Goal: Task Accomplishment & Management: Use online tool/utility

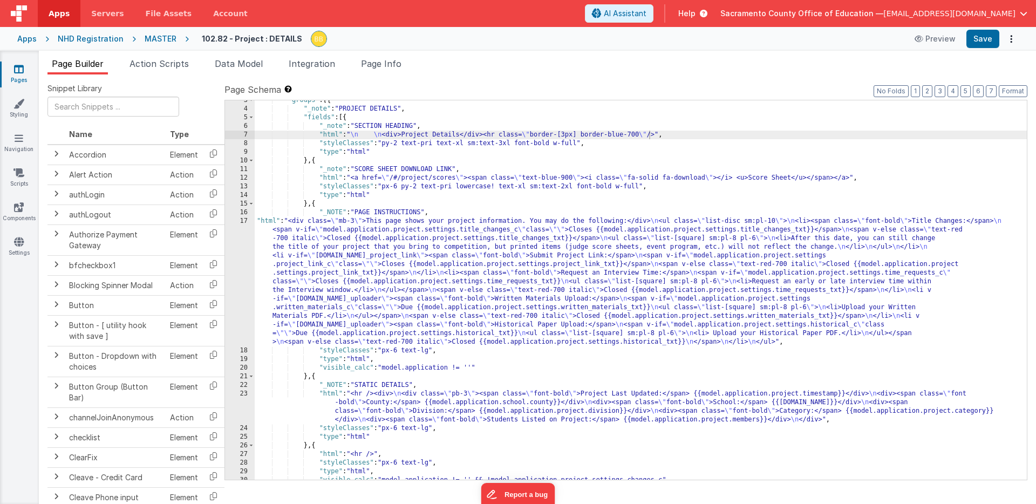
scroll to position [22, 0]
click at [648, 135] on div ""groups" : [{ "_note" : "PROJECT DETAILS" , "fields" : [{ "_note" : "SECTION HE…" at bounding box center [641, 294] width 772 height 397
click at [649, 135] on div ""groups" : [{ "_note" : "PROJECT DETAILS" , "fields" : [{ "_note" : "SECTION HE…" at bounding box center [641, 294] width 772 height 397
click at [983, 32] on button "Save" at bounding box center [982, 39] width 33 height 18
click at [648, 135] on div ""groups" : [{ "_note" : "PROJECT DETAILS" , "fields" : [{ "_note" : "SECTION HE…" at bounding box center [641, 294] width 772 height 397
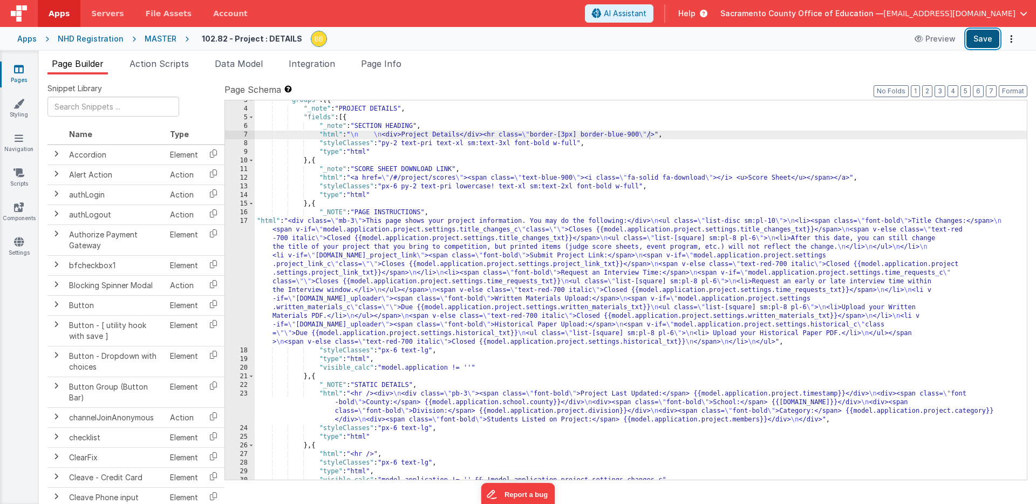
click at [985, 35] on button "Save" at bounding box center [982, 39] width 33 height 18
click at [649, 135] on div ""groups" : [{ "_note" : "PROJECT DETAILS" , "fields" : [{ "_note" : "SECTION HE…" at bounding box center [641, 294] width 772 height 397
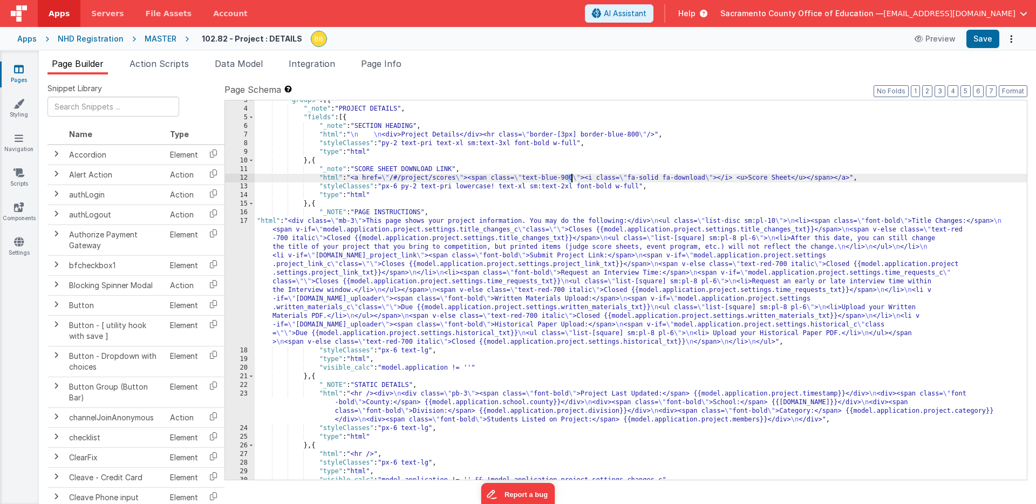
click at [570, 178] on div ""groups" : [{ "_note" : "PROJECT DETAILS" , "fields" : [{ "_note" : "SECTION HE…" at bounding box center [641, 294] width 772 height 397
click at [982, 29] on div "Apps NHD Registration MASTER 102.82 - Project : DETAILS Preview Save" at bounding box center [518, 39] width 1036 height 24
click at [982, 37] on button "Save" at bounding box center [982, 39] width 33 height 18
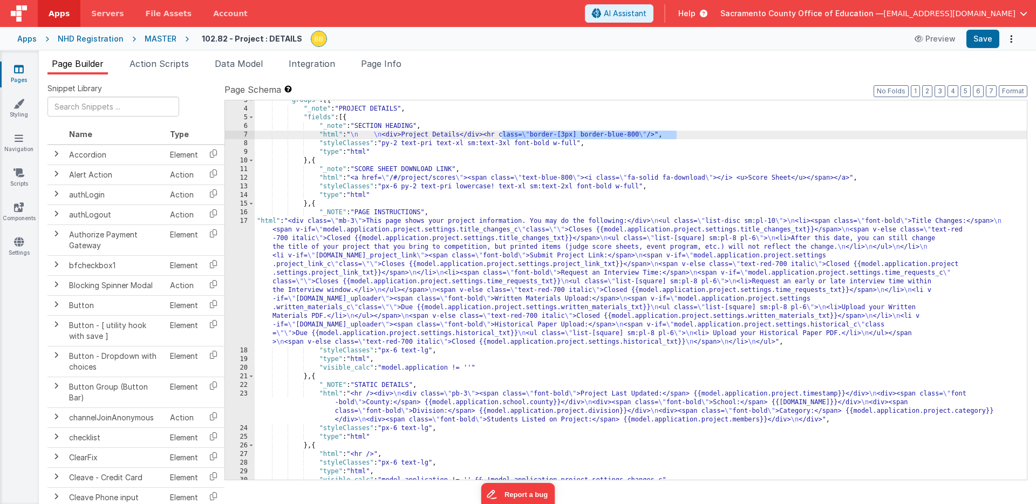
drag, startPoint x: 502, startPoint y: 135, endPoint x: 676, endPoint y: 132, distance: 174.8
click at [676, 132] on div ""groups" : [{ "_note" : "PROJECT DETAILS" , "fields" : [{ "_note" : "SECTION HE…" at bounding box center [641, 294] width 772 height 397
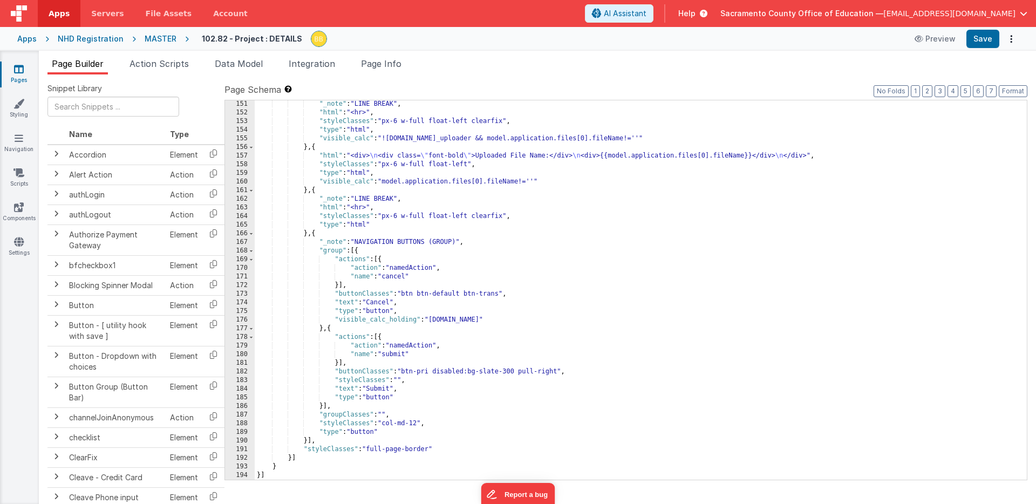
scroll to position [1571, 0]
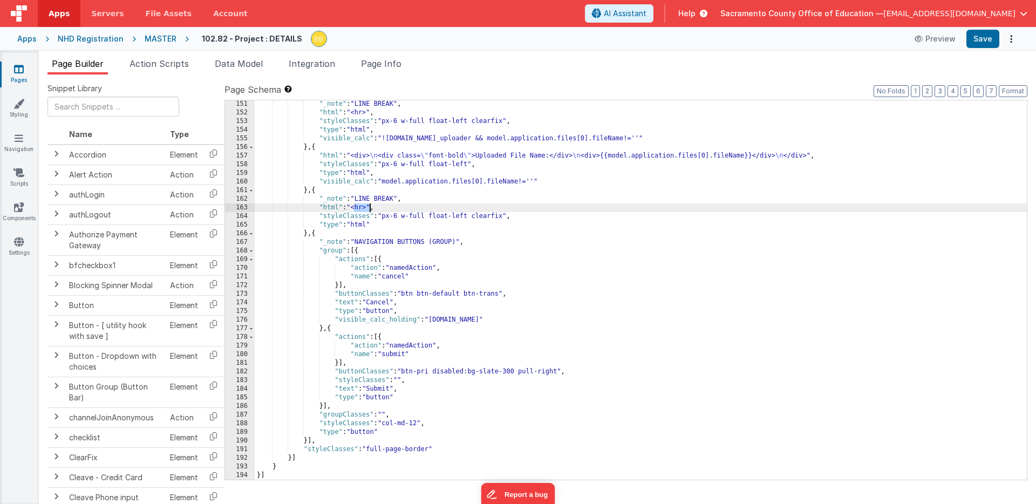
drag, startPoint x: 354, startPoint y: 209, endPoint x: 368, endPoint y: 208, distance: 14.7
click at [368, 208] on div ""_note" : "LINE BREAK" , "html" : "<hr>" , "styleClasses" : "px-6 w-full float-…" at bounding box center [641, 298] width 772 height 397
drag, startPoint x: 451, startPoint y: 208, endPoint x: 508, endPoint y: 207, distance: 56.7
click at [508, 207] on div ""_note" : "LINE BREAK" , "html" : "<hr>" , "styleClasses" : "px-6 w-full float-…" at bounding box center [641, 298] width 772 height 397
click at [435, 209] on div ""_note" : "LINE BREAK" , "html" : "<hr>" , "styleClasses" : "px-6 w-full float-…" at bounding box center [641, 298] width 772 height 397
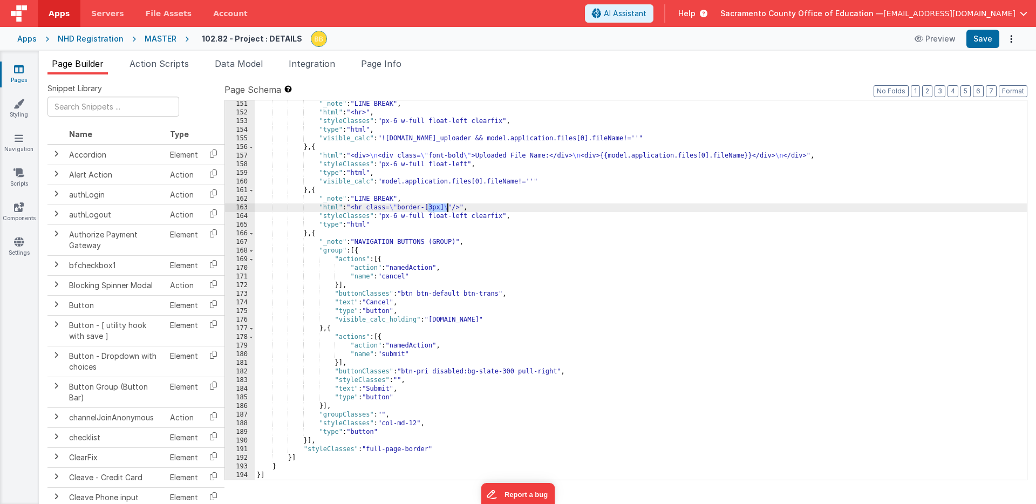
drag, startPoint x: 427, startPoint y: 209, endPoint x: 446, endPoint y: 209, distance: 19.4
click at [446, 209] on div ""_note" : "LINE BREAK" , "html" : "<hr>" , "styleClasses" : "px-6 w-full float-…" at bounding box center [641, 298] width 772 height 397
click at [980, 39] on button "Save" at bounding box center [982, 39] width 33 height 18
click at [442, 208] on div ""_note" : "LINE BREAK" , "html" : "<hr>" , "styleClasses" : "px-6 w-full float-…" at bounding box center [641, 298] width 772 height 397
drag, startPoint x: 442, startPoint y: 208, endPoint x: 501, endPoint y: 207, distance: 58.3
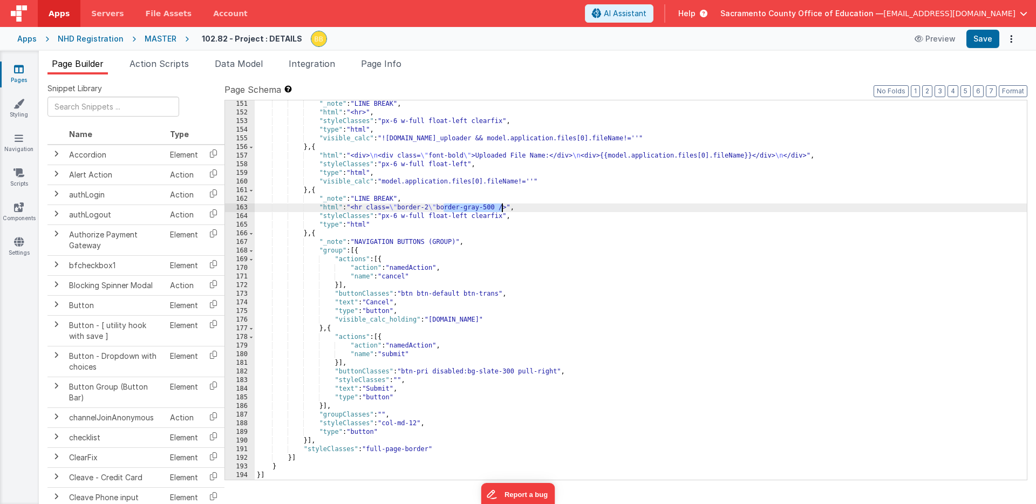
click at [501, 207] on div ""_note" : "LINE BREAK" , "html" : "<hr>" , "styleClasses" : "px-6 w-full float-…" at bounding box center [641, 298] width 772 height 397
drag, startPoint x: 440, startPoint y: 208, endPoint x: 501, endPoint y: 208, distance: 61.0
click at [501, 208] on div ""_note" : "LINE BREAK" , "html" : "<hr>" , "styleClasses" : "px-6 w-full float-…" at bounding box center [641, 298] width 772 height 397
click at [436, 209] on div ""_note" : "LINE BREAK" , "html" : "<hr>" , "styleClasses" : "px-6 w-full float-…" at bounding box center [641, 298] width 772 height 397
click at [494, 208] on div ""_note" : "LINE BREAK" , "html" : "<hr>" , "styleClasses" : "px-6 w-full float-…" at bounding box center [641, 298] width 772 height 397
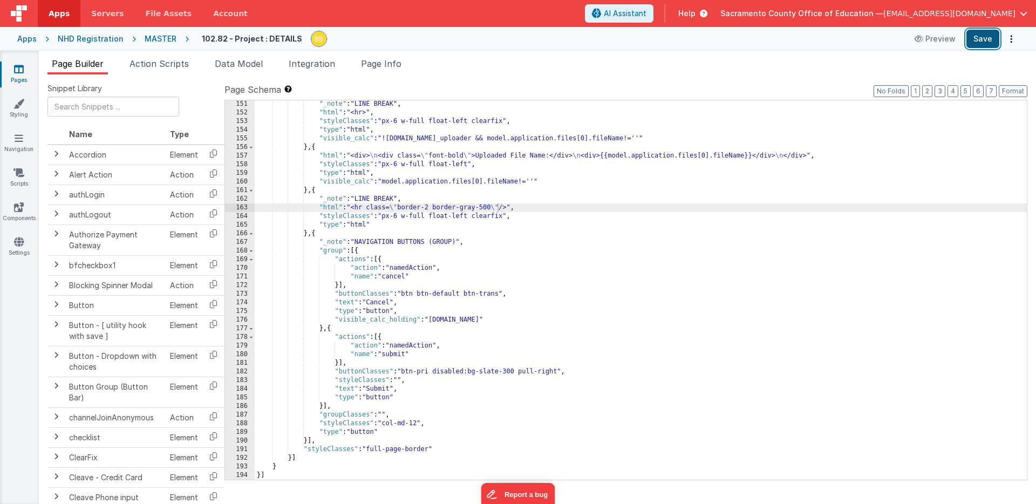
click at [976, 40] on button "Save" at bounding box center [982, 39] width 33 height 18
click at [486, 208] on div ""_note" : "LINE BREAK" , "html" : "<hr>" , "styleClasses" : "px-6 w-full float-…" at bounding box center [641, 298] width 772 height 397
click at [420, 423] on div ""_note" : "LINE BREAK" , "html" : "<hr>" , "styleClasses" : "px-6 w-full float-…" at bounding box center [641, 298] width 772 height 397
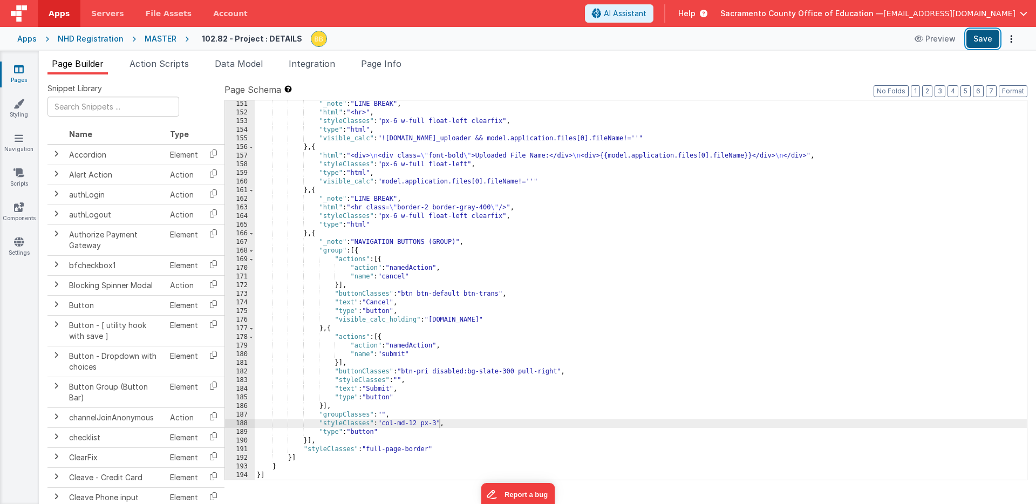
click at [983, 41] on button "Save" at bounding box center [982, 39] width 33 height 18
click at [438, 423] on div ""_note" : "LINE BREAK" , "html" : "<hr>" , "styleClasses" : "px-6 w-full float-…" at bounding box center [641, 298] width 772 height 397
click at [982, 34] on button "Save" at bounding box center [982, 39] width 33 height 18
click at [351, 411] on div ""_note" : "LINE BREAK" , "html" : "<hr>" , "styleClasses" : "px-6 w-full float-…" at bounding box center [641, 298] width 772 height 397
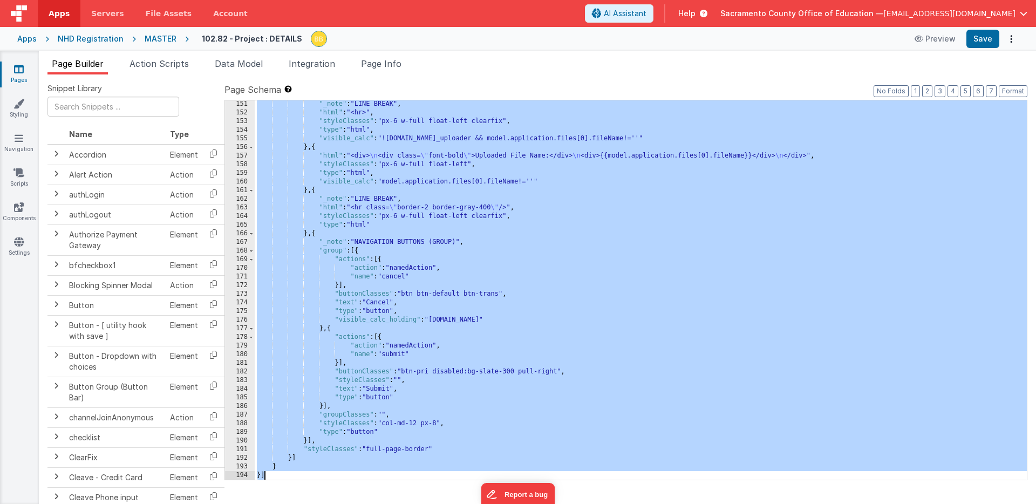
click at [19, 71] on icon at bounding box center [19, 69] width 10 height 11
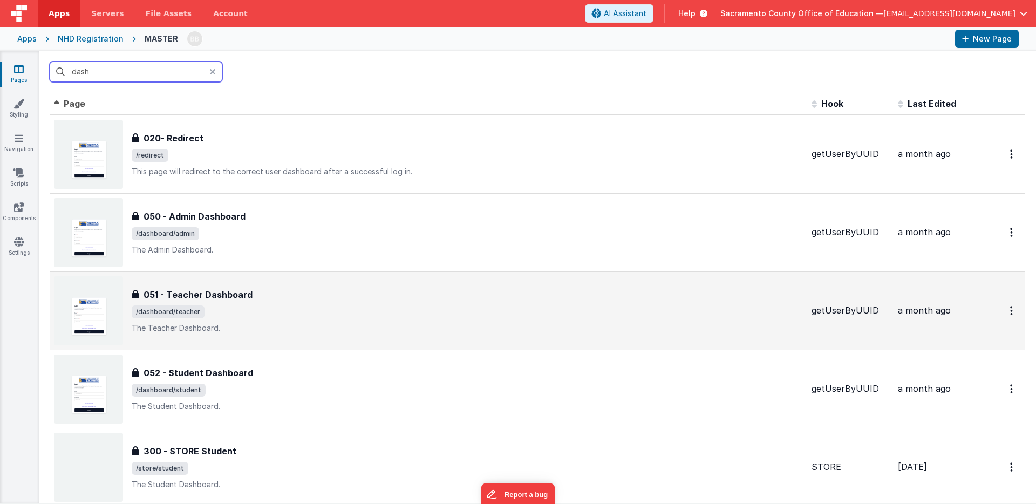
type input "dash"
click at [192, 293] on h3 "051 - Teacher Dashboard" at bounding box center [197, 294] width 109 height 13
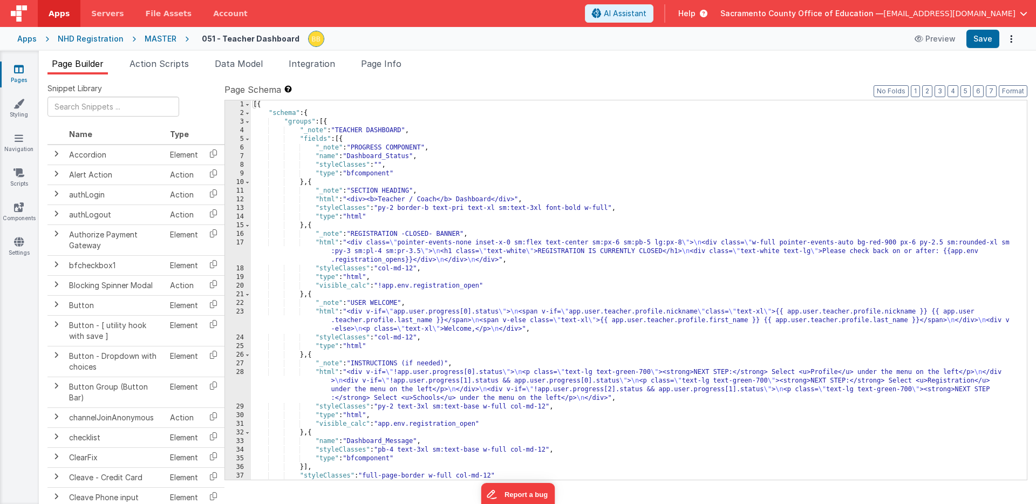
click at [334, 202] on div "[{ "schema" : { "groups" : [{ "_note" : "TEACHER DASHBOARD" , "fields" : [{ "_n…" at bounding box center [639, 298] width 776 height 397
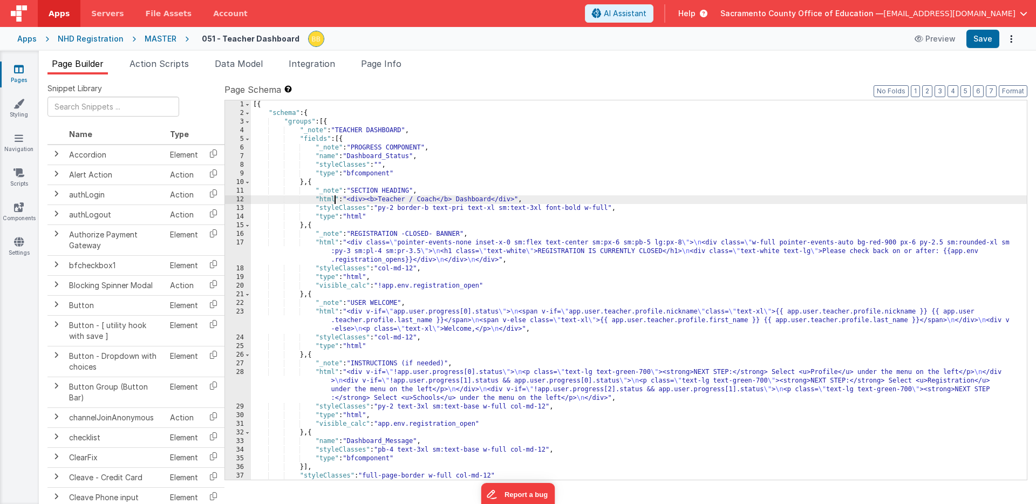
click at [334, 202] on div "[{ "schema" : { "groups" : [{ "_note" : "TEACHER DASHBOARD" , "fields" : [{ "_n…" at bounding box center [639, 298] width 776 height 397
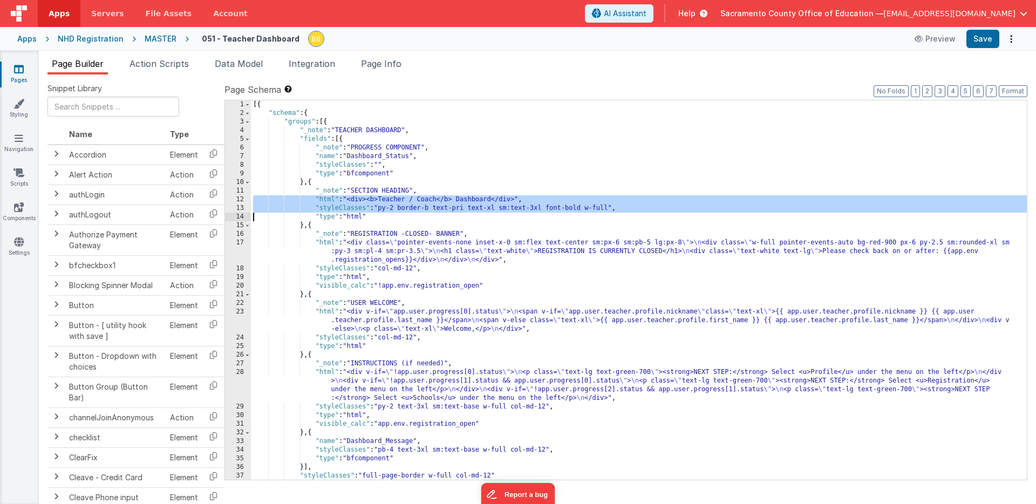
click at [335, 205] on div "[{ "schema" : { "groups" : [{ "_note" : "TEACHER DASHBOARD" , "fields" : [{ "_n…" at bounding box center [639, 298] width 776 height 397
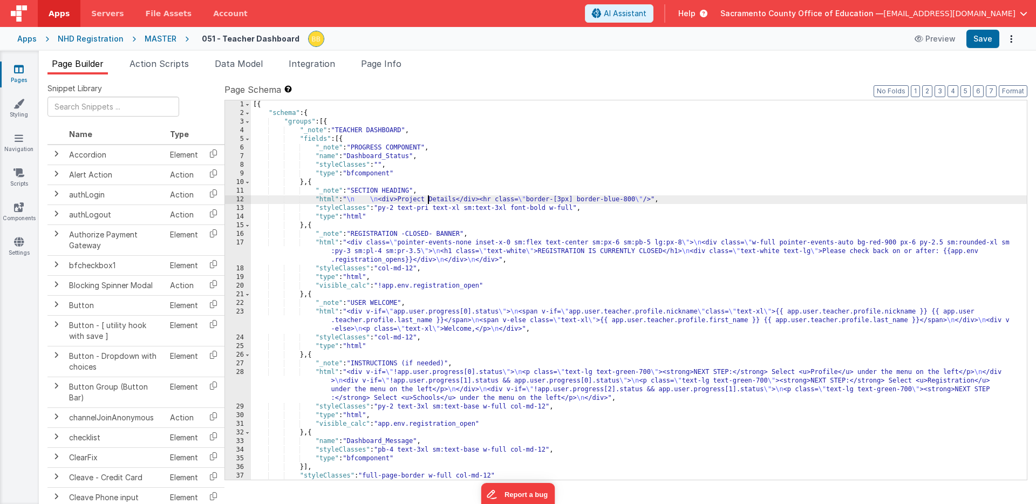
click at [427, 200] on div "[{ "schema" : { "groups" : [{ "_note" : "TEACHER DASHBOARD" , "fields" : [{ "_n…" at bounding box center [639, 298] width 776 height 397
drag, startPoint x: 427, startPoint y: 200, endPoint x: 457, endPoint y: 198, distance: 29.7
click at [457, 198] on div "[{ "schema" : { "groups" : [{ "_note" : "TEACHER DASHBOARD" , "fields" : [{ "_n…" at bounding box center [639, 298] width 776 height 397
click at [395, 199] on div "[{ "schema" : { "groups" : [{ "_note" : "TEACHER DASHBOARD" , "fields" : [{ "_n…" at bounding box center [639, 298] width 776 height 397
click at [982, 36] on button "Save" at bounding box center [982, 39] width 33 height 18
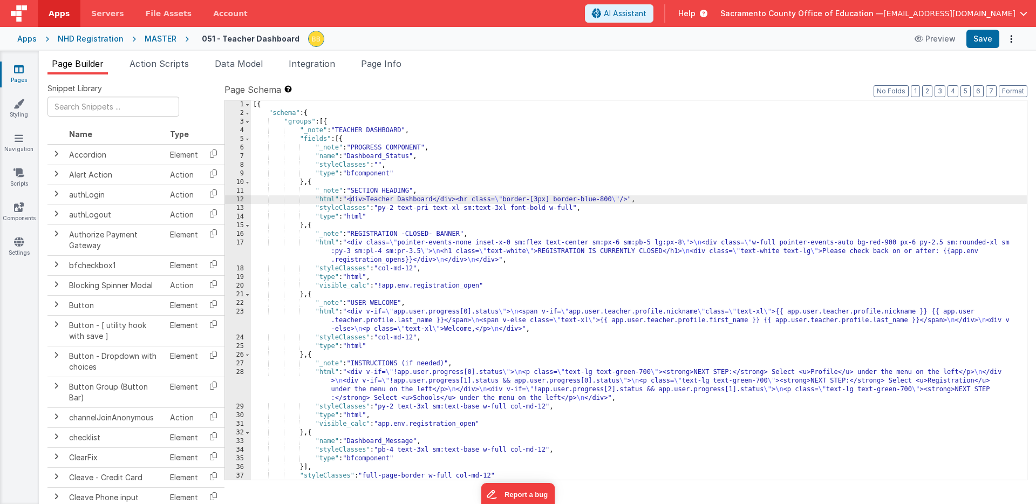
click at [24, 67] on link "Pages" at bounding box center [18, 75] width 39 height 22
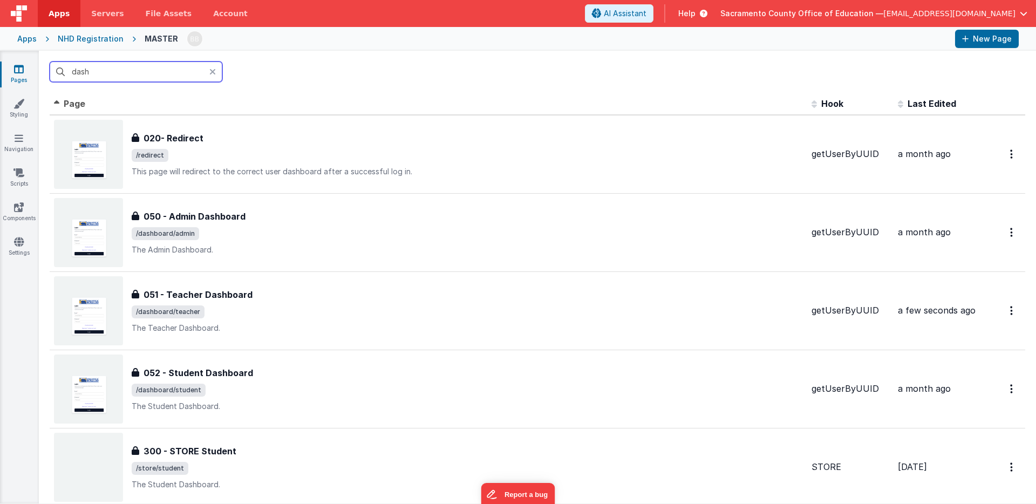
type input "g"
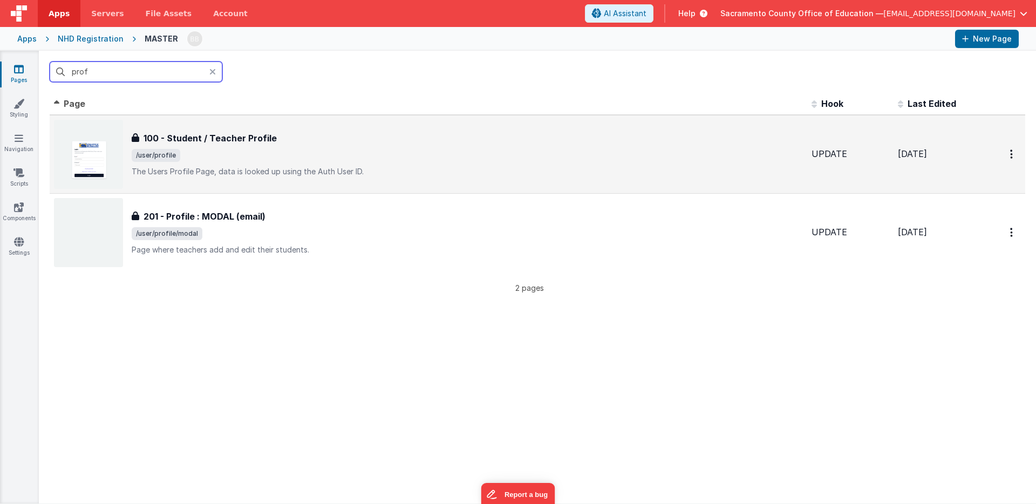
type input "prof"
click at [175, 134] on h3 "100 - Student / Teacher Profile" at bounding box center [209, 138] width 133 height 13
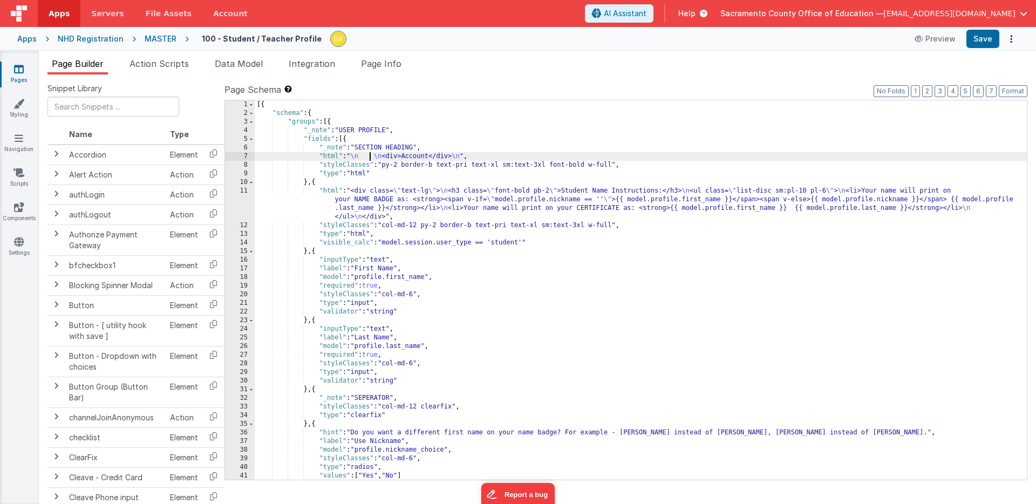
click at [368, 159] on div "[{ "schema" : { "groups" : [{ "_note" : "USER PROFILE" , "fields" : [{ "_note" …" at bounding box center [641, 298] width 772 height 397
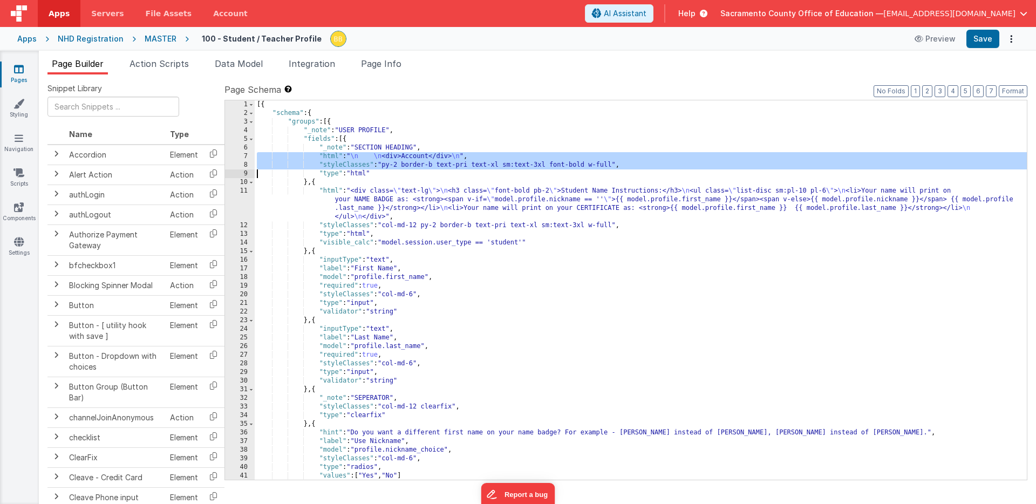
click at [367, 163] on div "[{ "schema" : { "groups" : [{ "_note" : "USER PROFILE" , "fields" : [{ "_note" …" at bounding box center [641, 298] width 772 height 397
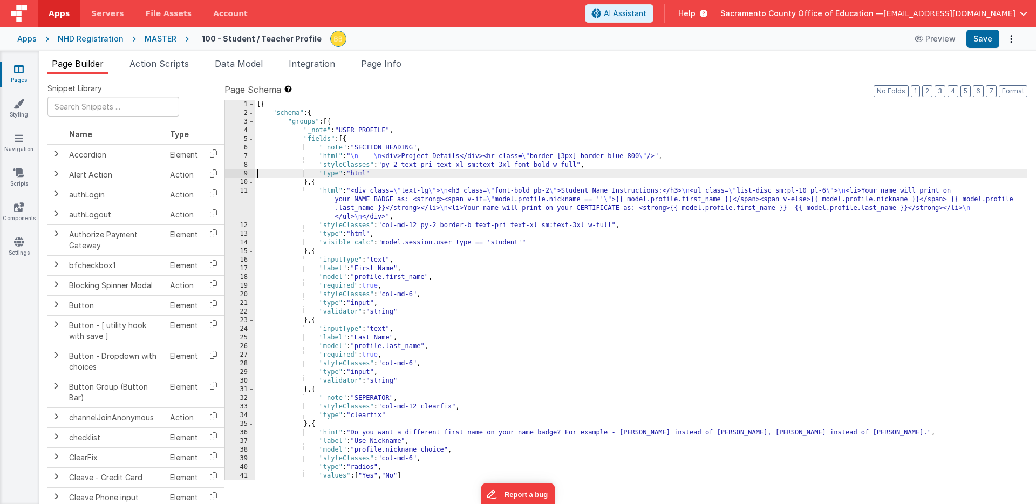
click at [401, 156] on div "[{ "schema" : { "groups" : [{ "_note" : "USER PROFILE" , "fields" : [{ "_note" …" at bounding box center [641, 298] width 772 height 397
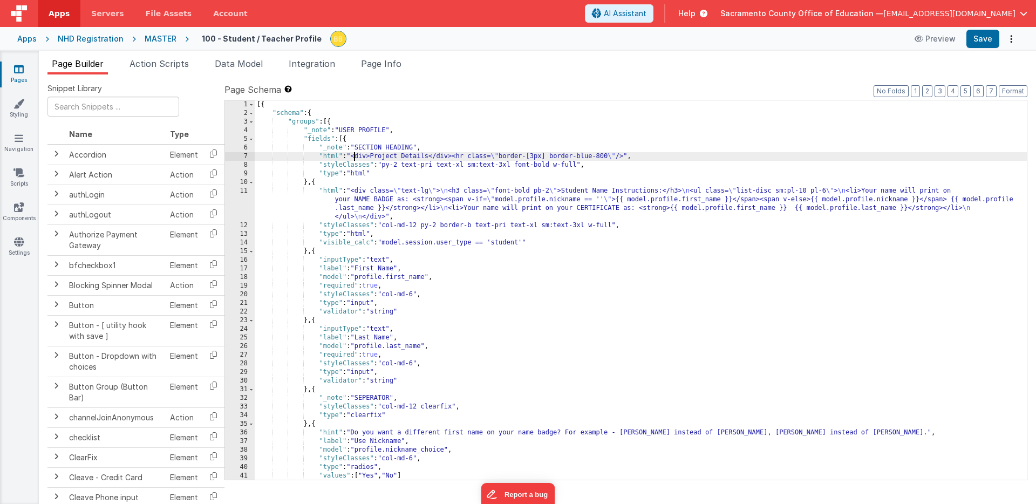
click at [394, 157] on div "[{ "schema" : { "groups" : [{ "_note" : "USER PROFILE" , "fields" : [{ "_note" …" at bounding box center [641, 298] width 772 height 397
drag, startPoint x: 394, startPoint y: 157, endPoint x: 409, endPoint y: 156, distance: 14.6
click at [409, 156] on div "[{ "schema" : { "groups" : [{ "_note" : "USER PROFILE" , "fields" : [{ "_note" …" at bounding box center [641, 298] width 772 height 397
click at [983, 35] on button "Save" at bounding box center [982, 39] width 33 height 18
click at [19, 67] on icon at bounding box center [19, 69] width 10 height 11
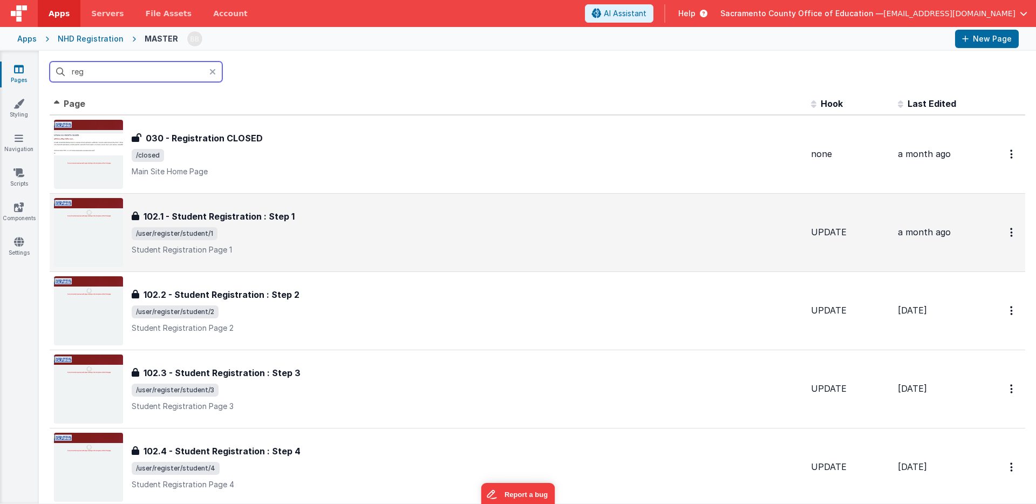
type input "reg"
click at [193, 214] on h3 "102.1 - Student Registration : Step 1" at bounding box center [218, 216] width 151 height 13
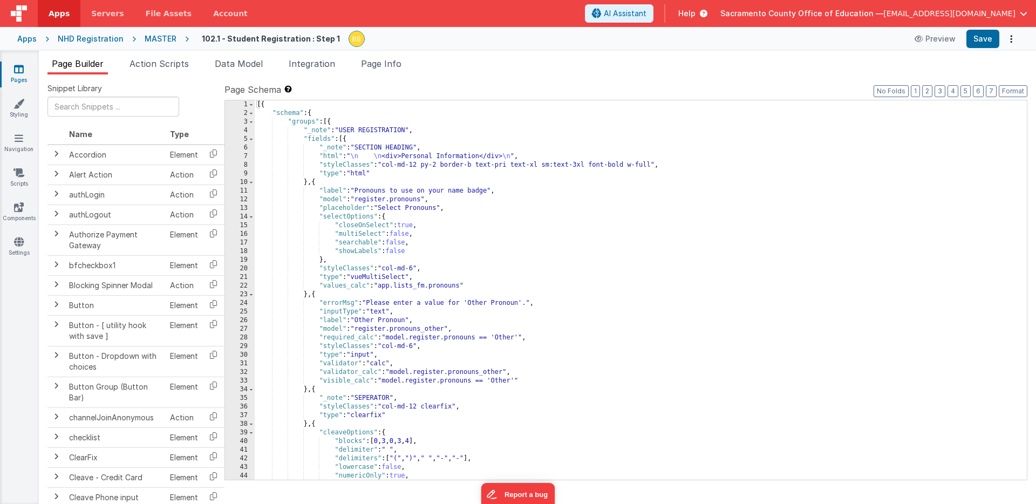
click at [18, 67] on icon at bounding box center [19, 69] width 10 height 11
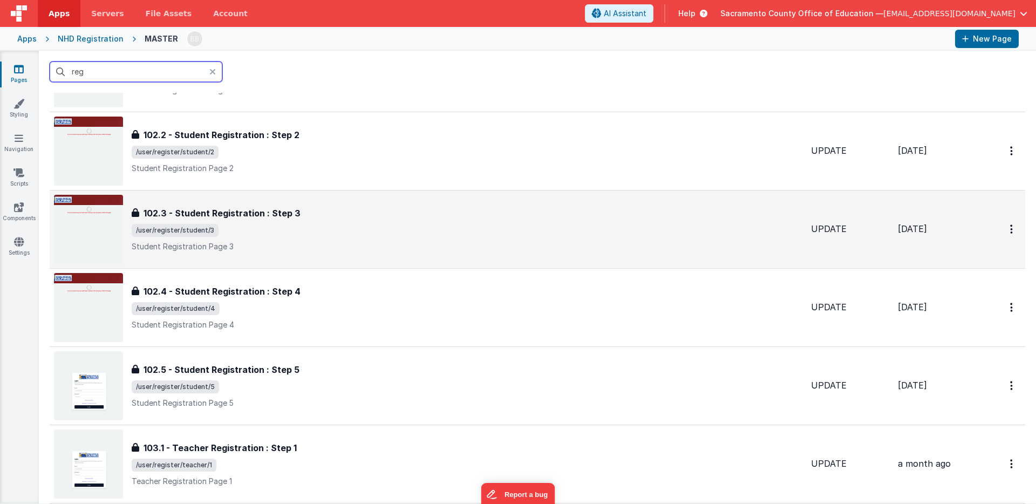
scroll to position [271, 0]
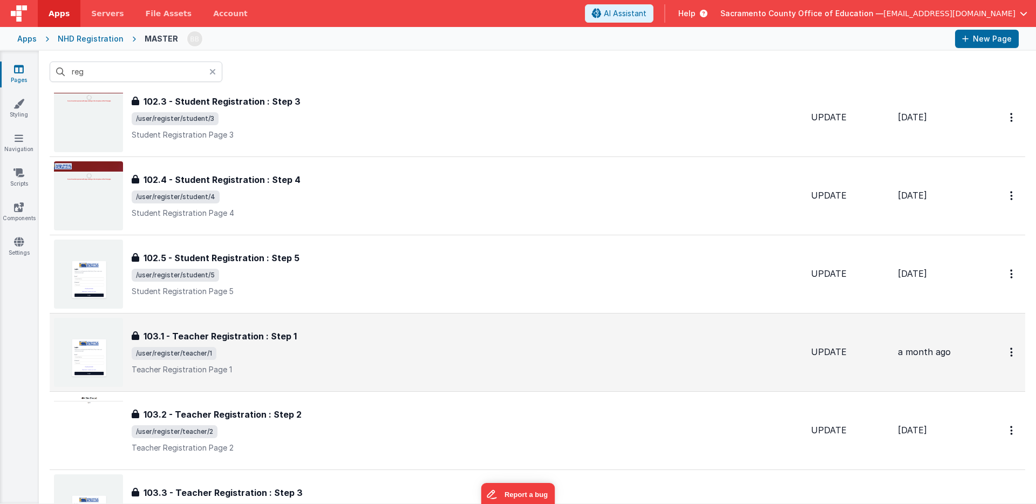
click at [205, 337] on h3 "103.1 - Teacher Registration : Step 1" at bounding box center [219, 336] width 153 height 13
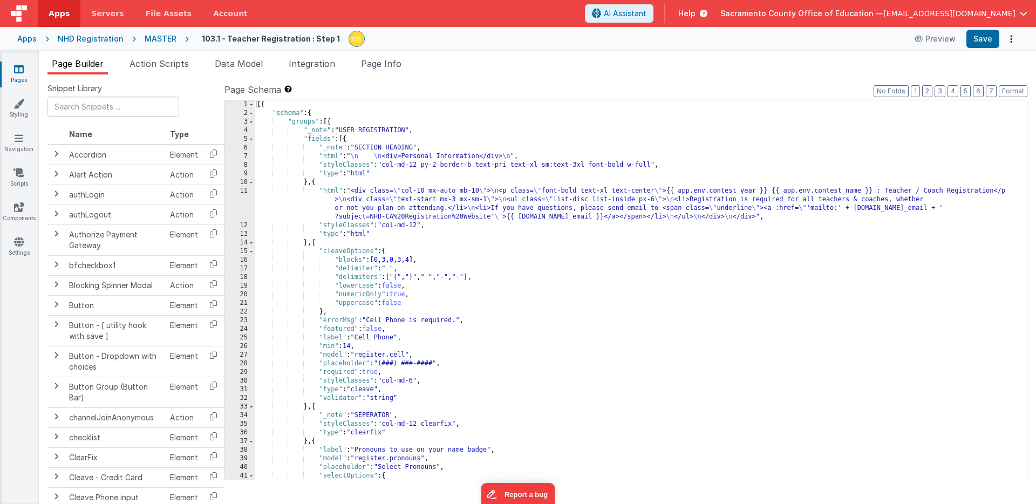
click at [408, 160] on div "[{ "schema" : { "groups" : [{ "_note" : "USER REGISTRATION" , "fields" : [{ "_n…" at bounding box center [641, 298] width 772 height 397
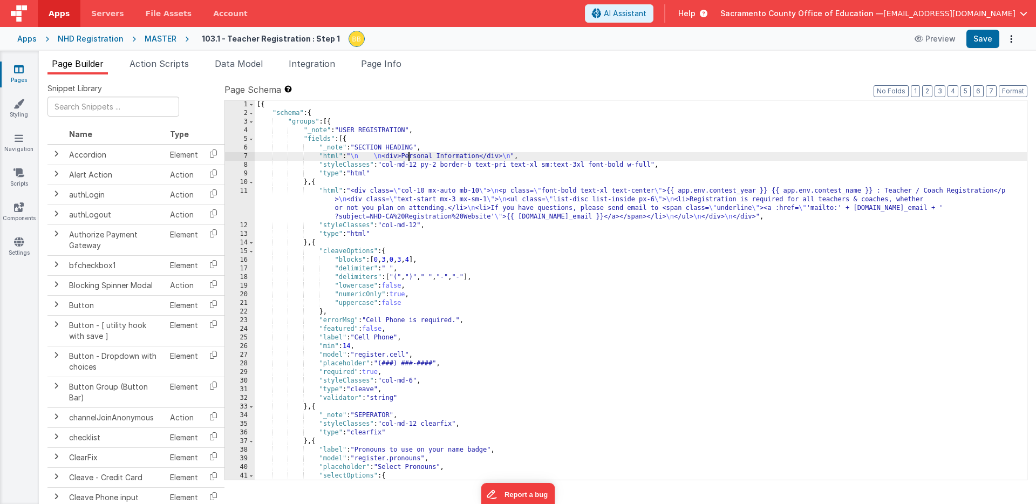
click at [408, 160] on div "[{ "schema" : { "groups" : [{ "_note" : "USER REGISTRATION" , "fields" : [{ "_n…" at bounding box center [641, 298] width 772 height 397
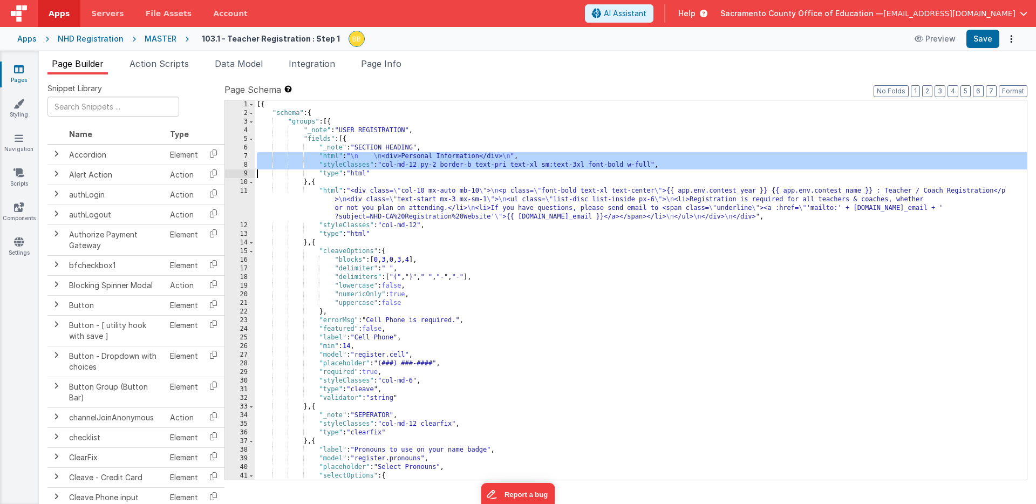
click at [409, 165] on div "[{ "schema" : { "groups" : [{ "_note" : "USER REGISTRATION" , "fields" : [{ "_n…" at bounding box center [641, 298] width 772 height 397
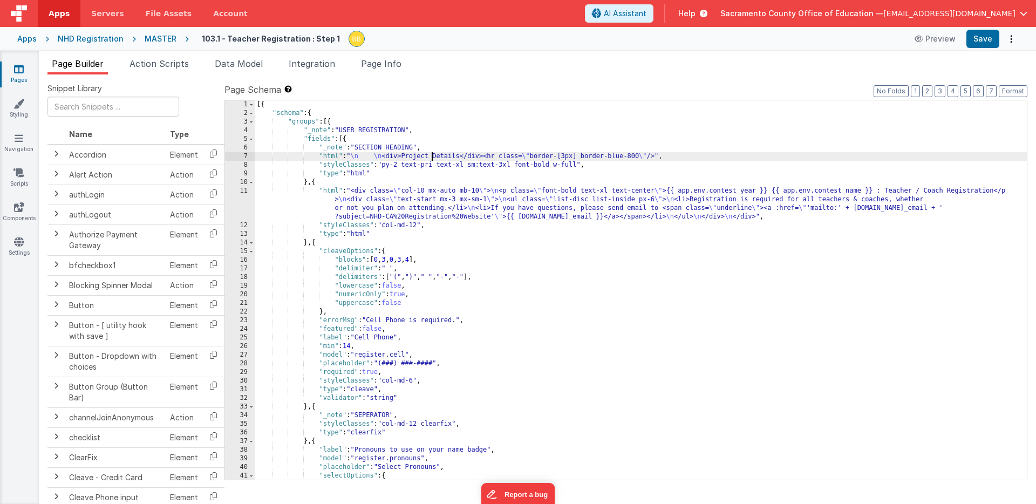
click at [430, 156] on div "[{ "schema" : { "groups" : [{ "_note" : "USER REGISTRATION" , "fields" : [{ "_n…" at bounding box center [641, 298] width 772 height 397
drag, startPoint x: 430, startPoint y: 156, endPoint x: 455, endPoint y: 157, distance: 24.8
click at [455, 157] on div "[{ "schema" : { "groups" : [{ "_note" : "USER REGISTRATION" , "fields" : [{ "_n…" at bounding box center [641, 298] width 772 height 397
drag, startPoint x: 401, startPoint y: 156, endPoint x: 354, endPoint y: 158, distance: 46.9
click at [354, 158] on div "[{ "schema" : { "groups" : [{ "_note" : "USER REGISTRATION" , "fields" : [{ "_n…" at bounding box center [641, 298] width 772 height 397
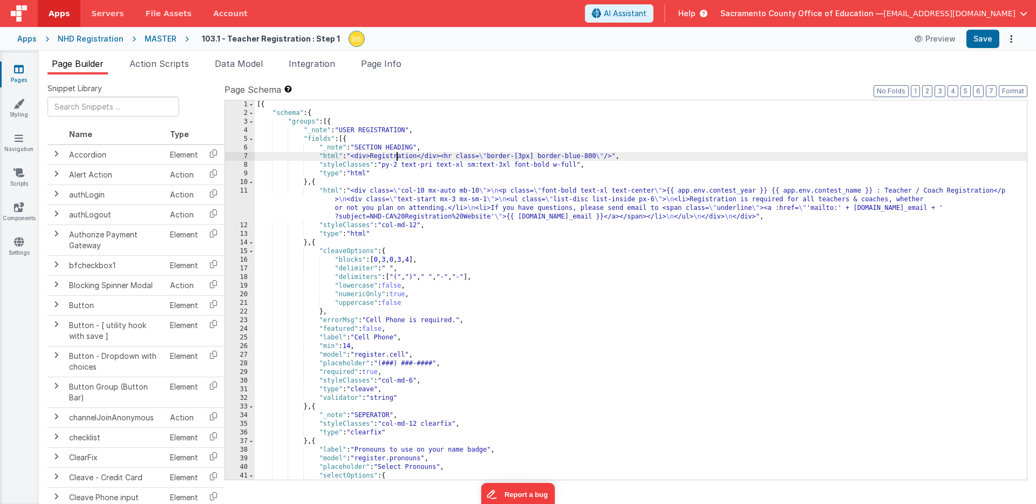
click at [397, 157] on div "[{ "schema" : { "groups" : [{ "_note" : "USER REGISTRATION" , "fields" : [{ "_n…" at bounding box center [641, 298] width 772 height 397
click at [978, 37] on button "Save" at bounding box center [982, 39] width 33 height 18
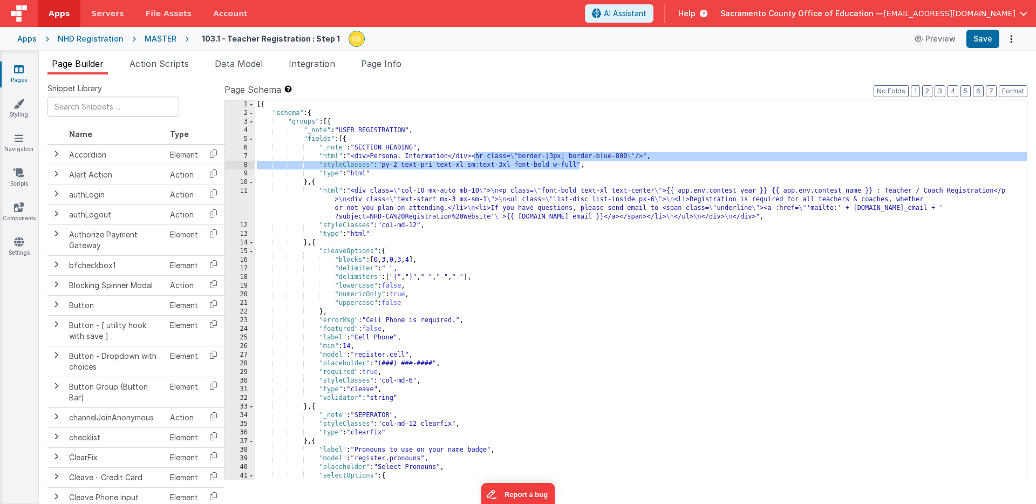
drag, startPoint x: 474, startPoint y: 158, endPoint x: 579, endPoint y: 164, distance: 104.9
click at [578, 164] on div "[{ "schema" : { "groups" : [{ "_note" : "USER REGISTRATION" , "fields" : [{ "_n…" at bounding box center [641, 298] width 772 height 397
click at [18, 70] on icon at bounding box center [19, 69] width 10 height 11
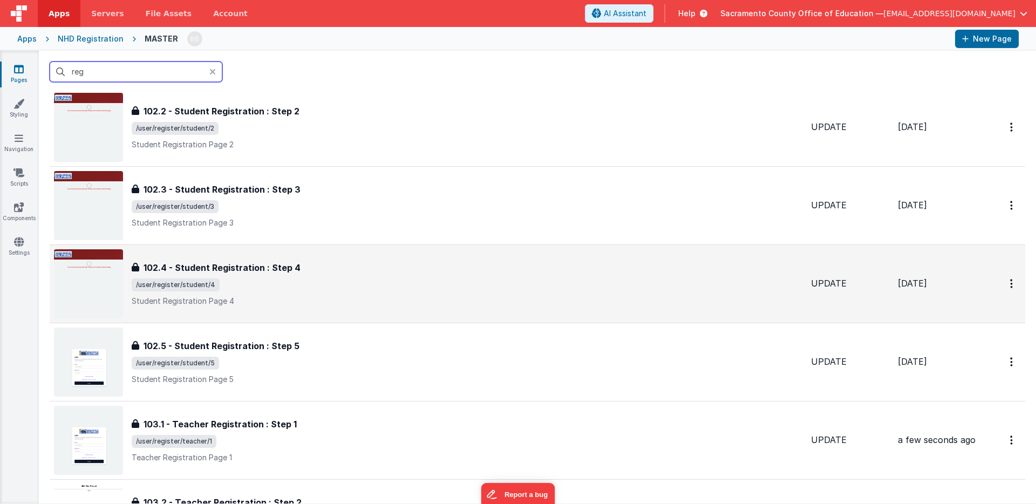
scroll to position [310, 0]
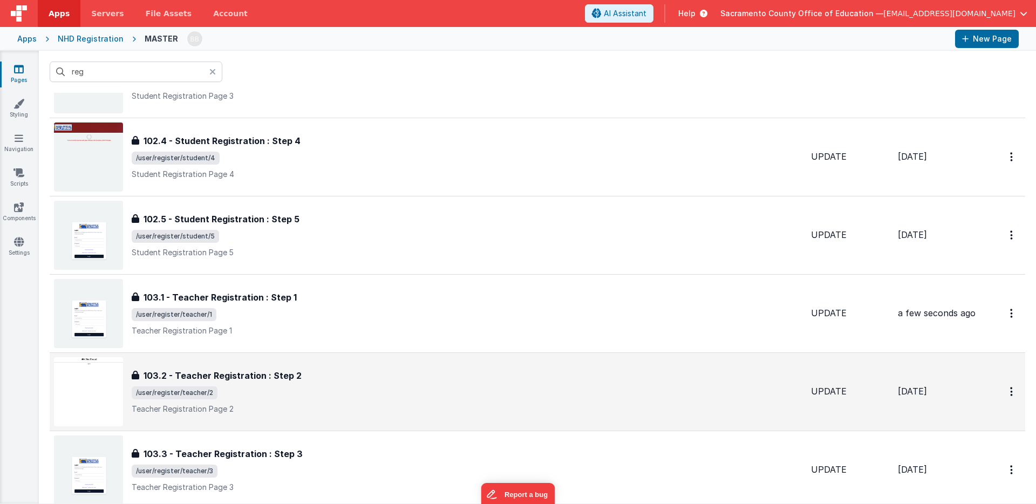
click at [232, 373] on h3 "103.2 - Teacher Registration : Step 2" at bounding box center [222, 375] width 158 height 13
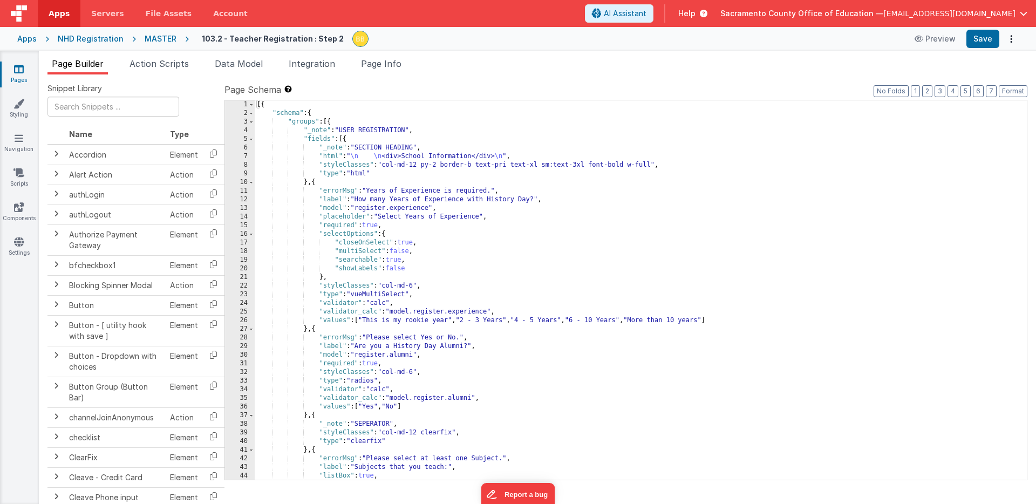
click at [401, 158] on div "[{ "schema" : { "groups" : [{ "_note" : "USER REGISTRATION" , "fields" : [{ "_n…" at bounding box center [641, 298] width 772 height 397
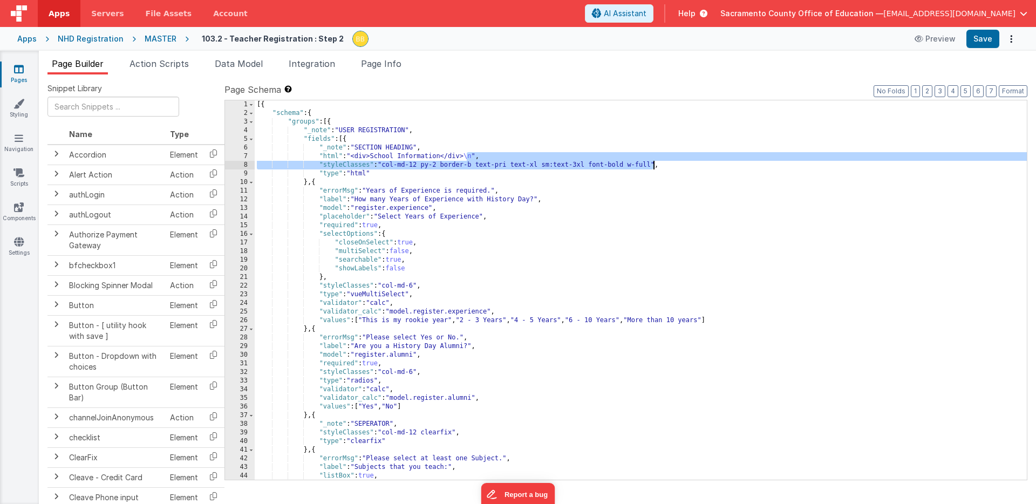
drag, startPoint x: 467, startPoint y: 157, endPoint x: 653, endPoint y: 165, distance: 186.3
click at [653, 165] on div "[{ "schema" : { "groups" : [{ "_note" : "USER REGISTRATION" , "fields" : [{ "_n…" at bounding box center [641, 298] width 772 height 397
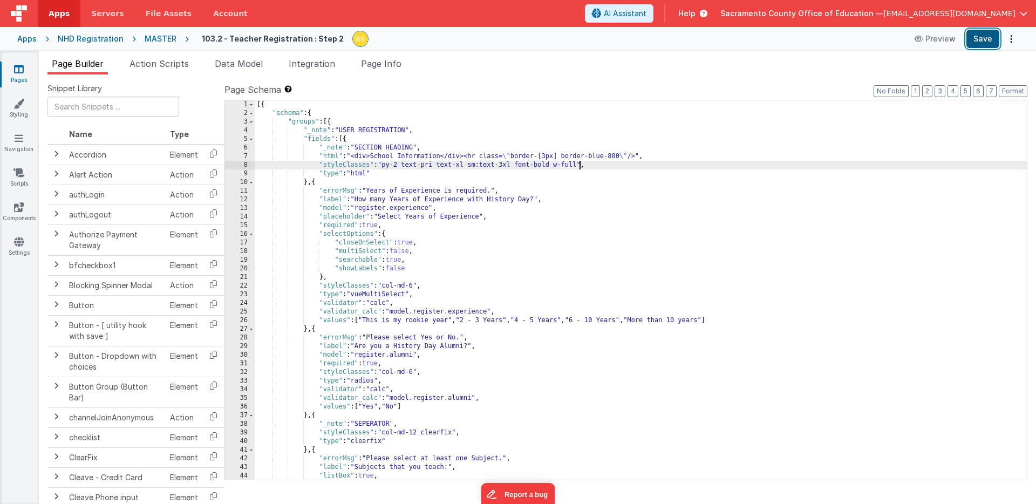
click at [983, 39] on button "Save" at bounding box center [982, 39] width 33 height 18
click at [17, 68] on icon at bounding box center [19, 69] width 10 height 11
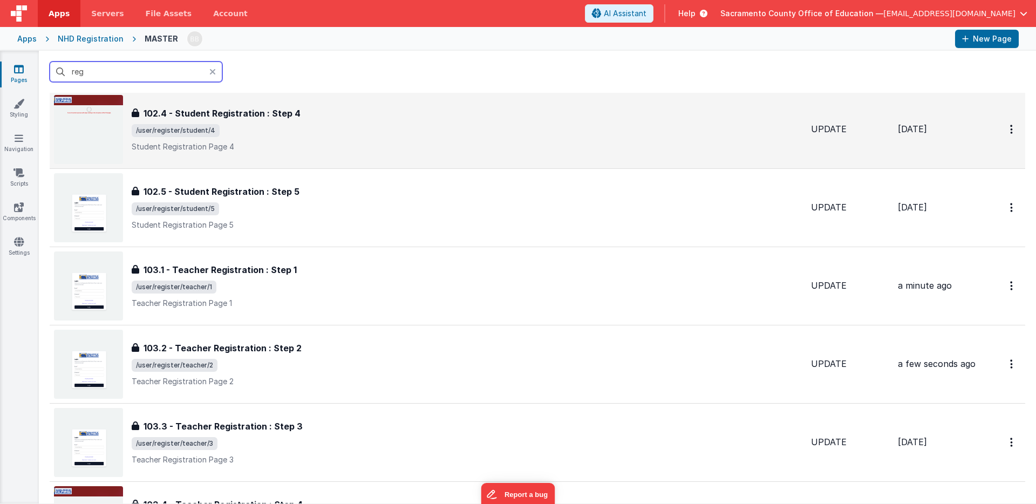
scroll to position [401, 0]
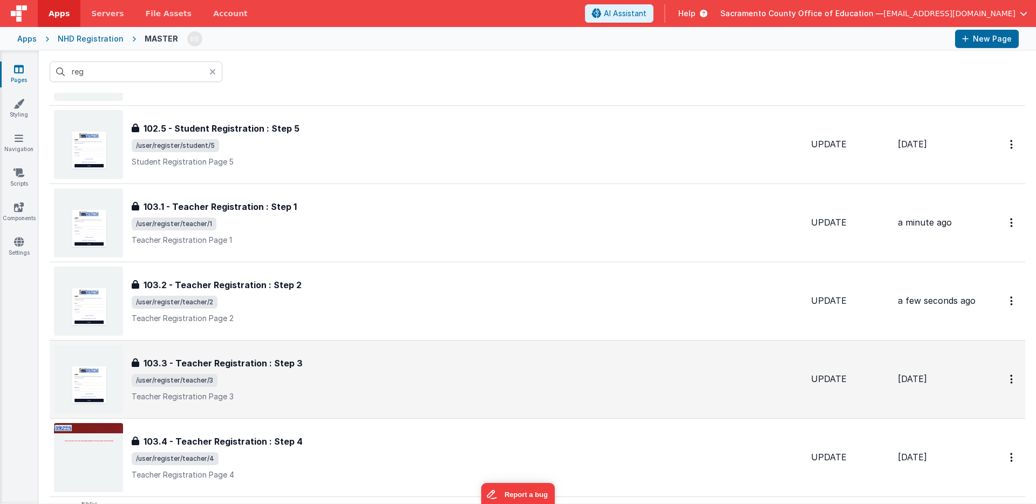
click at [250, 359] on h3 "103.3 - Teacher Registration : Step 3" at bounding box center [222, 363] width 159 height 13
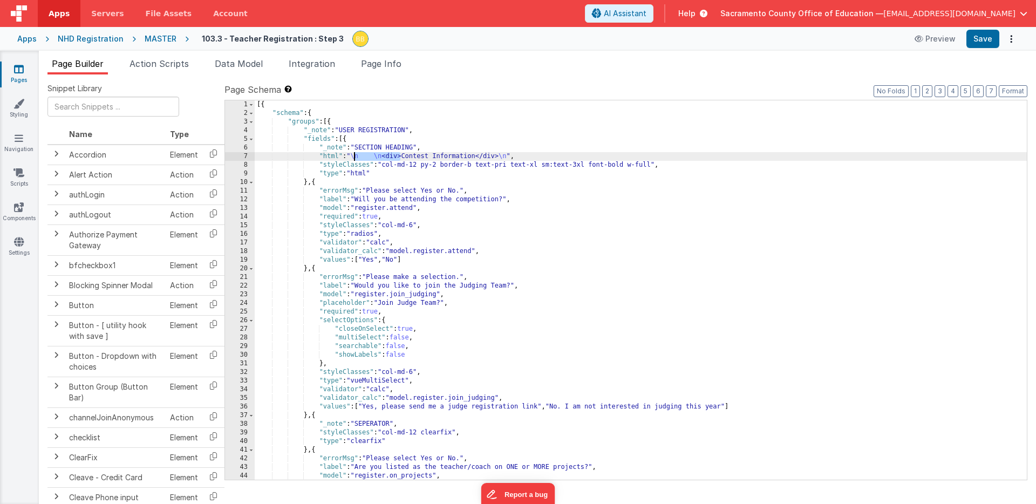
drag, startPoint x: 400, startPoint y: 157, endPoint x: 355, endPoint y: 157, distance: 45.3
click at [355, 157] on div "[{ "schema" : { "groups" : [{ "_note" : "USER REGISTRATION" , "fields" : [{ "_n…" at bounding box center [641, 298] width 772 height 397
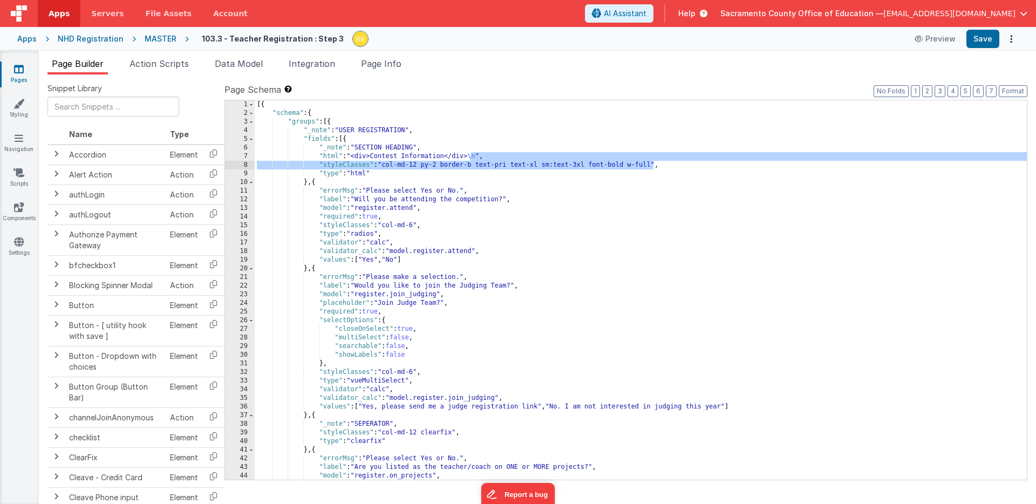
drag, startPoint x: 470, startPoint y: 156, endPoint x: 652, endPoint y: 165, distance: 181.5
click at [652, 165] on div "[{ "schema" : { "groups" : [{ "_note" : "USER REGISTRATION" , "fields" : [{ "_n…" at bounding box center [641, 298] width 772 height 397
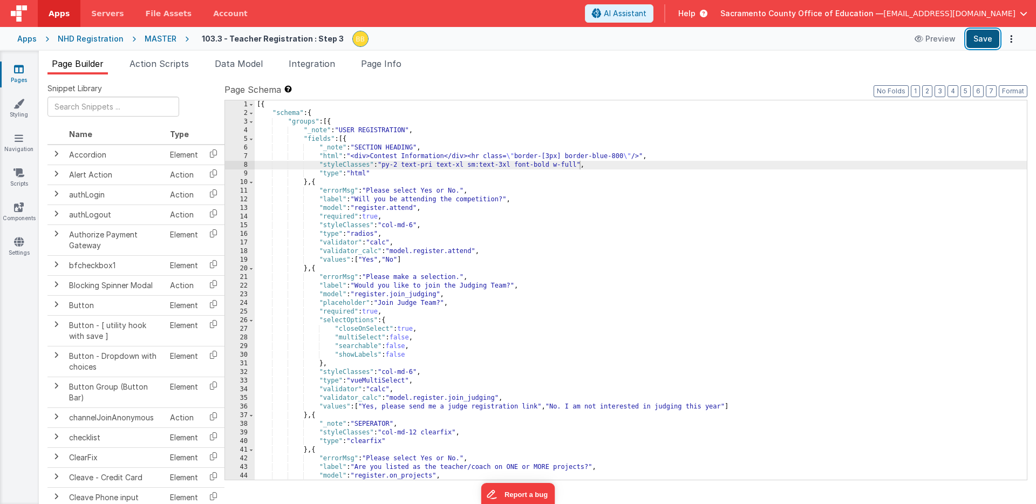
click at [983, 36] on button "Save" at bounding box center [982, 39] width 33 height 18
click at [19, 69] on icon at bounding box center [19, 69] width 10 height 11
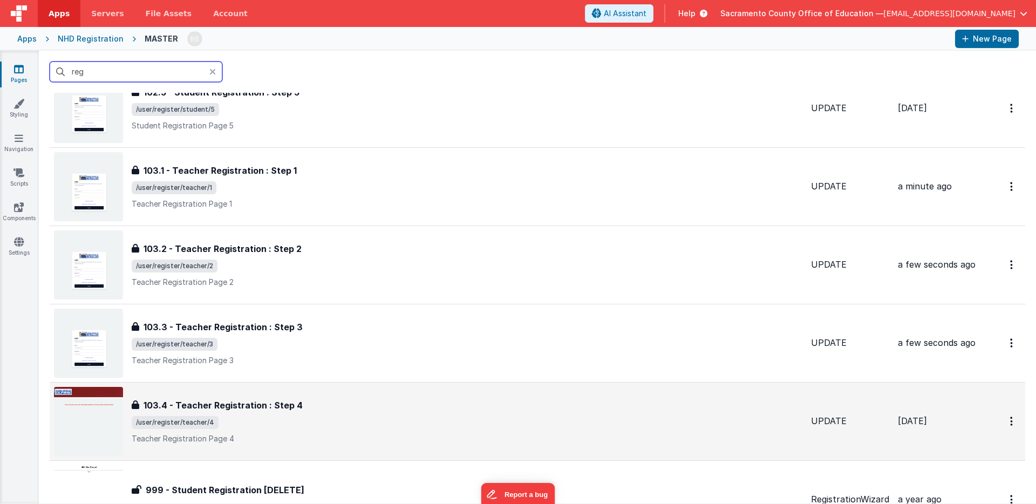
scroll to position [493, 0]
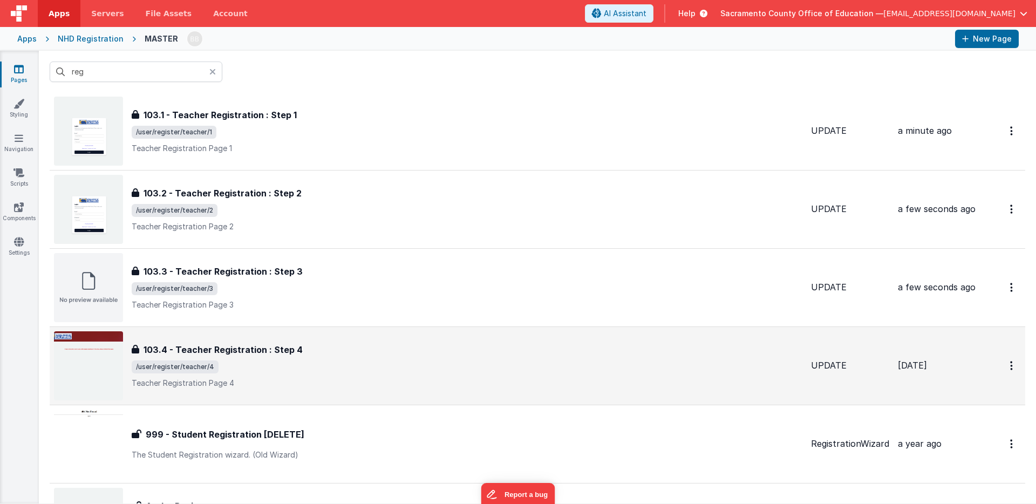
click at [244, 348] on h3 "103.4 - Teacher Registration : Step 4" at bounding box center [222, 349] width 159 height 13
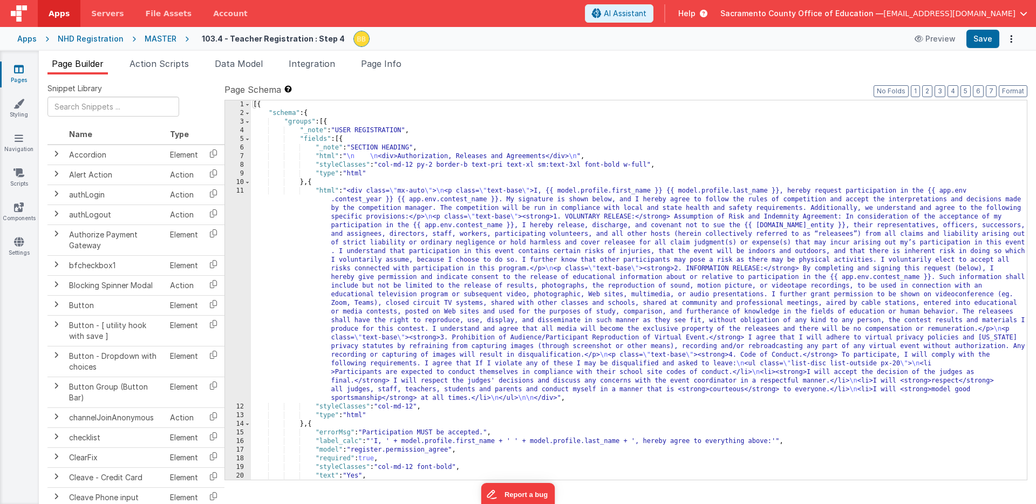
click at [397, 156] on div "[{ "schema" : { "groups" : [{ "_note" : "USER REGISTRATION" , "fields" : [{ "_n…" at bounding box center [639, 298] width 776 height 397
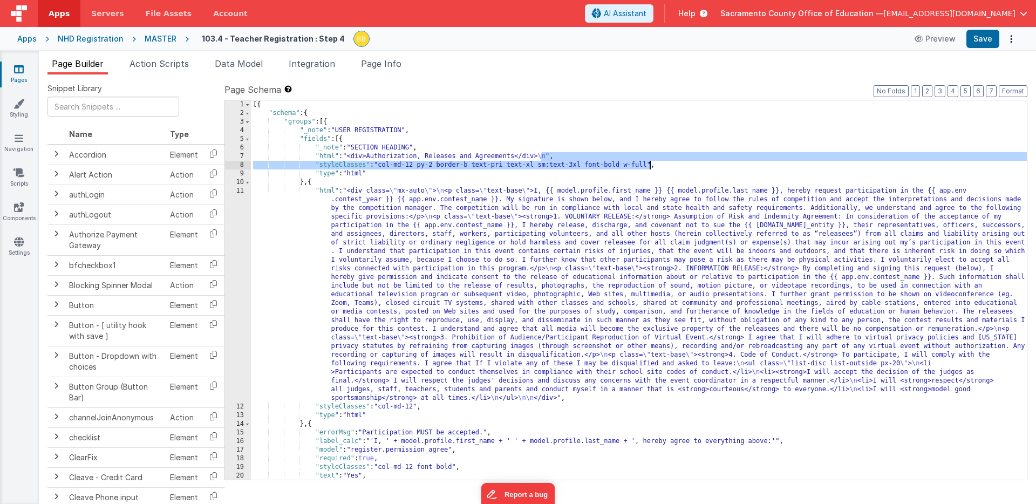
drag, startPoint x: 542, startPoint y: 156, endPoint x: 648, endPoint y: 163, distance: 107.0
click at [648, 163] on div "[{ "schema" : { "groups" : [{ "_note" : "USER REGISTRATION" , "fields" : [{ "_n…" at bounding box center [639, 298] width 776 height 397
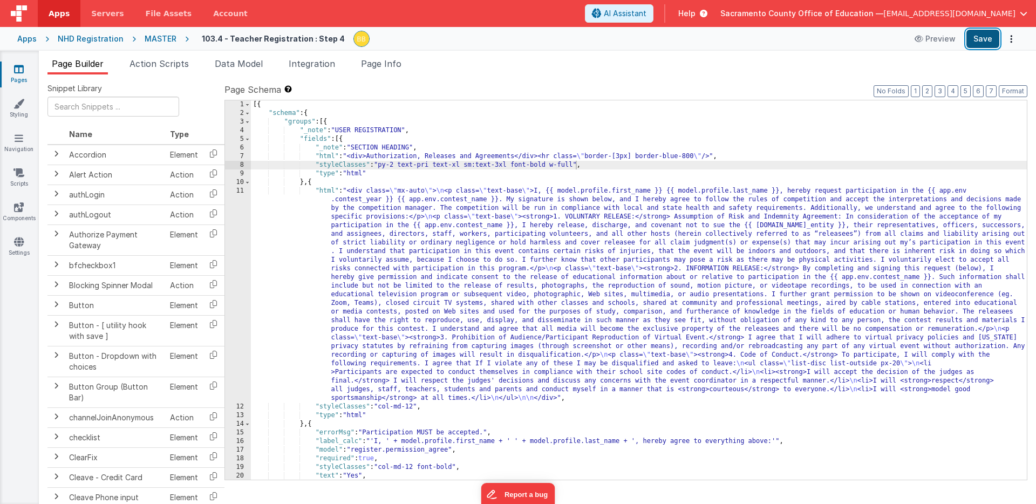
click at [985, 38] on button "Save" at bounding box center [982, 39] width 33 height 18
click at [18, 69] on icon at bounding box center [19, 69] width 10 height 11
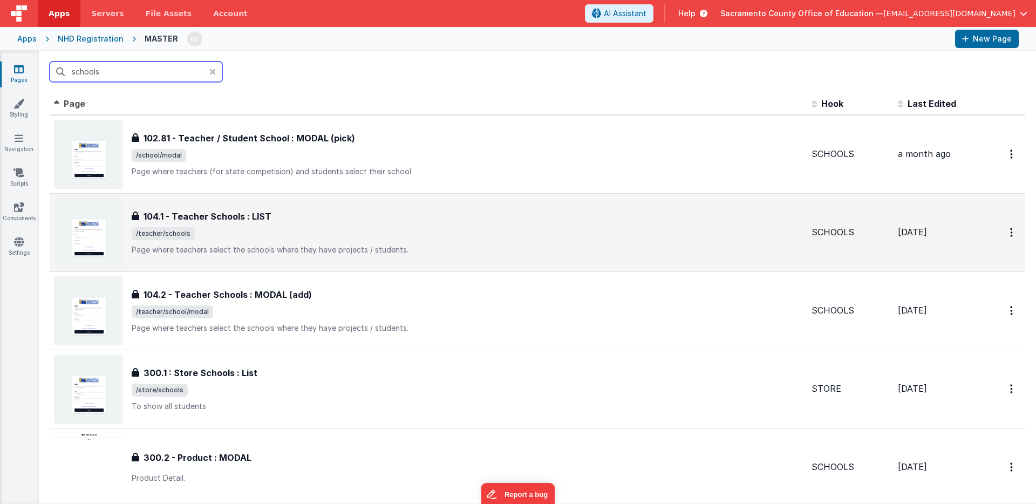
type input "schools"
click at [207, 215] on h3 "104.1 - Teacher Schools : LIST" at bounding box center [207, 216] width 128 height 13
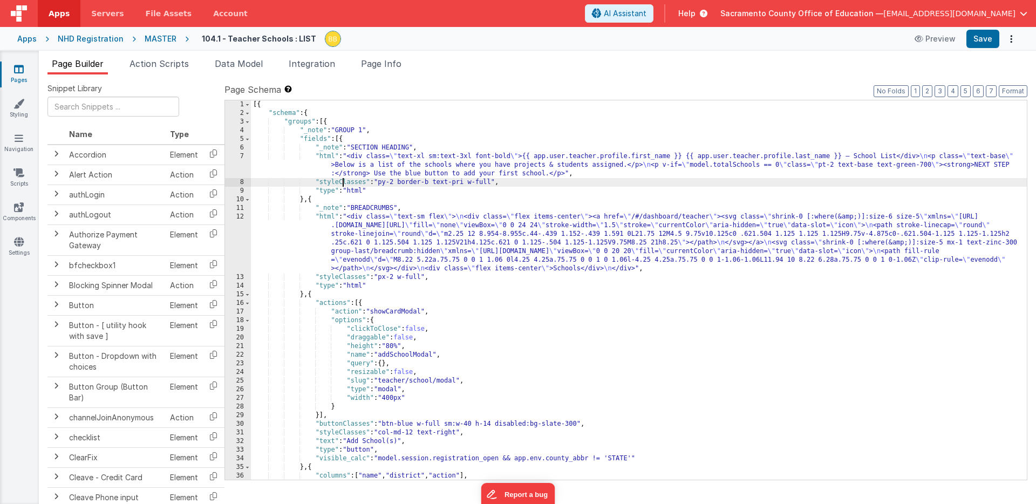
click at [342, 183] on div "[{ "schema" : { "groups" : [{ "_note" : "GROUP 1" , "fields" : [{ "_note" : "SE…" at bounding box center [639, 298] width 776 height 397
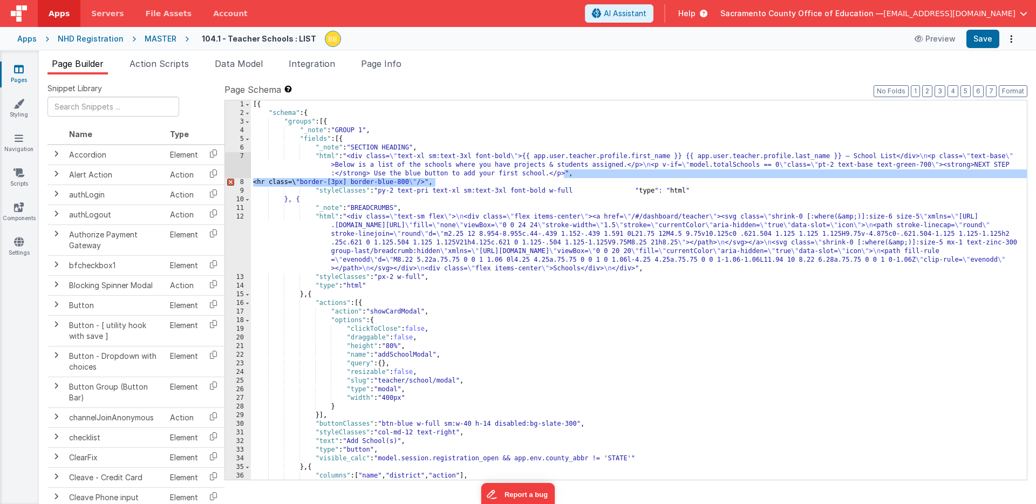
drag, startPoint x: 438, startPoint y: 183, endPoint x: 564, endPoint y: 175, distance: 126.0
click at [564, 175] on div "[{ "schema" : { "groups" : [{ "_note" : "GROUP 1" , "fields" : [{ "_note" : "SE…" at bounding box center [639, 298] width 776 height 397
click at [561, 182] on div "[{ "schema" : { "groups" : [{ "_note" : "GROUP 1" , "fields" : [{ "_note" : "SE…" at bounding box center [639, 298] width 776 height 397
drag, startPoint x: 252, startPoint y: 184, endPoint x: 563, endPoint y: 174, distance: 311.4
click at [563, 174] on div "[{ "schema" : { "groups" : [{ "_note" : "GROUP 1" , "fields" : [{ "_note" : "SE…" at bounding box center [639, 298] width 776 height 397
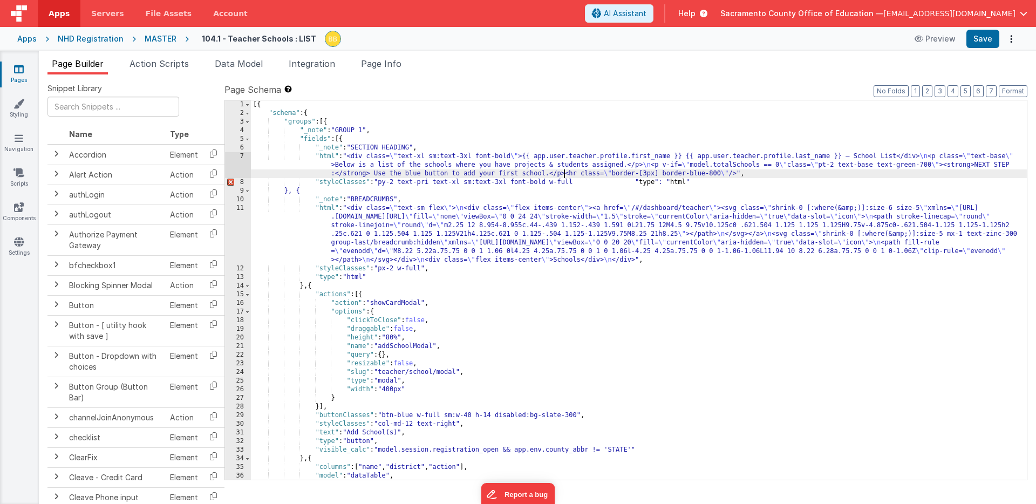
click at [577, 183] on div "[{ "schema" : { "groups" : [{ "_note" : "GROUP 1" , "fields" : [{ "_note" : "SE…" at bounding box center [639, 298] width 776 height 397
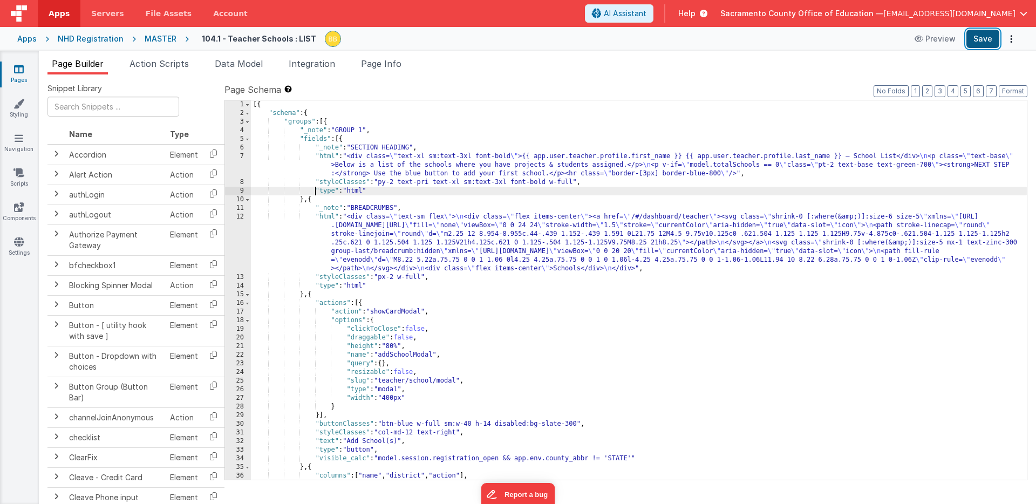
click at [979, 34] on button "Save" at bounding box center [982, 39] width 33 height 18
click at [19, 67] on icon at bounding box center [19, 69] width 10 height 11
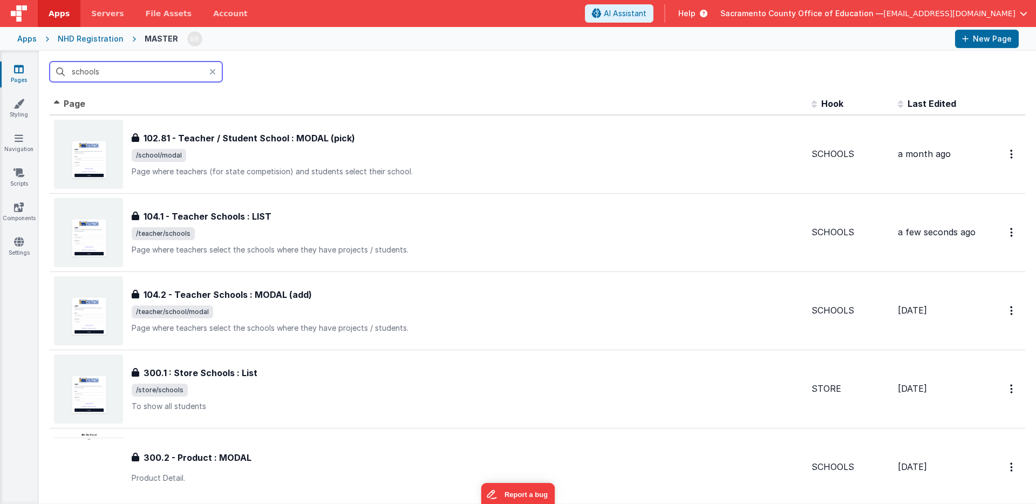
click at [110, 72] on input "schools" at bounding box center [136, 71] width 173 height 20
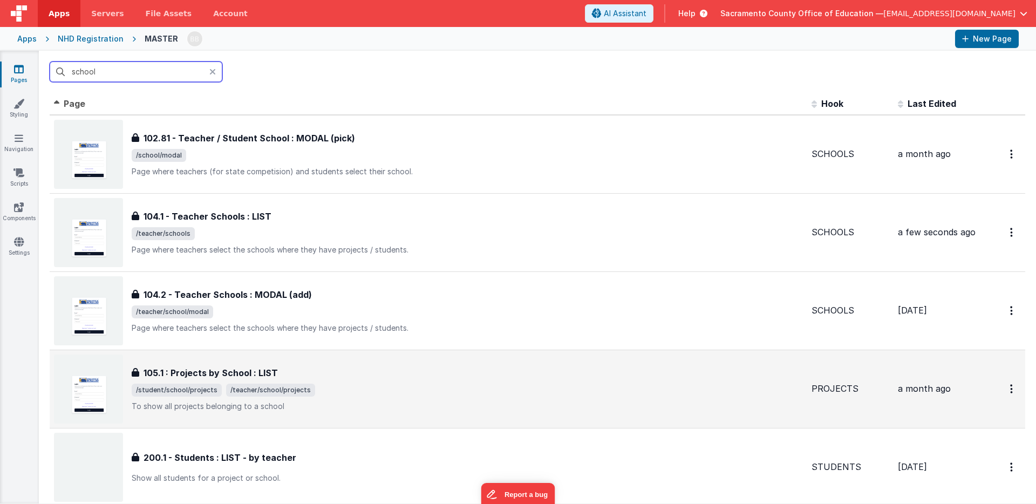
type input "school"
click at [235, 370] on h3 "105.1 : Projects by School : LIST" at bounding box center [210, 372] width 134 height 13
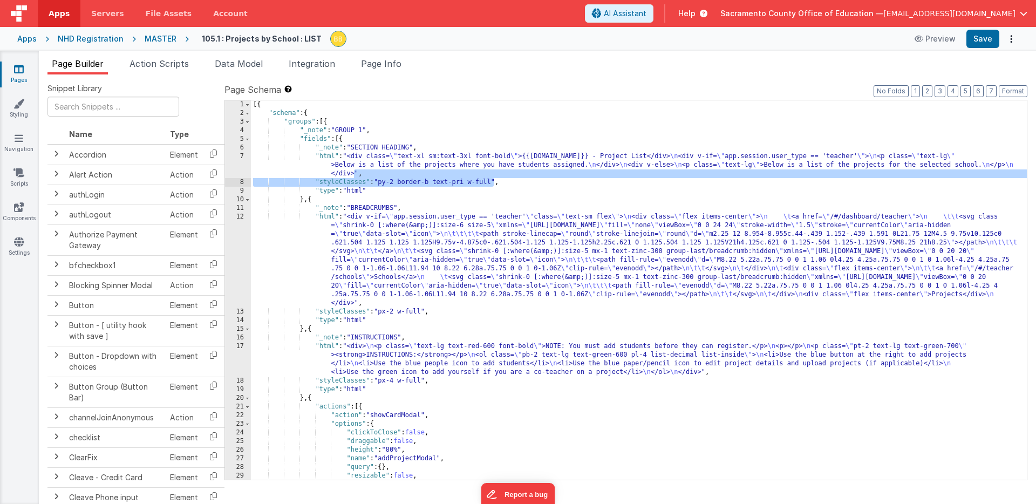
drag, startPoint x: 354, startPoint y: 174, endPoint x: 493, endPoint y: 182, distance: 138.9
click at [493, 182] on div "[{ "schema" : { "groups" : [{ "_note" : "GROUP 1" , "fields" : [{ "_note" : "SE…" at bounding box center [639, 298] width 776 height 397
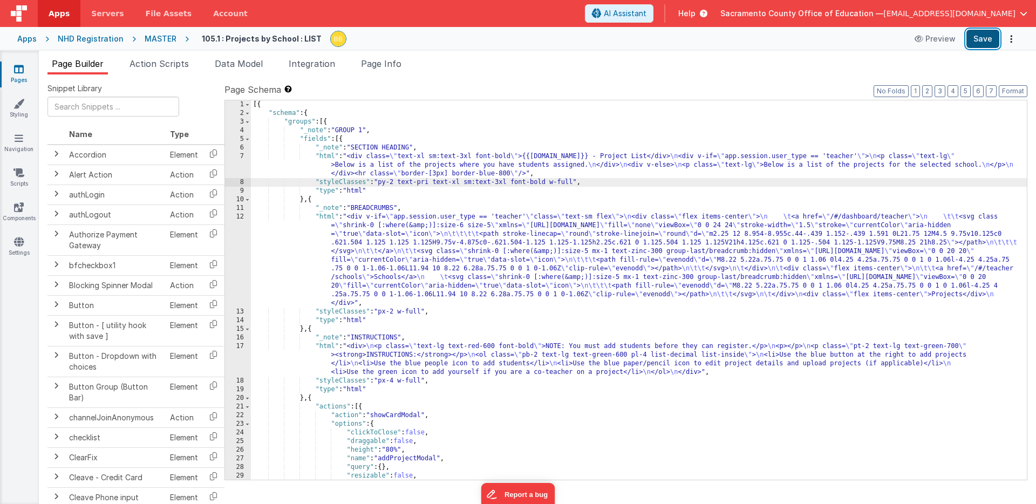
click at [979, 37] on button "Save" at bounding box center [982, 39] width 33 height 18
click at [542, 182] on div "[{ "schema" : { "groups" : [{ "_note" : "GROUP 1" , "fields" : [{ "_note" : "SE…" at bounding box center [639, 298] width 776 height 397
drag, startPoint x: 512, startPoint y: 183, endPoint x: 547, endPoint y: 183, distance: 34.5
click at [547, 183] on div "[{ "schema" : { "groups" : [{ "_note" : "GROUP 1" , "fields" : [{ "_note" : "SE…" at bounding box center [639, 298] width 776 height 397
click at [983, 37] on button "Save" at bounding box center [982, 39] width 33 height 18
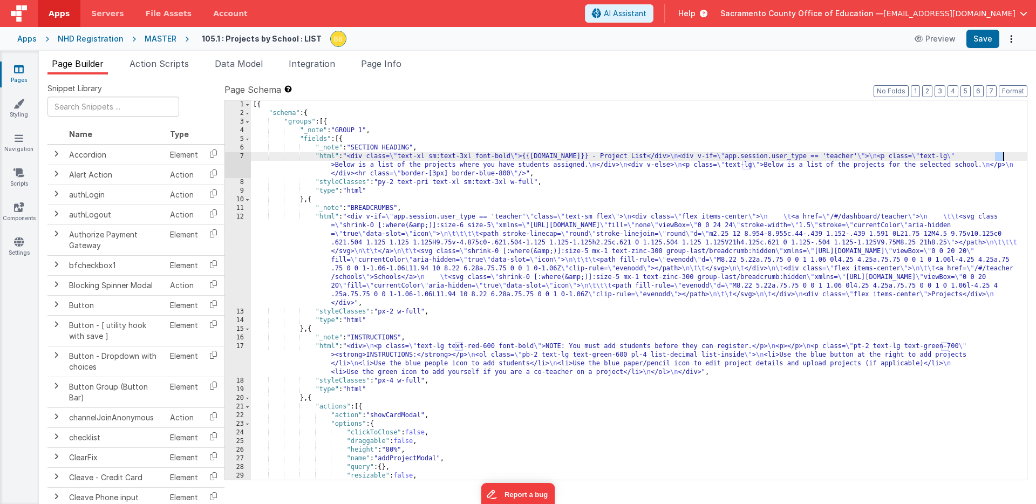
drag, startPoint x: 995, startPoint y: 155, endPoint x: 1003, endPoint y: 156, distance: 8.7
click at [1003, 156] on div "[{ "schema" : { "groups" : [{ "_note" : "GROUP 1" , "fields" : [{ "_note" : "SE…" at bounding box center [639, 298] width 776 height 397
click at [985, 38] on button "Save" at bounding box center [982, 39] width 33 height 18
click at [19, 66] on icon at bounding box center [19, 69] width 10 height 11
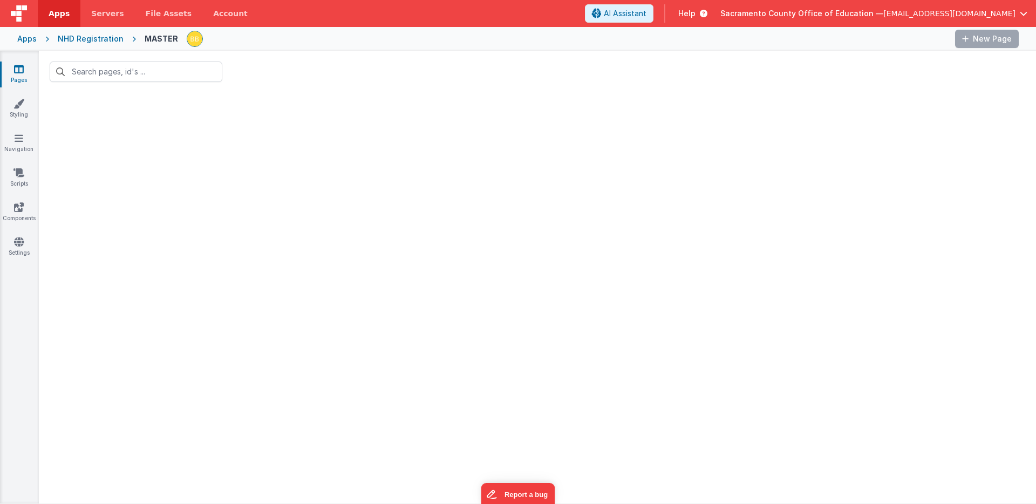
type input "school"
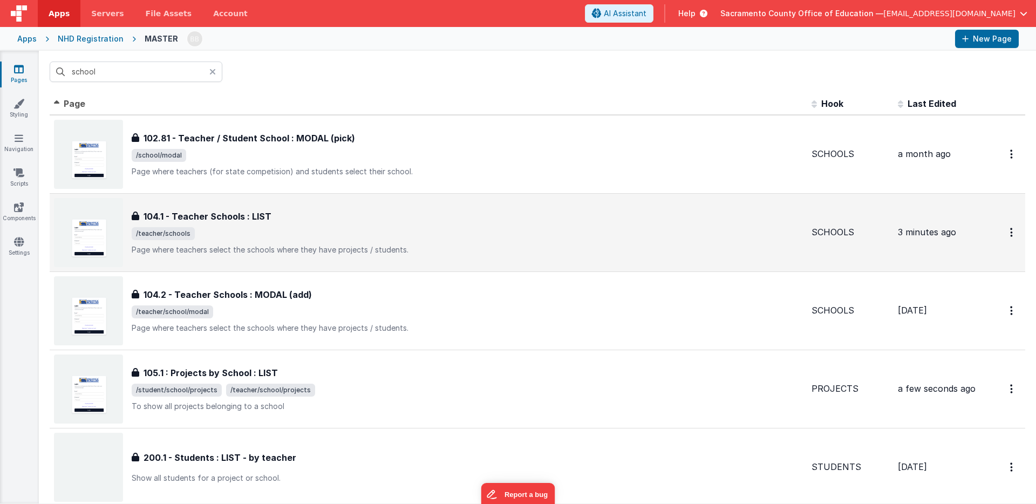
click at [178, 217] on h3 "104.1 - Teacher Schools : LIST" at bounding box center [207, 216] width 128 height 13
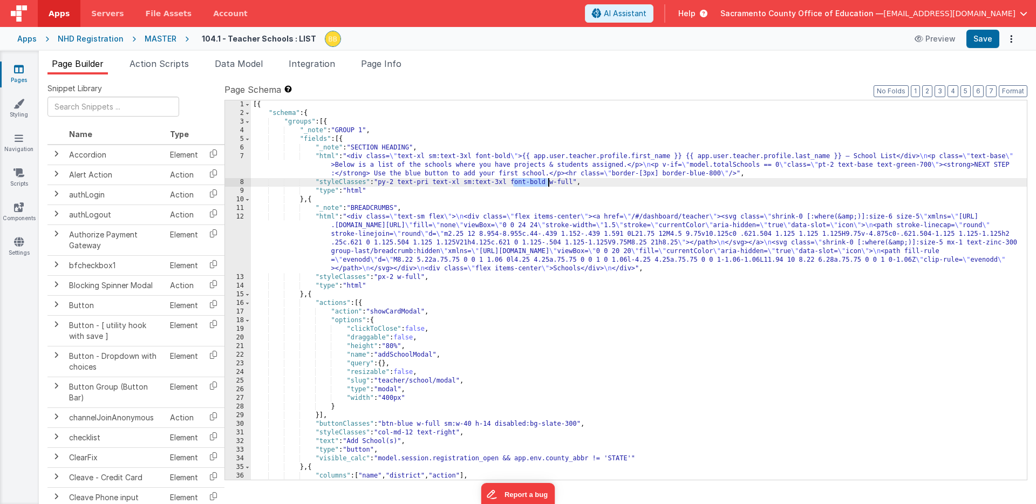
drag, startPoint x: 512, startPoint y: 182, endPoint x: 547, endPoint y: 180, distance: 34.6
click at [547, 180] on div "[{ "schema" : { "groups" : [{ "_note" : "GROUP 1" , "fields" : [{ "_note" : "SE…" at bounding box center [639, 298] width 776 height 397
click at [974, 38] on button "Save" at bounding box center [982, 39] width 33 height 18
click at [18, 67] on icon at bounding box center [19, 69] width 10 height 11
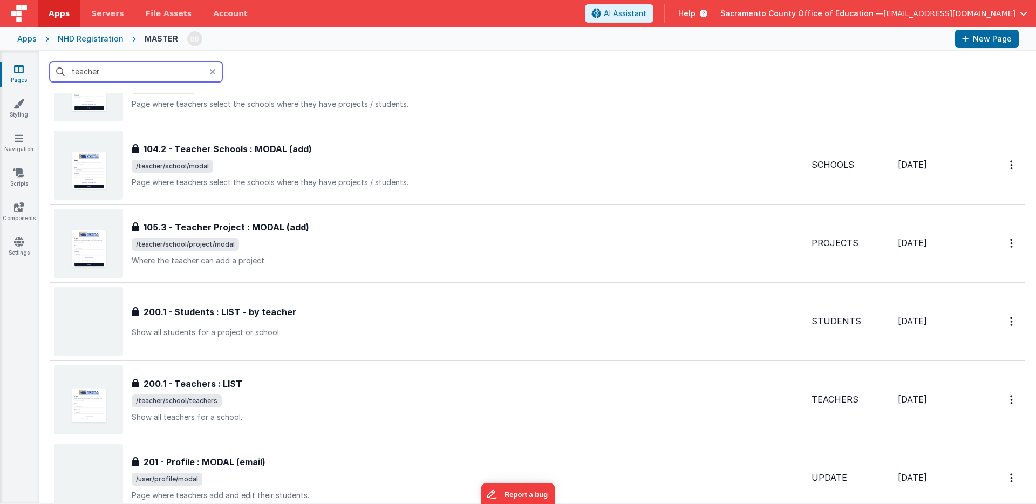
scroll to position [796, 0]
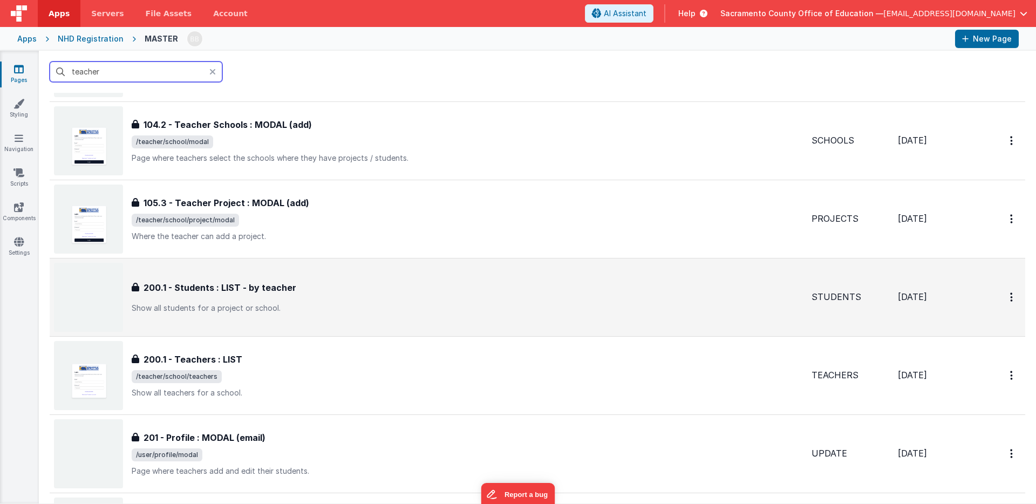
type input "teacher"
click at [201, 285] on h3 "200.1 - Students : LIST - by teacher" at bounding box center [219, 287] width 153 height 13
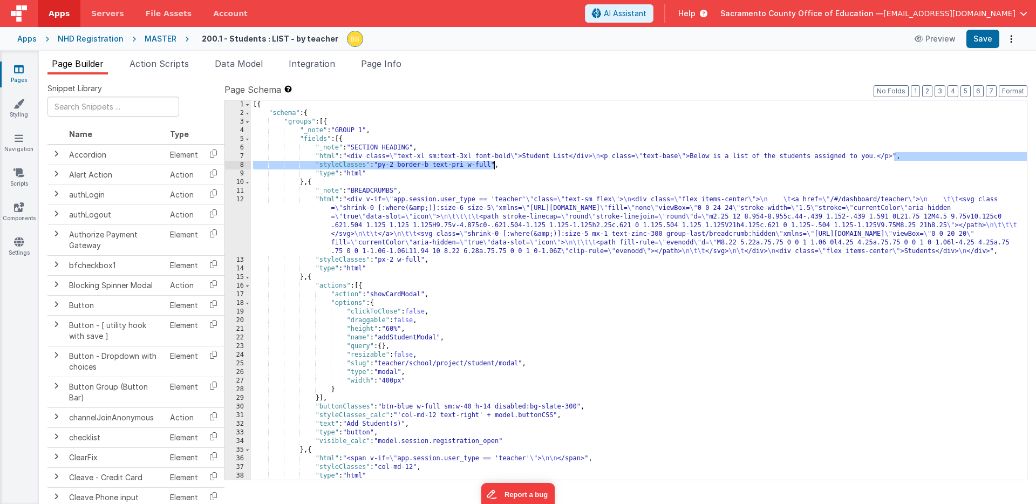
drag, startPoint x: 894, startPoint y: 158, endPoint x: 493, endPoint y: 165, distance: 401.4
click at [493, 165] on div "[{ "schema" : { "groups" : [{ "_note" : "GROUP 1" , "fields" : [{ "_note" : "SE…" at bounding box center [639, 298] width 776 height 397
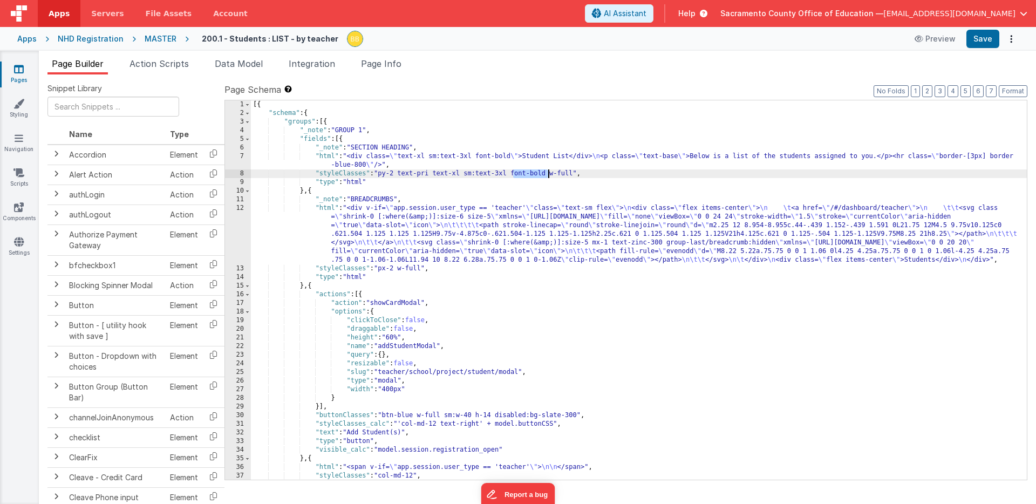
drag, startPoint x: 512, startPoint y: 174, endPoint x: 549, endPoint y: 175, distance: 36.7
click at [549, 175] on div "[{ "schema" : { "groups" : [{ "_note" : "GROUP 1" , "fields" : [{ "_note" : "SE…" at bounding box center [639, 298] width 776 height 397
click at [987, 35] on button "Save" at bounding box center [982, 39] width 33 height 18
click at [19, 70] on icon at bounding box center [19, 69] width 10 height 11
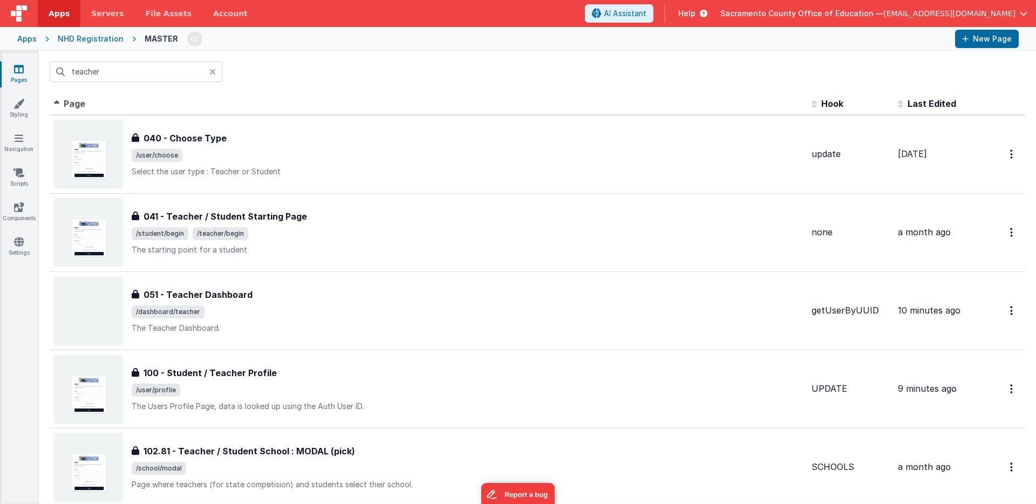
click at [213, 69] on icon at bounding box center [212, 71] width 6 height 9
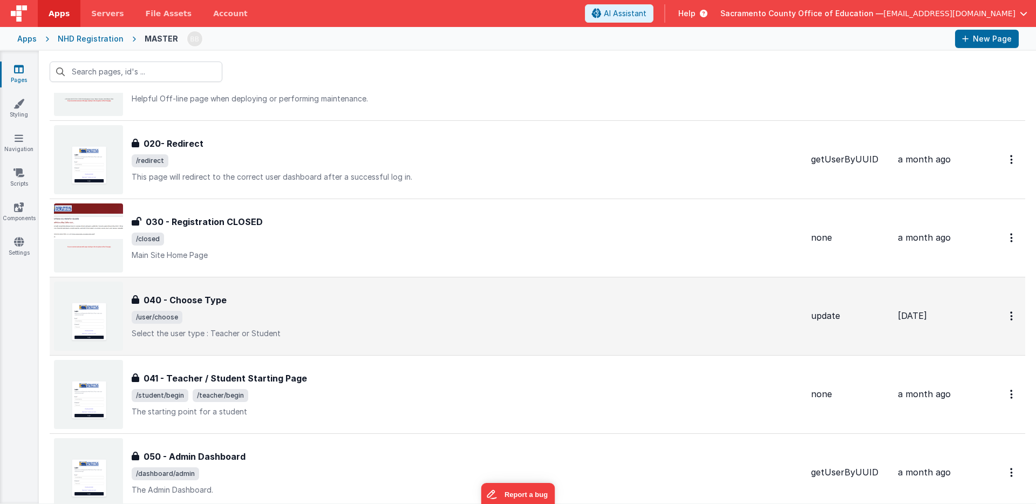
scroll to position [158, 0]
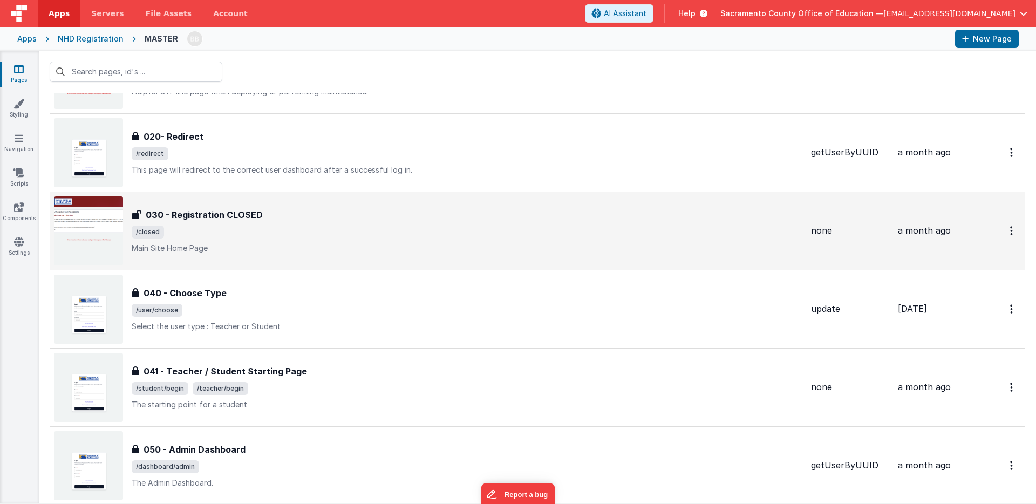
click at [180, 216] on h3 "030 - Registration CLOSED" at bounding box center [204, 214] width 117 height 13
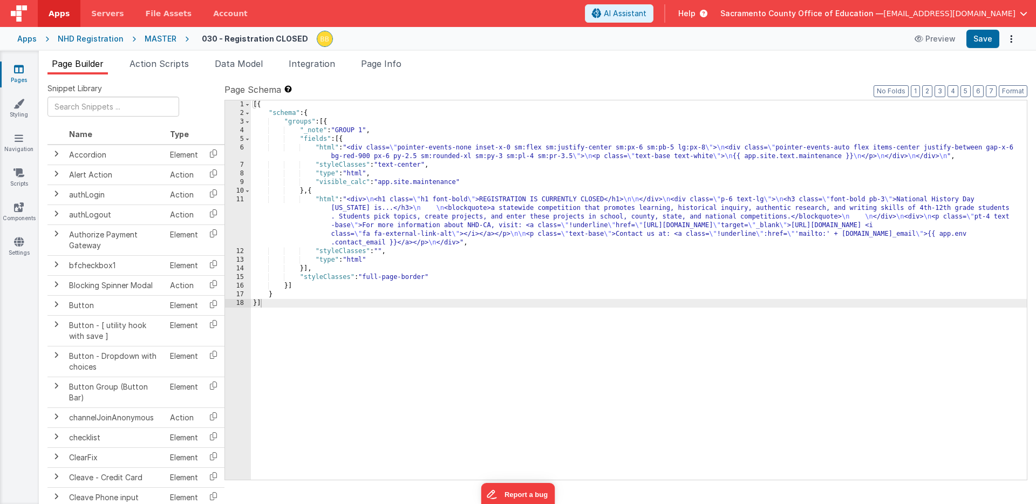
click at [21, 69] on icon at bounding box center [19, 69] width 10 height 11
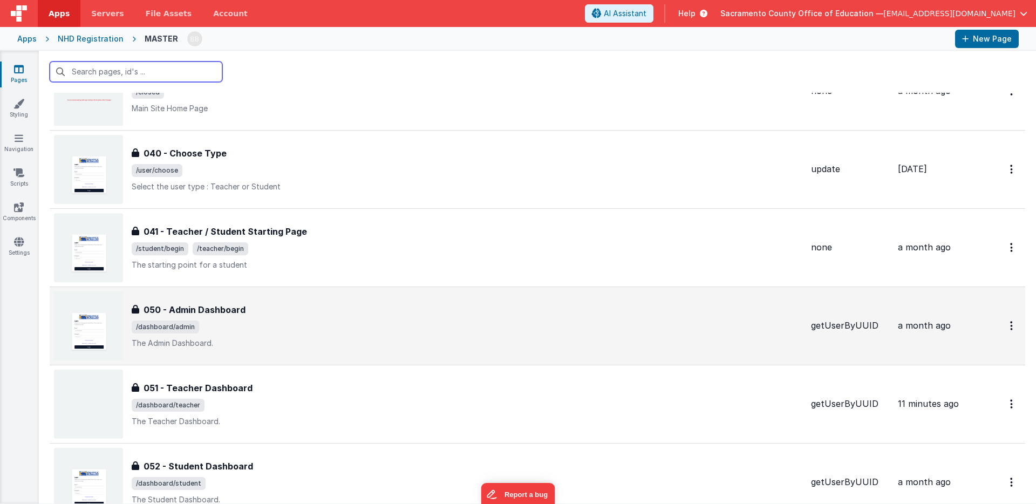
scroll to position [305, 0]
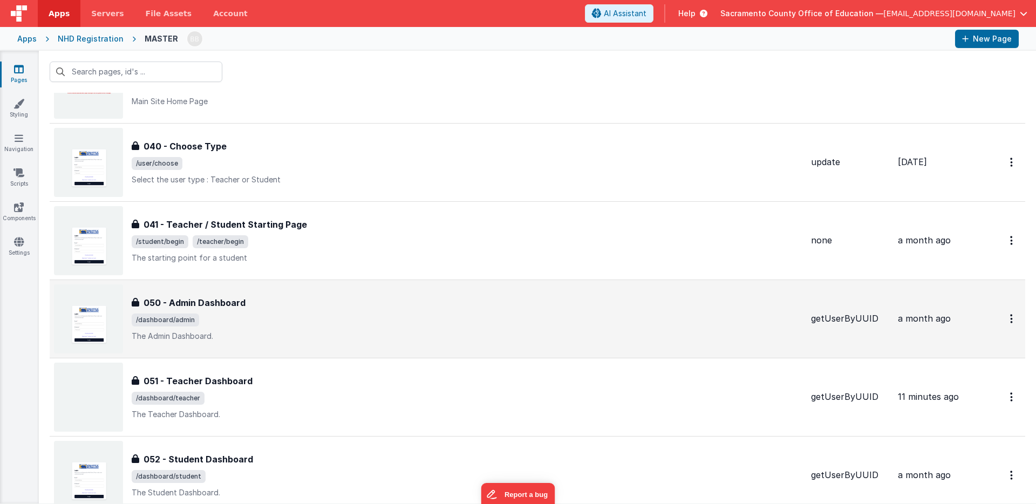
click at [196, 305] on h3 "050 - Admin Dashboard" at bounding box center [194, 302] width 102 height 13
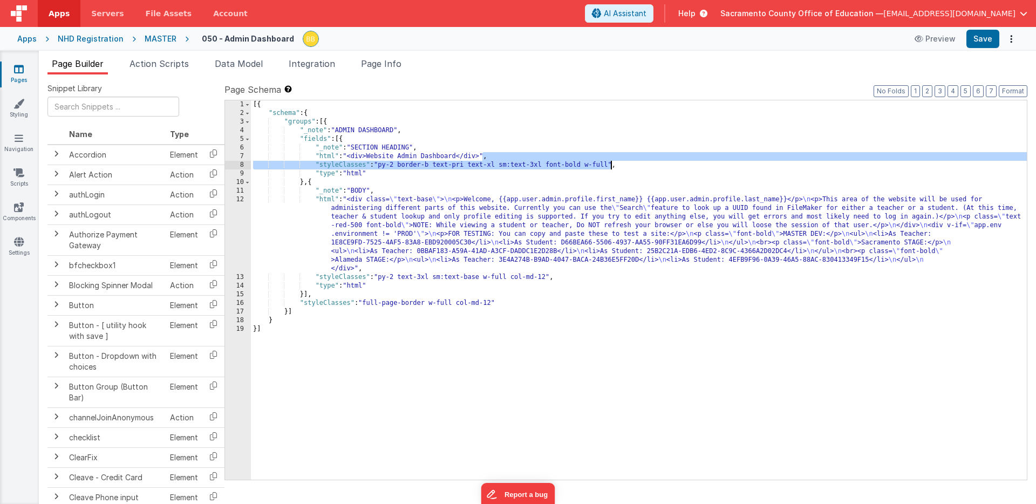
drag, startPoint x: 482, startPoint y: 156, endPoint x: 610, endPoint y: 164, distance: 128.1
click at [610, 164] on div "[{ "schema" : { "groups" : [{ "_note" : "ADMIN DASHBOARD" , "fields" : [{ "_not…" at bounding box center [639, 298] width 776 height 397
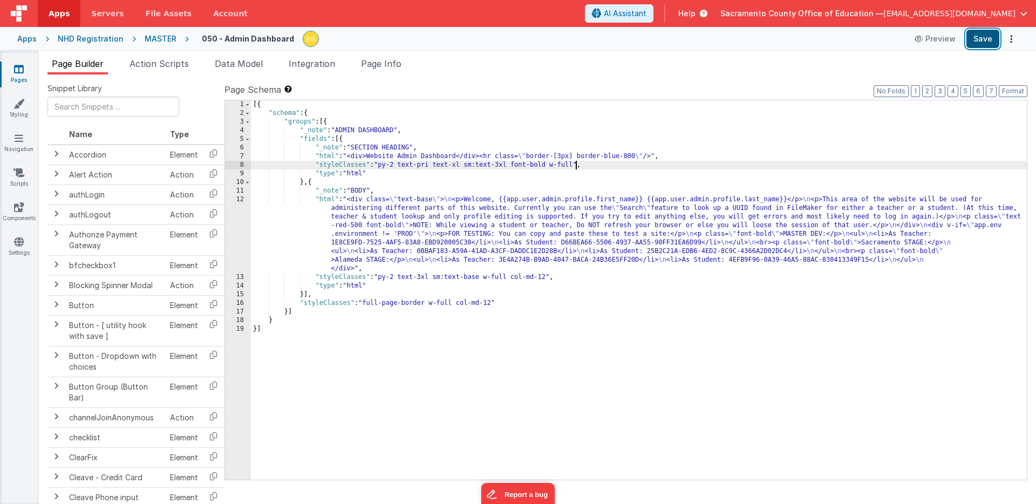
click at [978, 39] on button "Save" at bounding box center [982, 39] width 33 height 18
click at [17, 69] on icon at bounding box center [19, 69] width 10 height 11
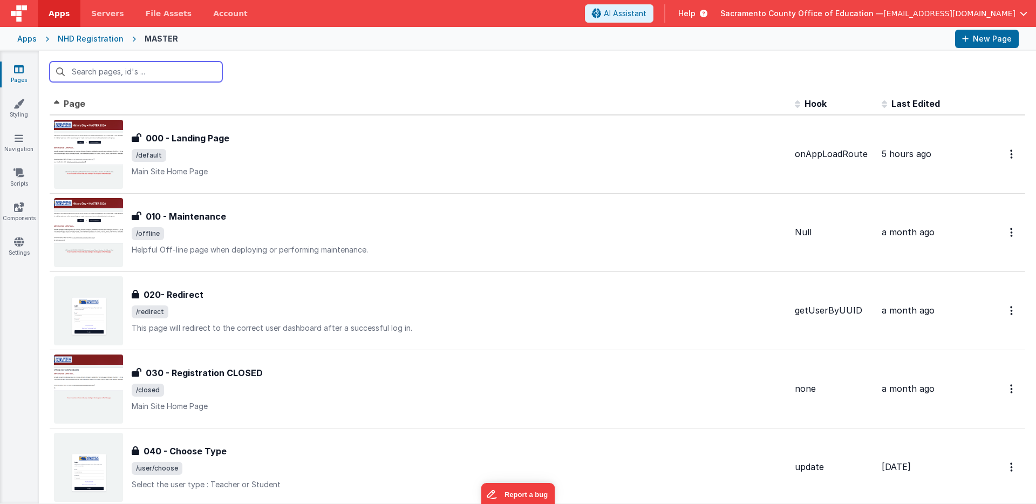
click at [112, 73] on input "text" at bounding box center [136, 71] width 173 height 20
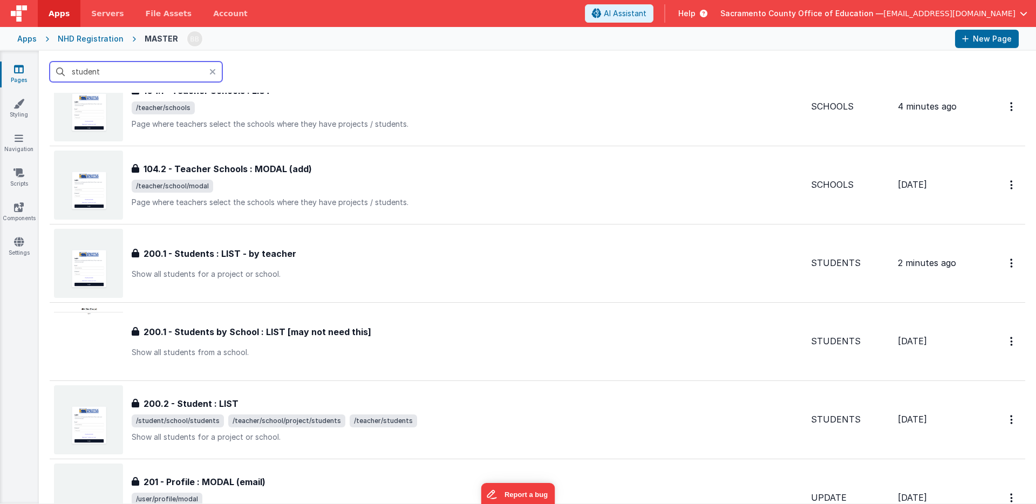
scroll to position [915, 0]
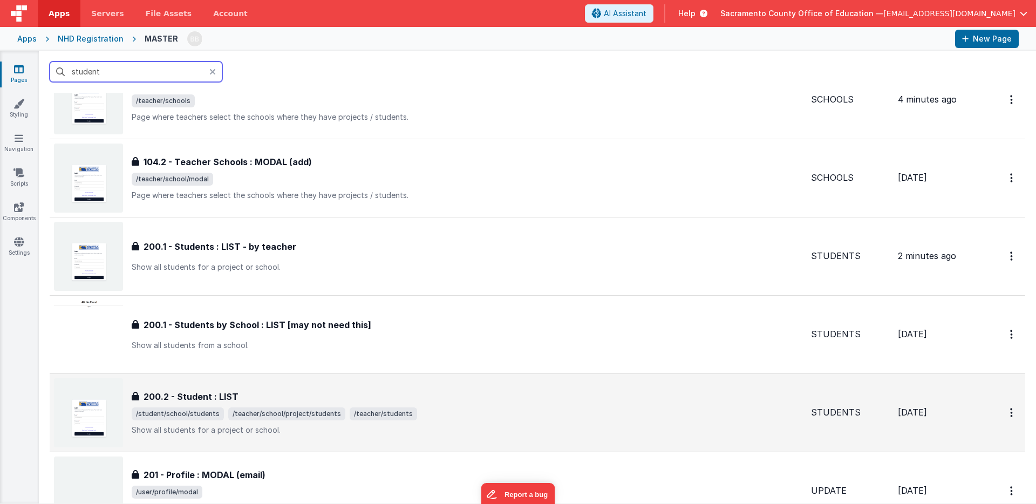
type input "student"
click at [247, 411] on span "/teacher/school/project/students" at bounding box center [286, 413] width 117 height 13
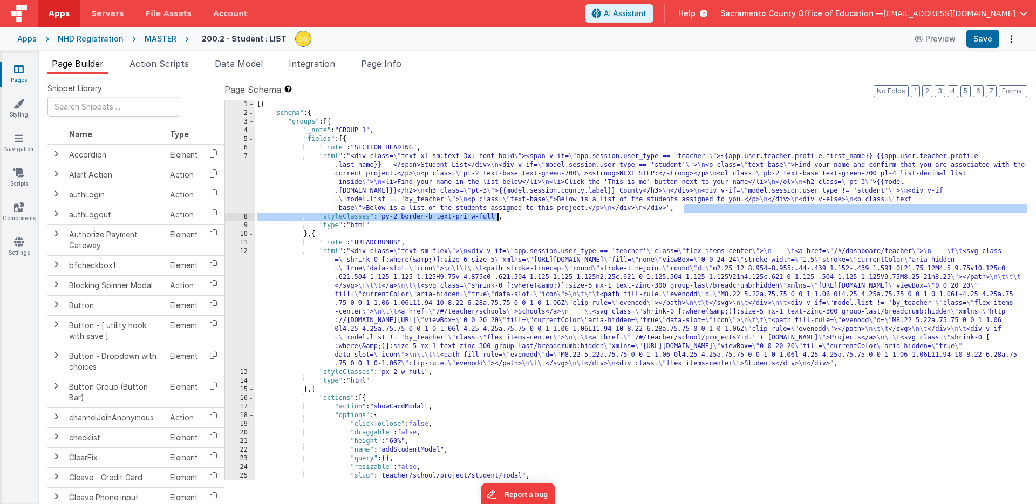
drag, startPoint x: 685, startPoint y: 209, endPoint x: 497, endPoint y: 218, distance: 187.4
click at [497, 218] on div "[{ "schema" : { "groups" : [{ "_note" : "GROUP 1" , "fields" : [{ "_note" : "SE…" at bounding box center [641, 298] width 772 height 397
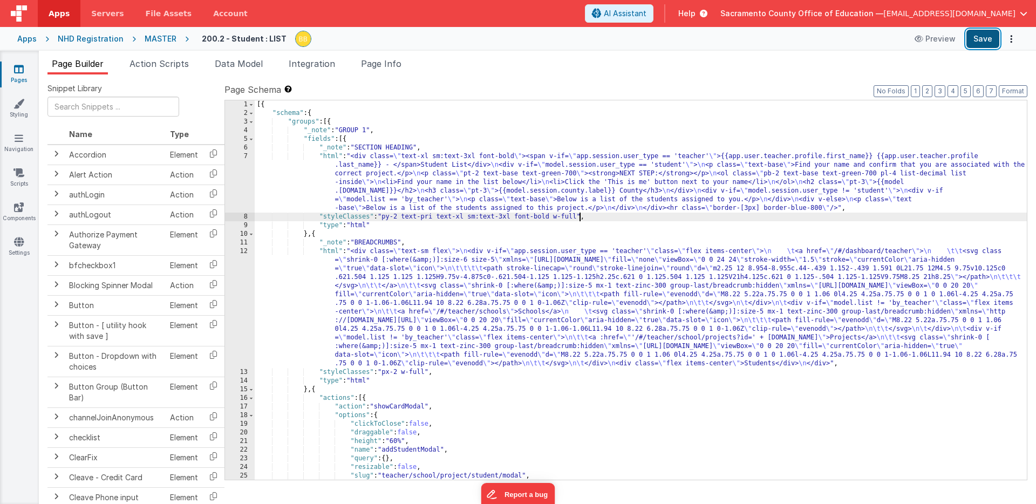
click at [980, 37] on button "Save" at bounding box center [982, 39] width 33 height 18
drag, startPoint x: 517, startPoint y: 217, endPoint x: 551, endPoint y: 217, distance: 34.0
click at [551, 217] on div "[{ "schema" : { "groups" : [{ "_note" : "GROUP 1" , "fields" : [{ "_note" : "SE…" at bounding box center [641, 298] width 772 height 397
click at [981, 40] on button "Save" at bounding box center [982, 39] width 33 height 18
click at [17, 70] on icon at bounding box center [19, 69] width 10 height 11
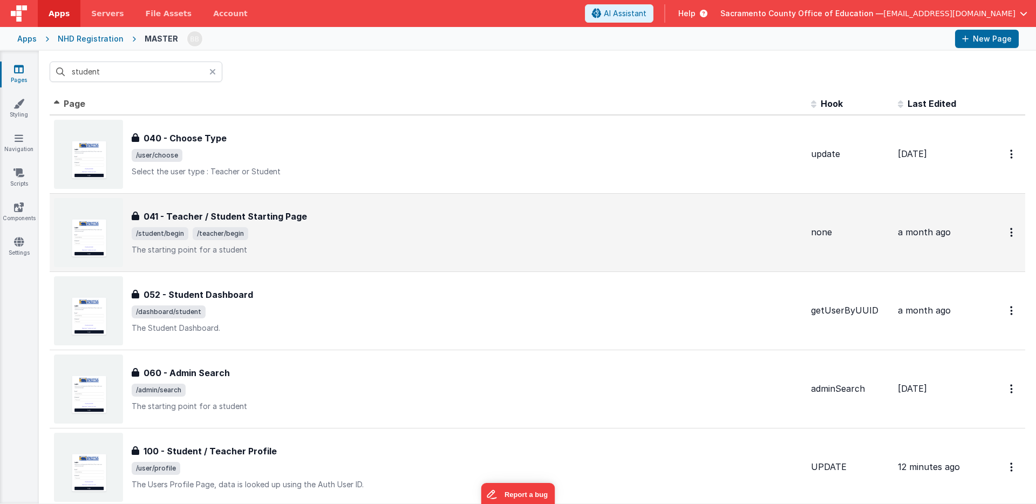
click at [176, 233] on span "/student/begin" at bounding box center [160, 233] width 57 height 13
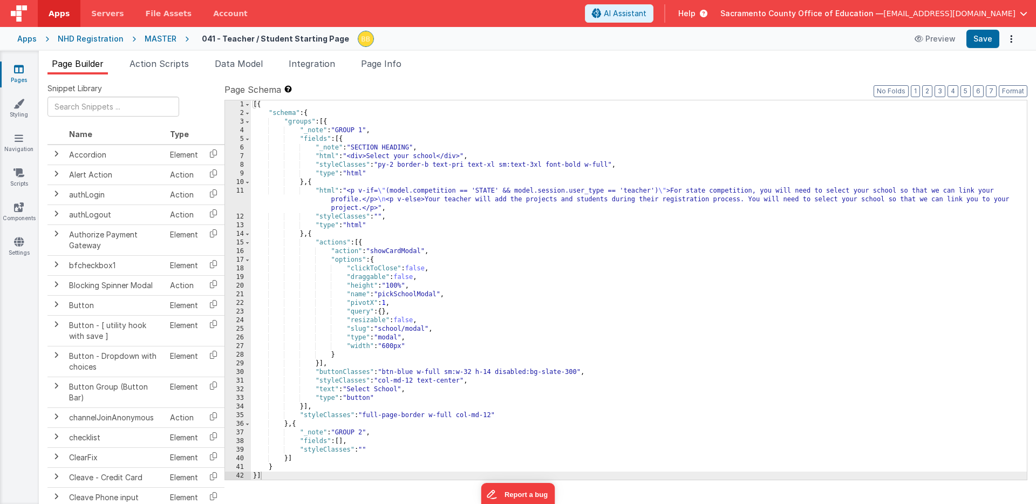
click at [16, 69] on icon at bounding box center [19, 69] width 10 height 11
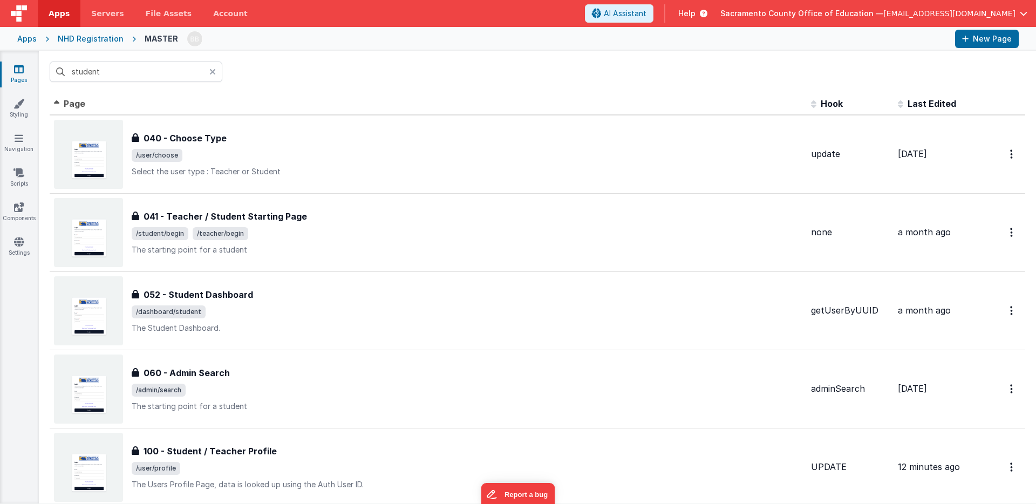
click at [211, 70] on icon at bounding box center [212, 71] width 6 height 9
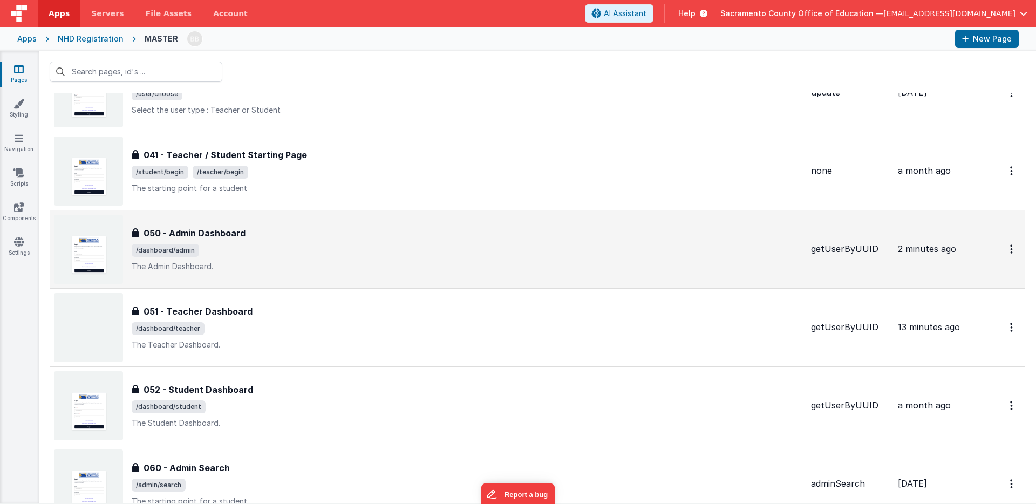
scroll to position [410, 0]
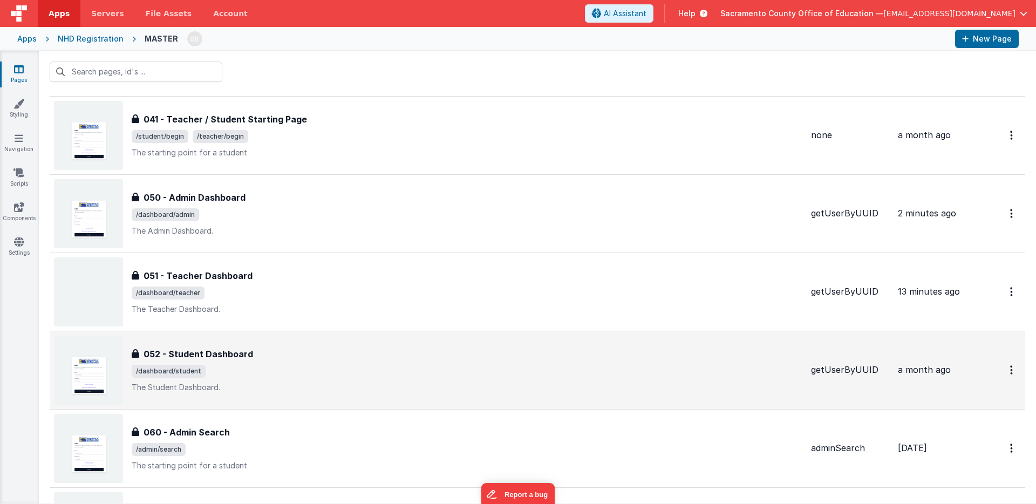
click at [206, 353] on h3 "052 - Student Dashboard" at bounding box center [198, 353] width 110 height 13
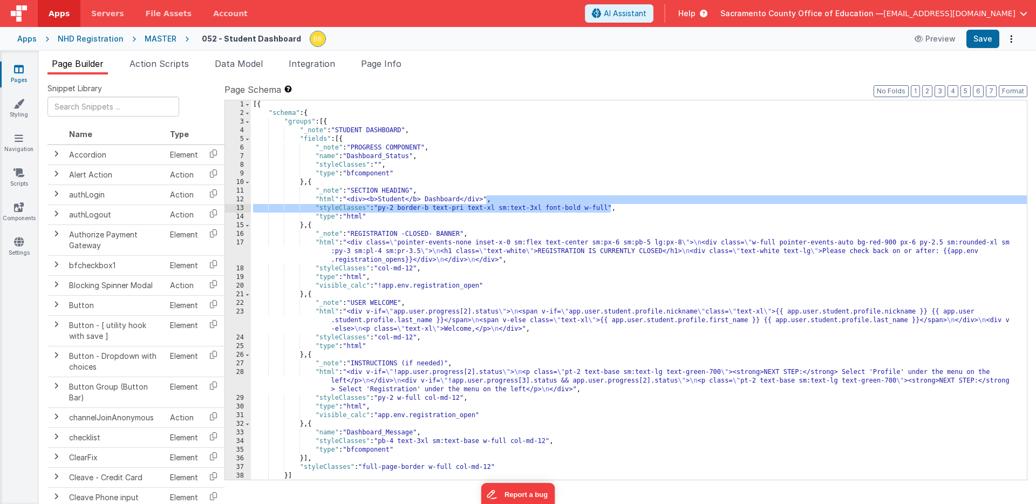
drag, startPoint x: 487, startPoint y: 200, endPoint x: 610, endPoint y: 208, distance: 123.3
click at [610, 208] on div "[{ "schema" : { "groups" : [{ "_note" : "STUDENT DASHBOARD" , "fields" : [{ "_n…" at bounding box center [639, 298] width 776 height 397
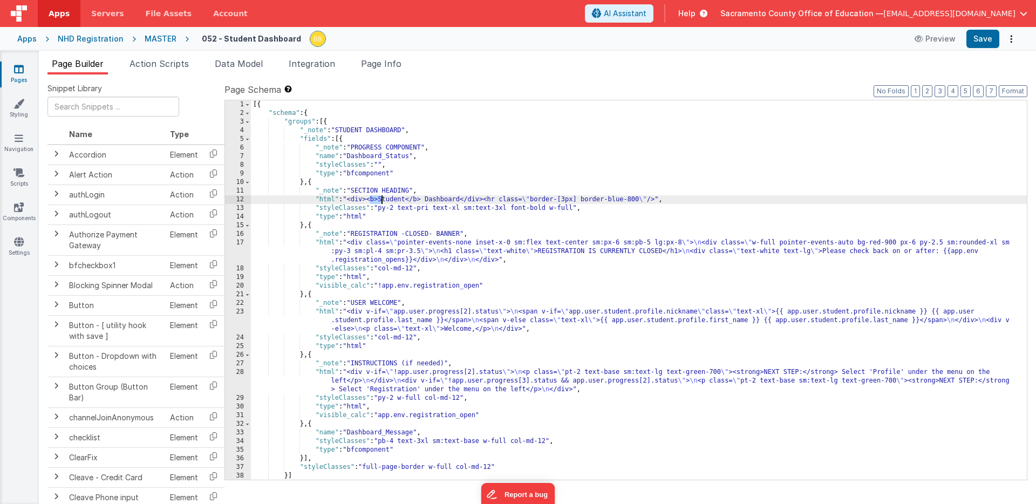
drag, startPoint x: 368, startPoint y: 201, endPoint x: 381, endPoint y: 200, distance: 12.5
click at [381, 200] on div "[{ "schema" : { "groups" : [{ "_note" : "STUDENT DASHBOARD" , "fields" : [{ "_n…" at bounding box center [639, 298] width 776 height 397
drag, startPoint x: 396, startPoint y: 200, endPoint x: 412, endPoint y: 199, distance: 15.7
click at [412, 199] on div "[{ "schema" : { "groups" : [{ "_note" : "STUDENT DASHBOARD" , "fields" : [{ "_n…" at bounding box center [639, 298] width 776 height 397
click at [984, 37] on button "Save" at bounding box center [982, 39] width 33 height 18
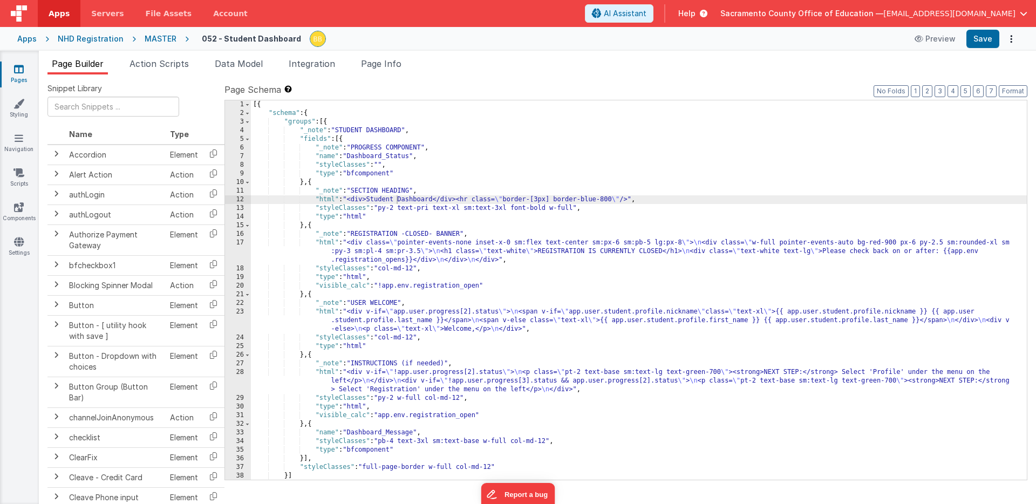
click at [19, 67] on icon at bounding box center [19, 69] width 10 height 11
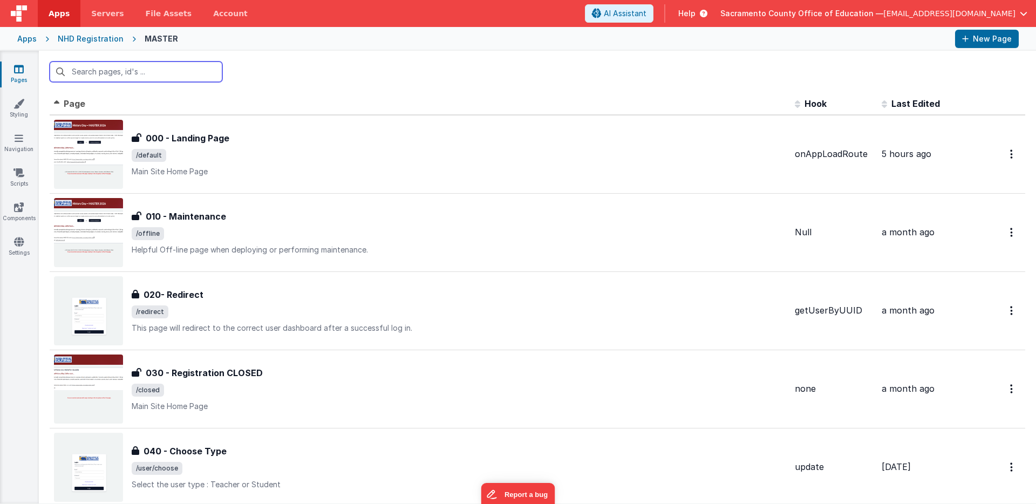
click at [105, 74] on input "text" at bounding box center [136, 71] width 173 height 20
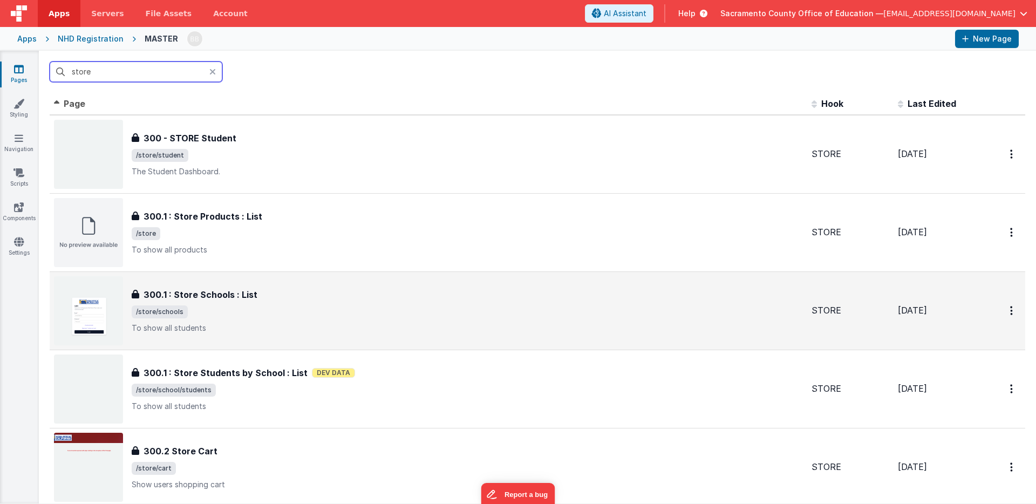
type input "store"
click at [189, 295] on h3 "300.1 : Store Schools : List" at bounding box center [200, 294] width 114 height 13
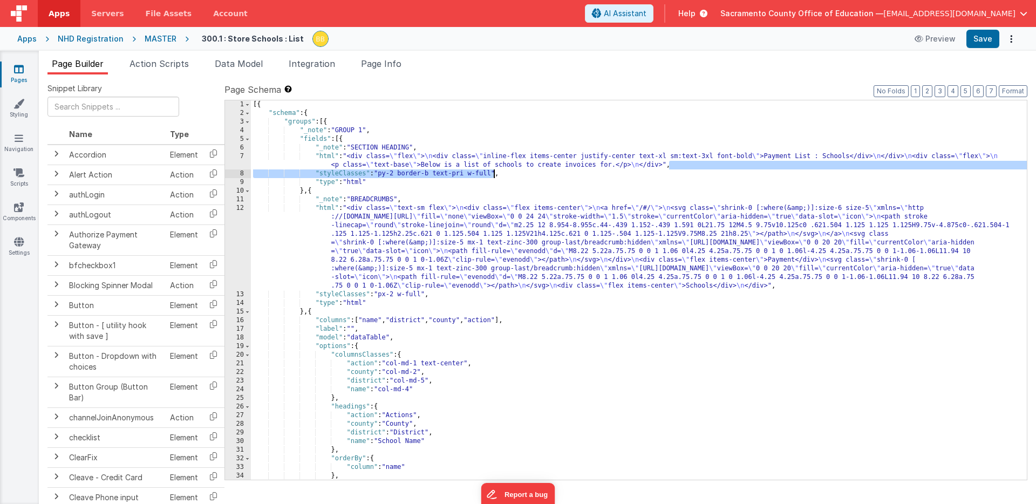
drag, startPoint x: 669, startPoint y: 166, endPoint x: 492, endPoint y: 175, distance: 177.2
click at [492, 175] on div "[{ "schema" : { "groups" : [{ "_note" : "GROUP 1" , "fields" : [{ "_note" : "SE…" at bounding box center [639, 298] width 776 height 397
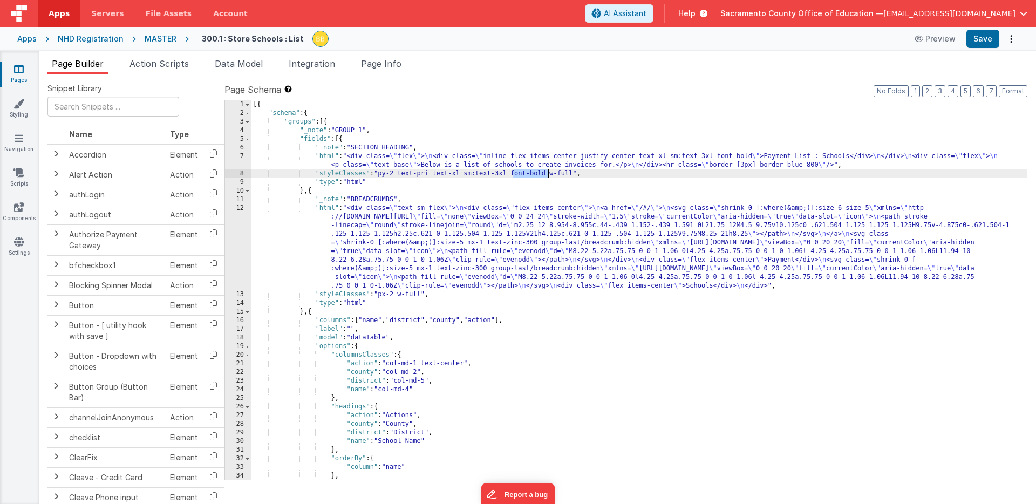
drag, startPoint x: 511, startPoint y: 175, endPoint x: 548, endPoint y: 173, distance: 36.2
click at [548, 173] on div "[{ "schema" : { "groups" : [{ "_note" : "GROUP 1" , "fields" : [{ "_note" : "SE…" at bounding box center [639, 298] width 776 height 397
click at [980, 37] on button "Save" at bounding box center [982, 39] width 33 height 18
click at [19, 68] on icon at bounding box center [19, 69] width 10 height 11
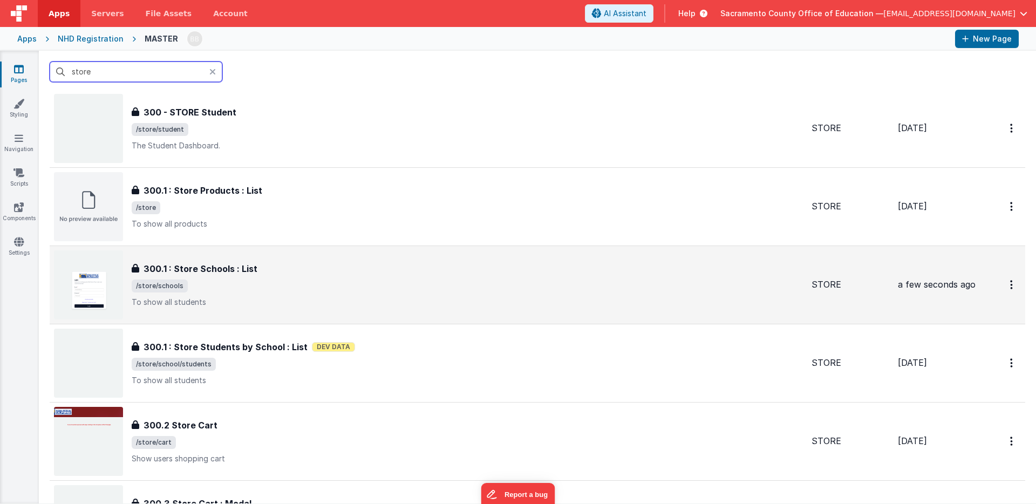
scroll to position [50, 0]
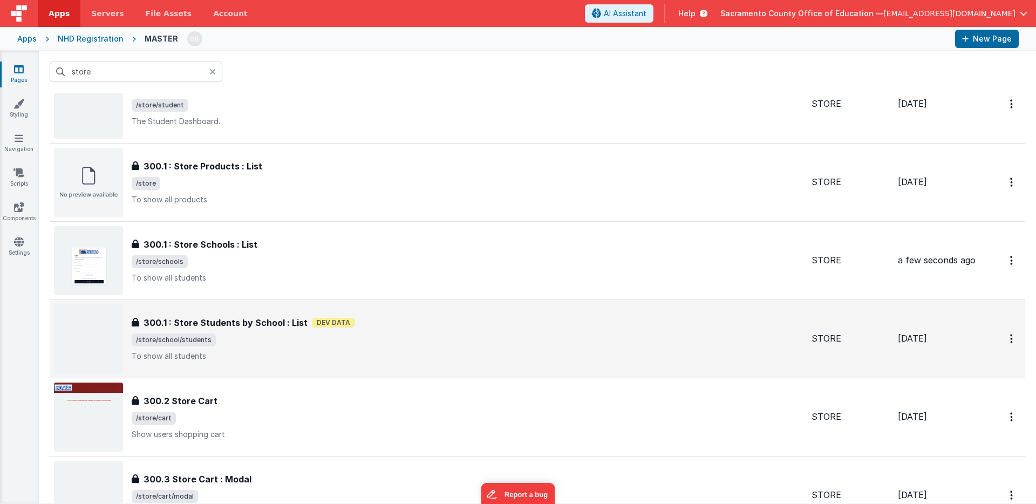
click at [197, 321] on h3 "300.1 : Store Students by School : List" at bounding box center [225, 322] width 164 height 13
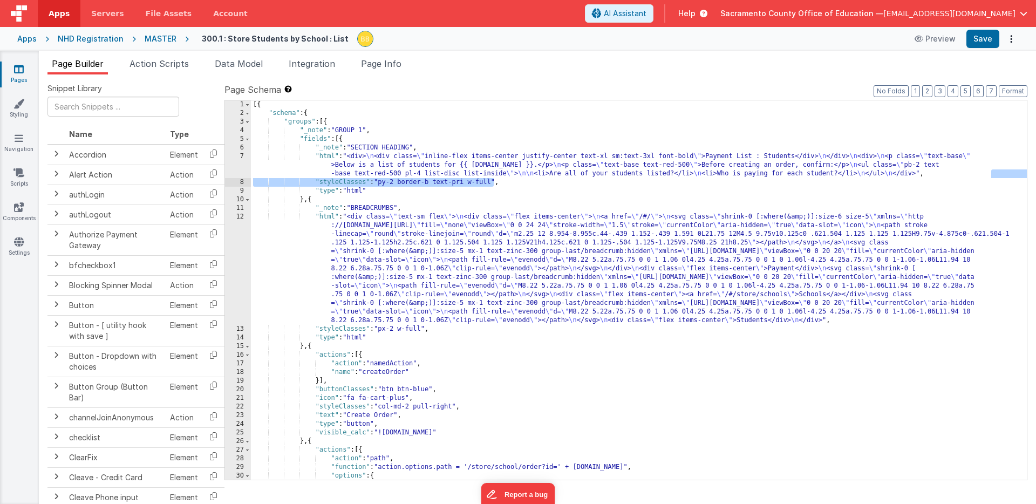
drag, startPoint x: 992, startPoint y: 174, endPoint x: 494, endPoint y: 181, distance: 498.0
click at [494, 181] on div "[{ "schema" : { "groups" : [{ "_note" : "GROUP 1" , "fields" : [{ "_note" : "SE…" at bounding box center [639, 298] width 776 height 397
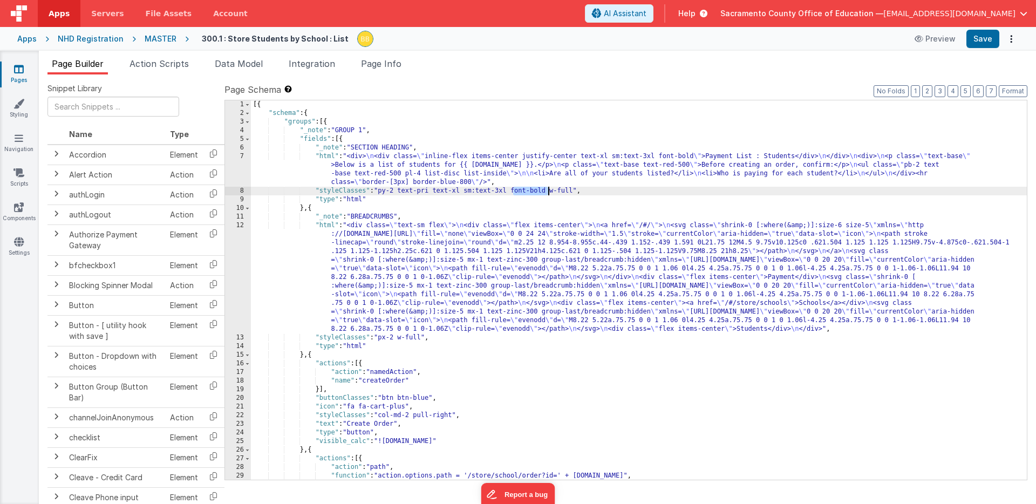
drag, startPoint x: 514, startPoint y: 193, endPoint x: 548, endPoint y: 192, distance: 34.0
click at [548, 192] on div "[{ "schema" : { "groups" : [{ "_note" : "GROUP 1" , "fields" : [{ "_note" : "SE…" at bounding box center [639, 298] width 776 height 397
click at [981, 40] on button "Save" at bounding box center [982, 39] width 33 height 18
click at [19, 70] on icon at bounding box center [19, 69] width 10 height 11
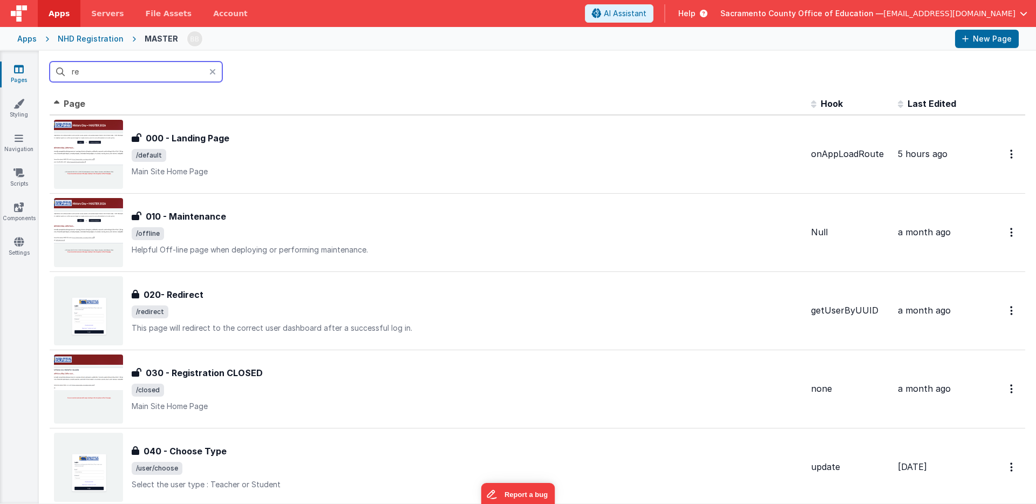
type input "reg"
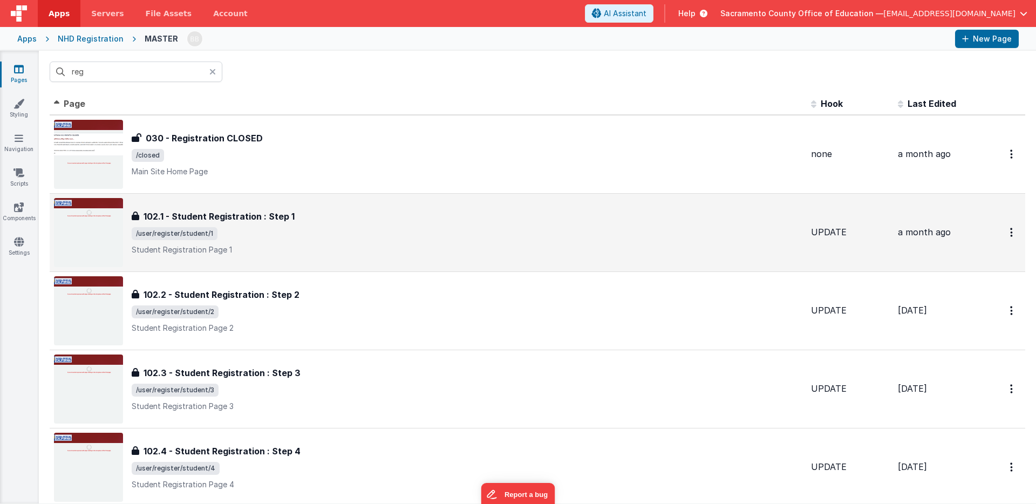
click at [217, 215] on h3 "102.1 - Student Registration : Step 1" at bounding box center [218, 216] width 151 height 13
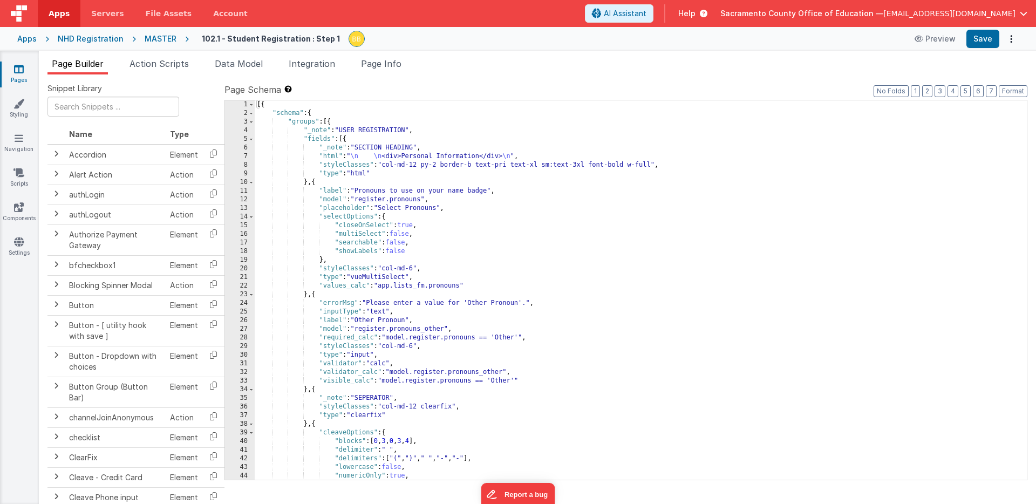
click at [399, 157] on div "[{ "schema" : { "groups" : [{ "_note" : "USER REGISTRATION" , "fields" : [{ "_n…" at bounding box center [641, 298] width 772 height 397
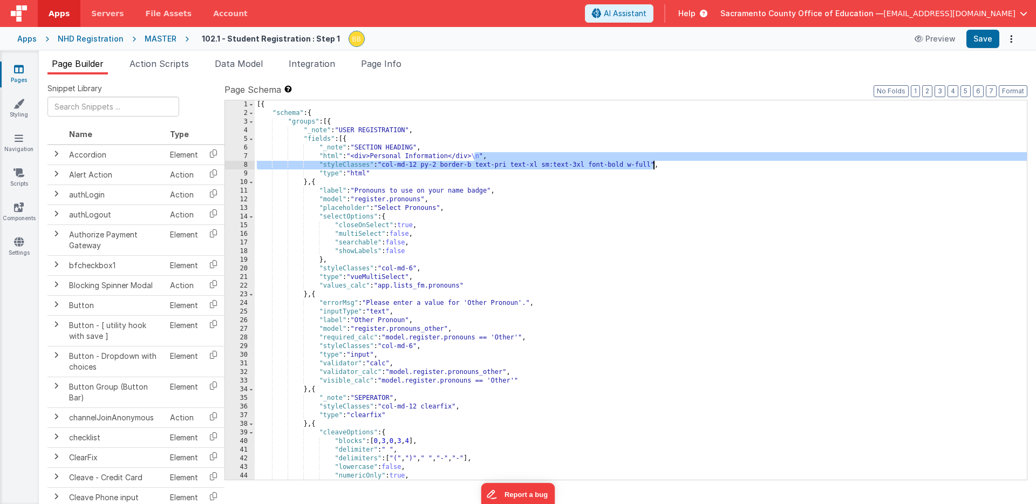
drag, startPoint x: 475, startPoint y: 156, endPoint x: 652, endPoint y: 164, distance: 177.7
click at [652, 163] on div "[{ "schema" : { "groups" : [{ "_note" : "USER REGISTRATION" , "fields" : [{ "_n…" at bounding box center [641, 298] width 772 height 397
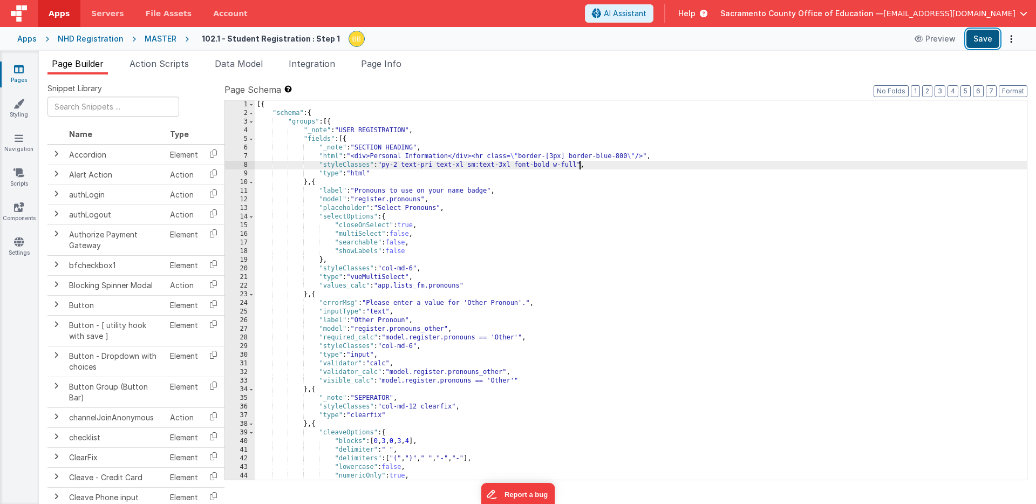
click at [981, 37] on button "Save" at bounding box center [982, 39] width 33 height 18
click at [18, 67] on icon at bounding box center [19, 69] width 10 height 11
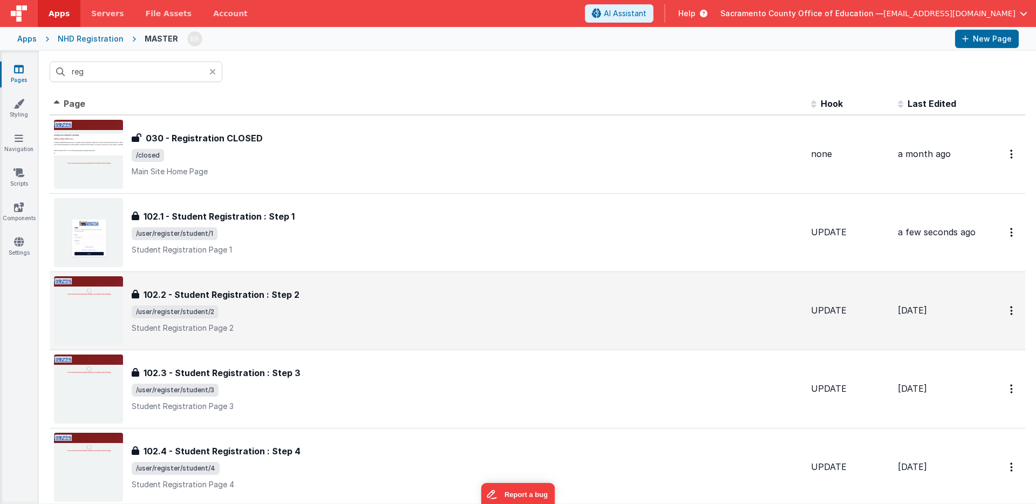
click at [239, 302] on div "102.2 - Student Registration : Step 2 102.2 - Student Registration : Step 2 /us…" at bounding box center [467, 310] width 671 height 45
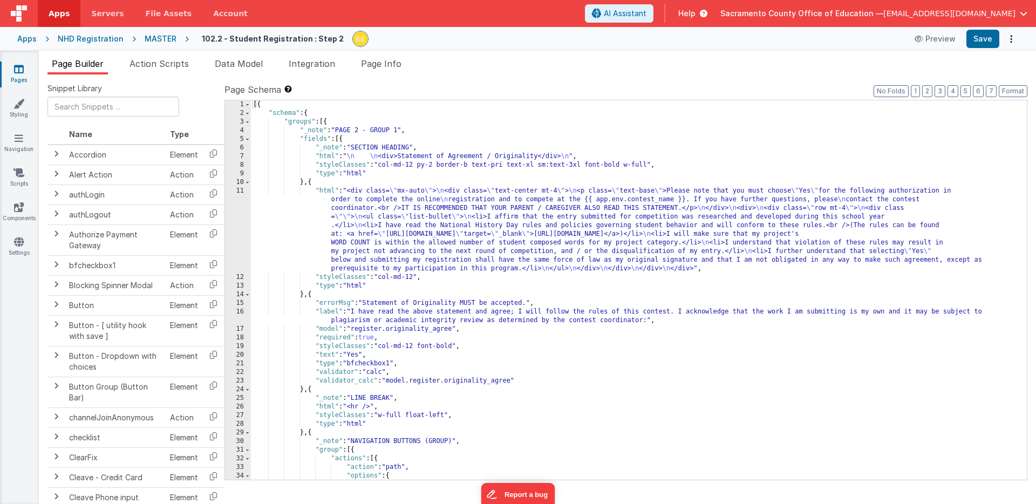
click at [397, 156] on div "[{ "schema" : { "groups" : [{ "_note" : "PAGE 2 - GROUP 1" , "fields" : [{ "_no…" at bounding box center [639, 298] width 776 height 397
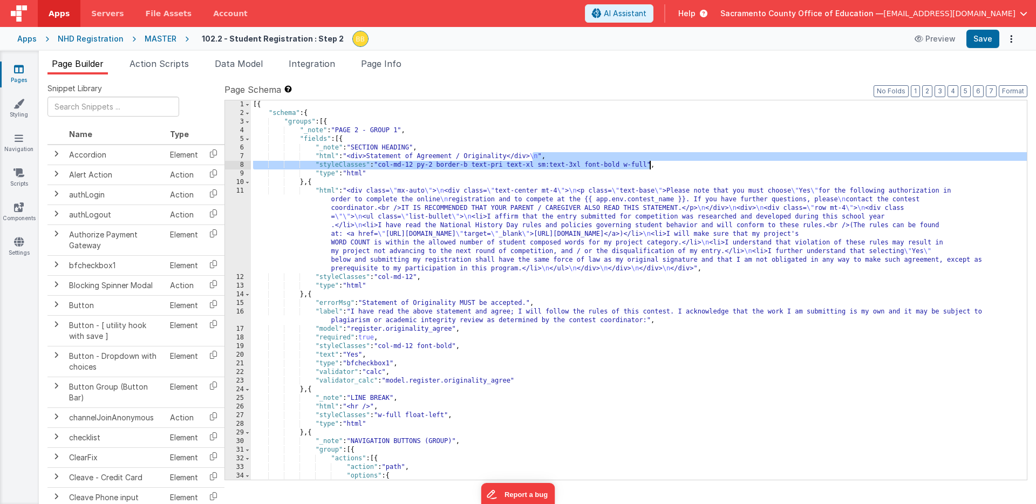
drag, startPoint x: 533, startPoint y: 158, endPoint x: 649, endPoint y: 163, distance: 116.1
click at [649, 163] on div "[{ "schema" : { "groups" : [{ "_note" : "PAGE 2 - GROUP 1" , "fields" : [{ "_no…" at bounding box center [639, 298] width 776 height 397
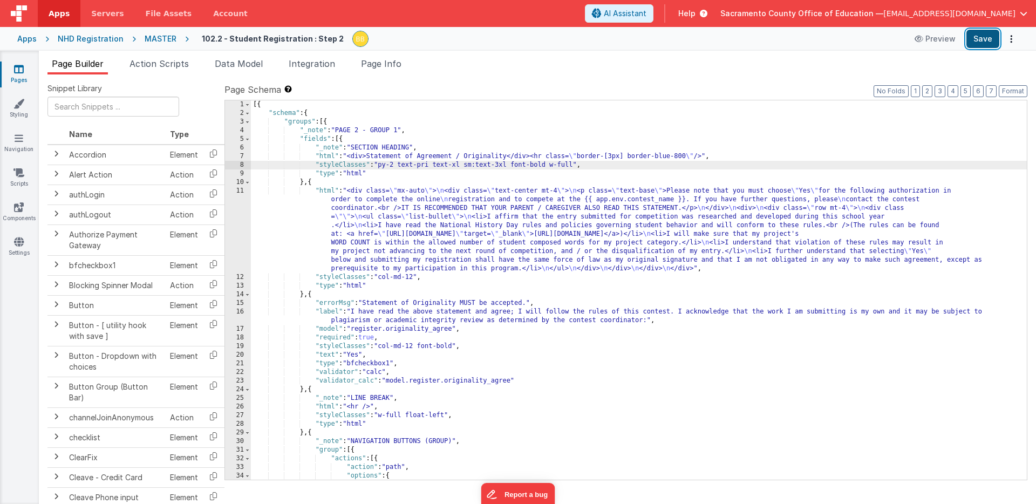
click at [986, 38] on button "Save" at bounding box center [982, 39] width 33 height 18
click at [16, 69] on icon at bounding box center [19, 69] width 10 height 11
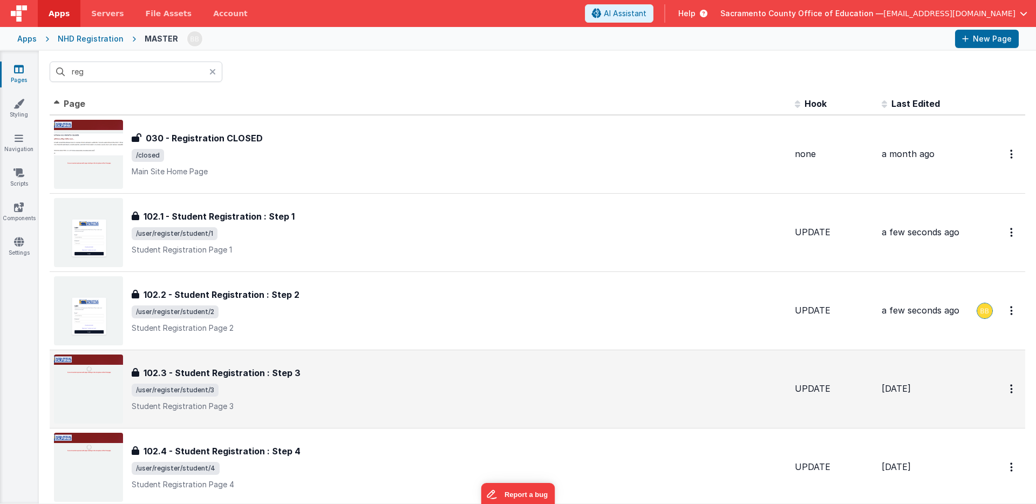
click at [251, 380] on div "102.3 - Student Registration : Step 3 102.3 - Student Registration : Step 3 /us…" at bounding box center [459, 388] width 654 height 45
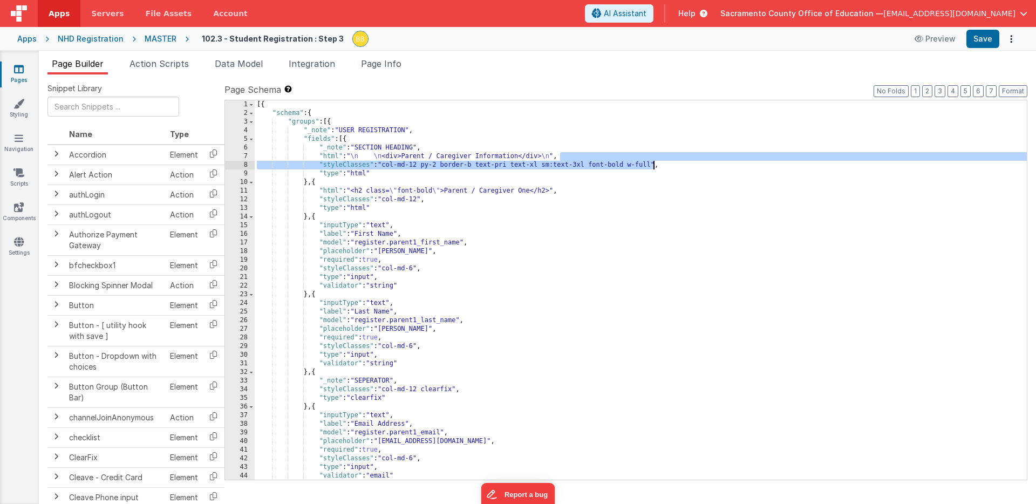
drag, startPoint x: 561, startPoint y: 158, endPoint x: 653, endPoint y: 163, distance: 91.9
click at [653, 163] on div "[{ "schema" : { "groups" : [{ "_note" : "USER REGISTRATION" , "fields" : [{ "_n…" at bounding box center [641, 298] width 772 height 397
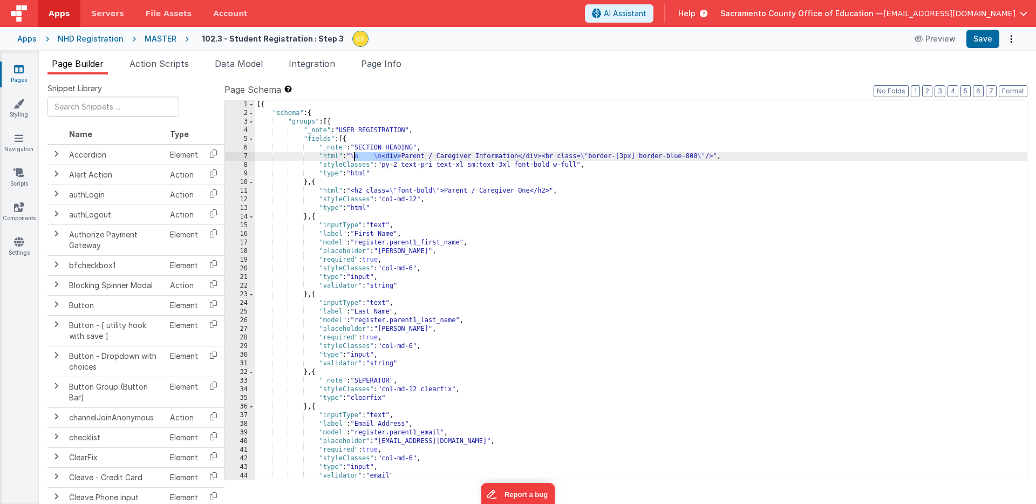
drag, startPoint x: 400, startPoint y: 157, endPoint x: 354, endPoint y: 156, distance: 46.4
click at [354, 156] on div "[{ "schema" : { "groups" : [{ "_note" : "USER REGISTRATION" , "fields" : [{ "_n…" at bounding box center [641, 298] width 772 height 397
click at [980, 36] on button "Save" at bounding box center [982, 39] width 33 height 18
click at [18, 67] on icon at bounding box center [19, 69] width 10 height 11
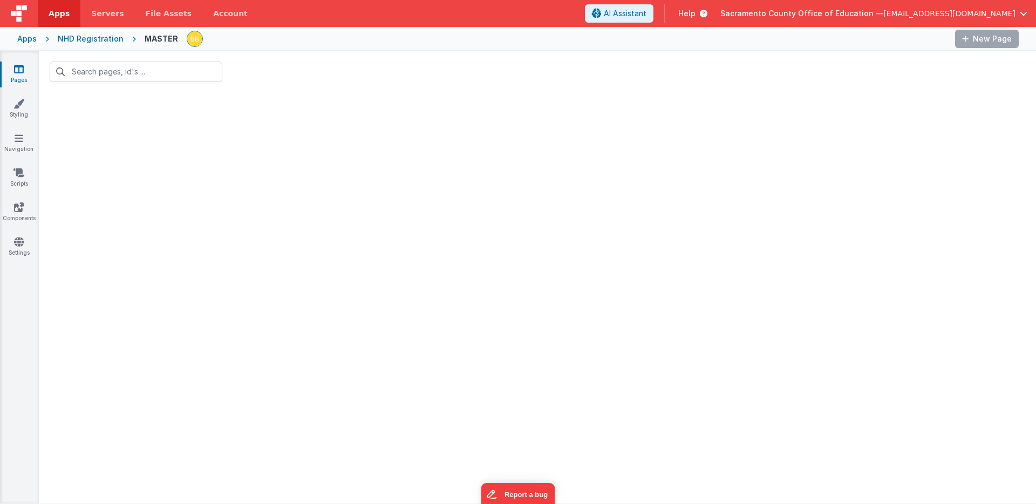
type input "reg"
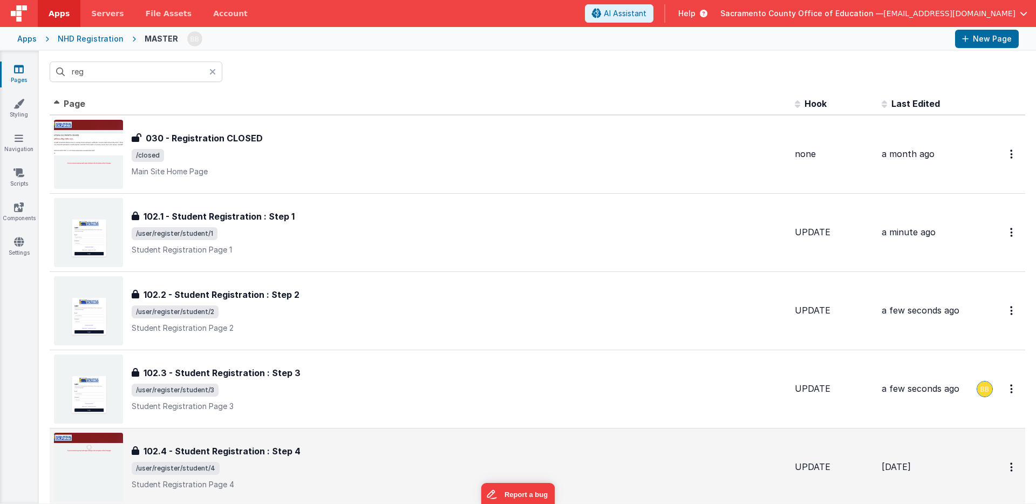
click at [261, 455] on h3 "102.4 - Student Registration : Step 4" at bounding box center [221, 451] width 157 height 13
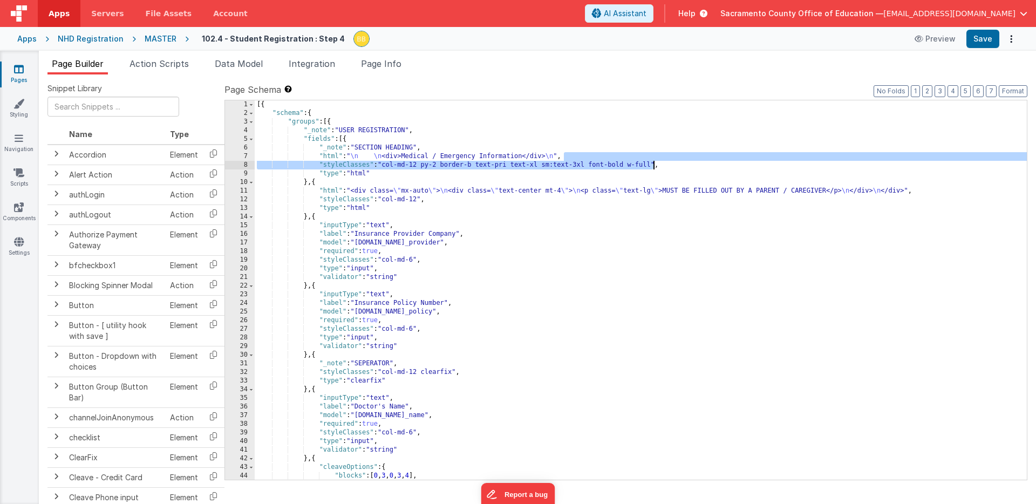
drag, startPoint x: 564, startPoint y: 156, endPoint x: 652, endPoint y: 163, distance: 88.3
click at [652, 163] on div "[{ "schema" : { "groups" : [{ "_note" : "USER REGISTRATION" , "fields" : [{ "_n…" at bounding box center [641, 298] width 772 height 397
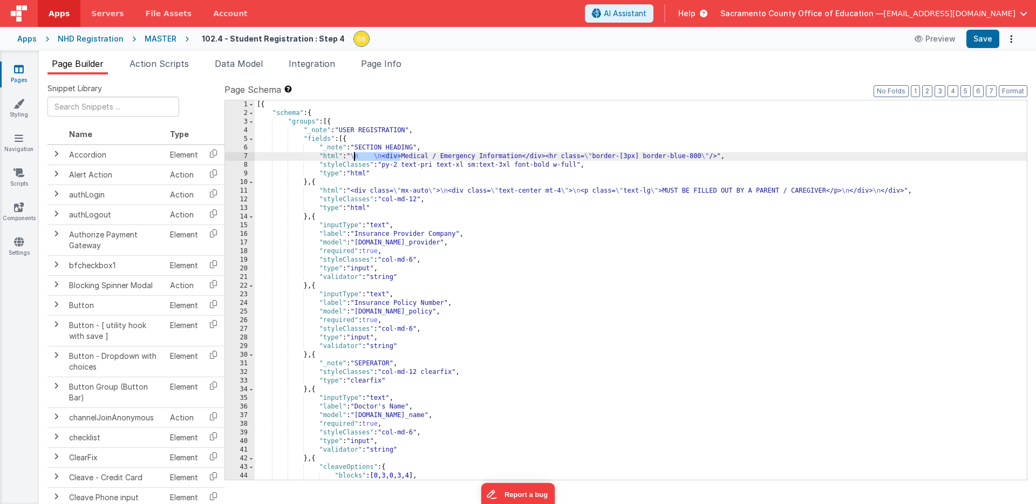
drag, startPoint x: 399, startPoint y: 158, endPoint x: 353, endPoint y: 157, distance: 45.9
click at [353, 157] on div "[{ "schema" : { "groups" : [{ "_note" : "USER REGISTRATION" , "fields" : [{ "_n…" at bounding box center [641, 298] width 772 height 397
click at [977, 36] on button "Save" at bounding box center [982, 39] width 33 height 18
click at [20, 70] on icon at bounding box center [19, 69] width 10 height 11
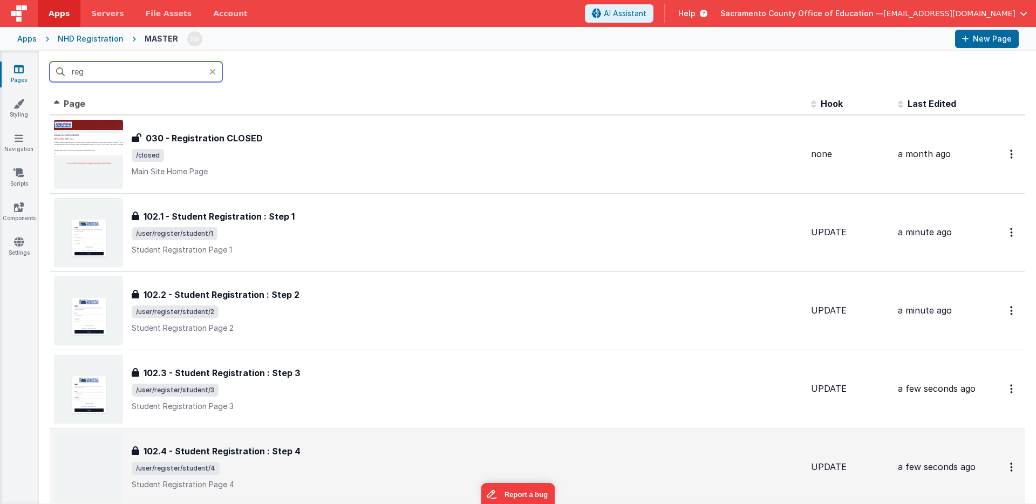
scroll to position [54, 0]
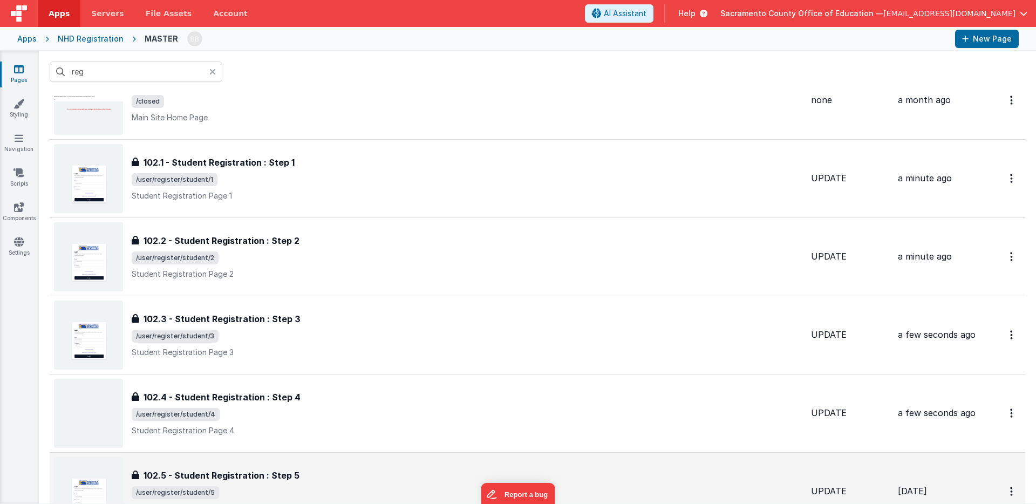
click at [249, 471] on h3 "102.5 - Student Registration : Step 5" at bounding box center [221, 475] width 156 height 13
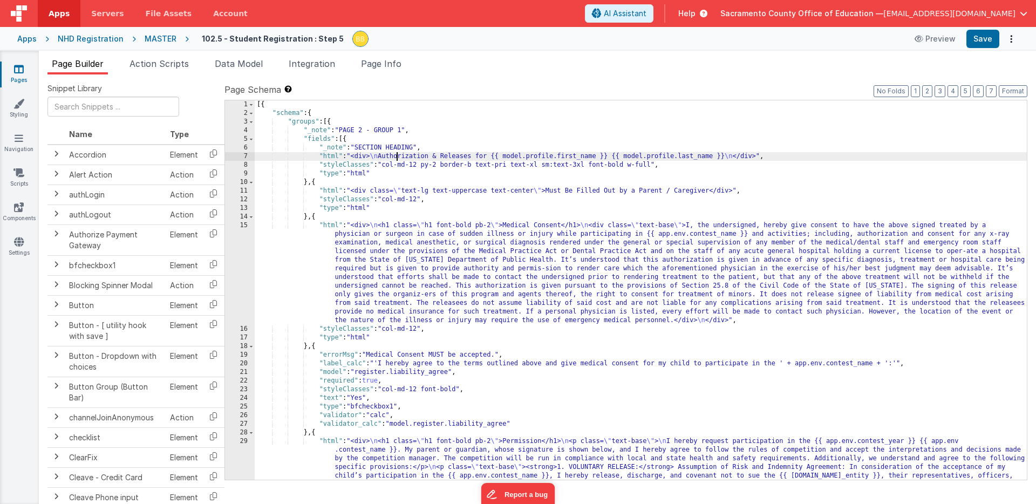
click at [396, 156] on div "[{ "schema" : { "groups" : [{ "_note" : "PAGE 2 - GROUP 1" , "fields" : [{ "_no…" at bounding box center [641, 423] width 772 height 647
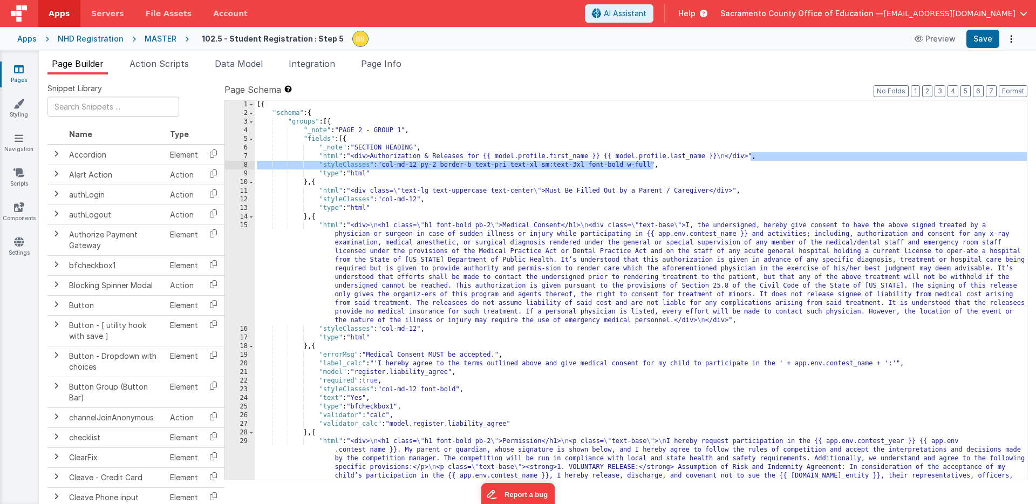
drag, startPoint x: 750, startPoint y: 157, endPoint x: 653, endPoint y: 164, distance: 96.8
click at [653, 164] on div "[{ "schema" : { "groups" : [{ "_note" : "PAGE 2 - GROUP 1" , "fields" : [{ "_no…" at bounding box center [641, 423] width 772 height 647
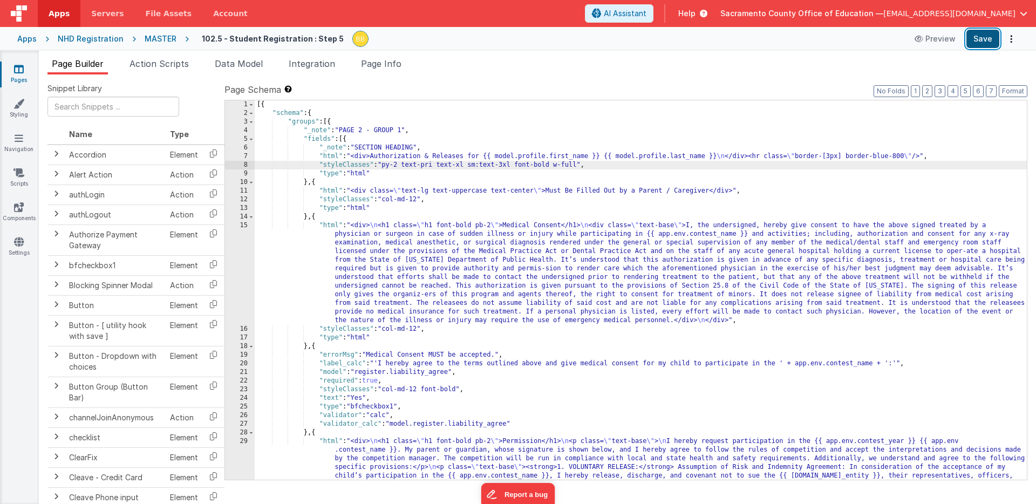
click at [978, 35] on button "Save" at bounding box center [982, 39] width 33 height 18
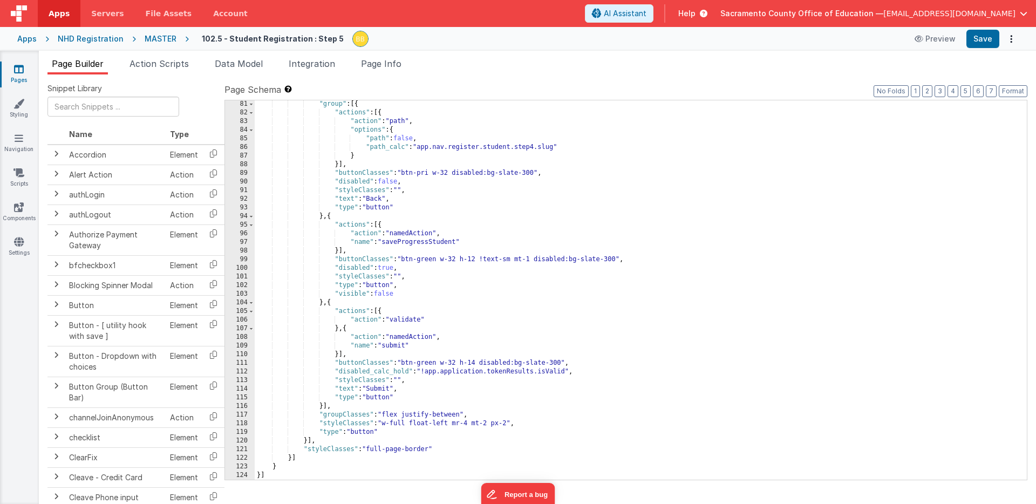
scroll to position [1036, 0]
click at [20, 67] on icon at bounding box center [19, 69] width 10 height 11
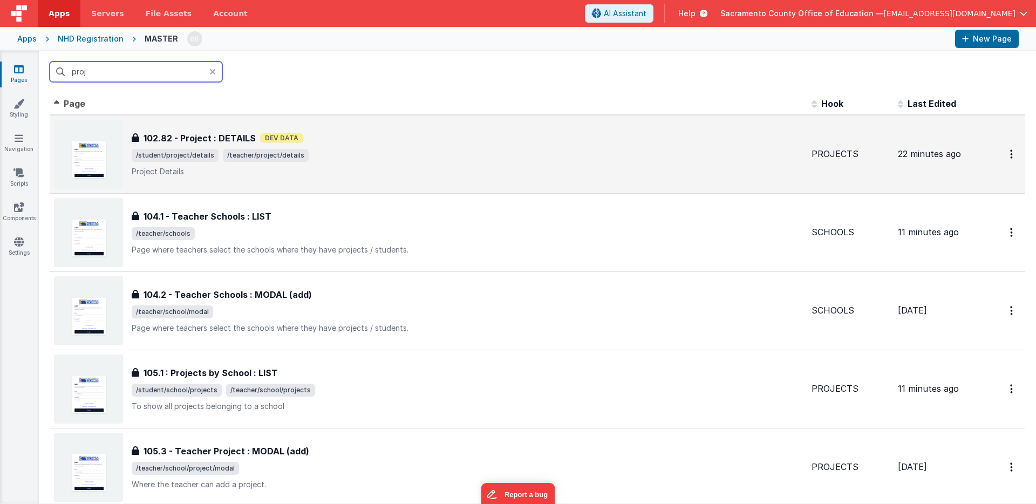
type input "proj"
click at [199, 144] on h3 "102.82 - Project : DETAILS" at bounding box center [199, 138] width 112 height 13
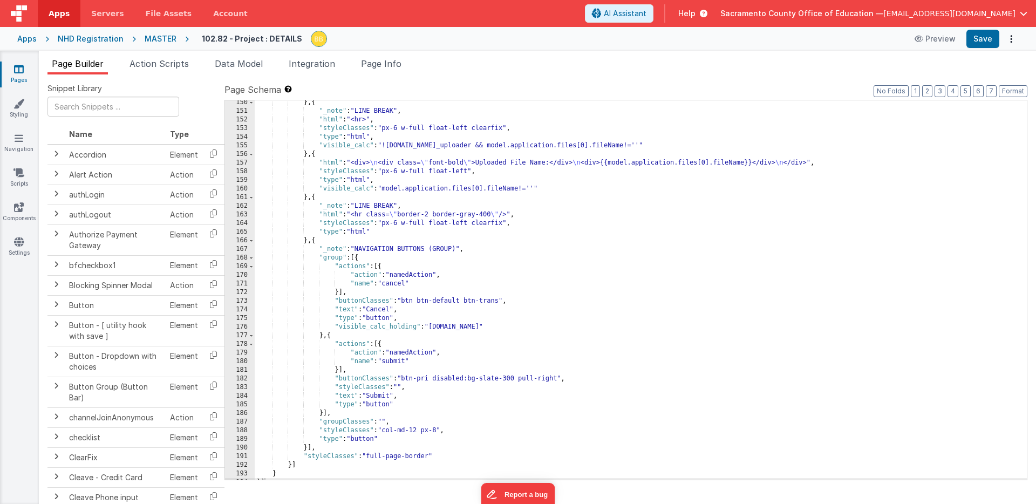
scroll to position [1580, 0]
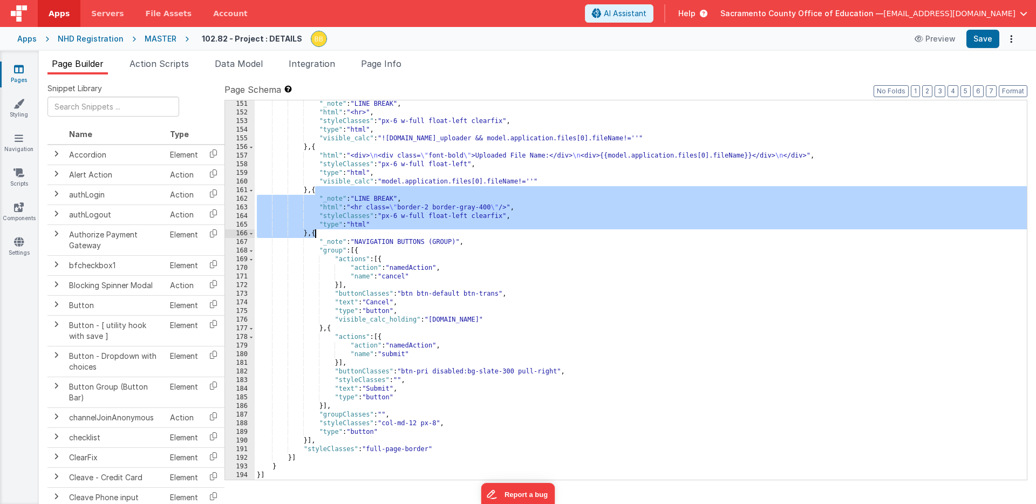
drag, startPoint x: 316, startPoint y: 191, endPoint x: 315, endPoint y: 230, distance: 38.8
click at [315, 230] on div ""_note" : "LINE BREAK" , "html" : "<hr>" , "styleClasses" : "px-6 w-full float-…" at bounding box center [641, 298] width 772 height 397
click at [20, 67] on icon at bounding box center [19, 69] width 10 height 11
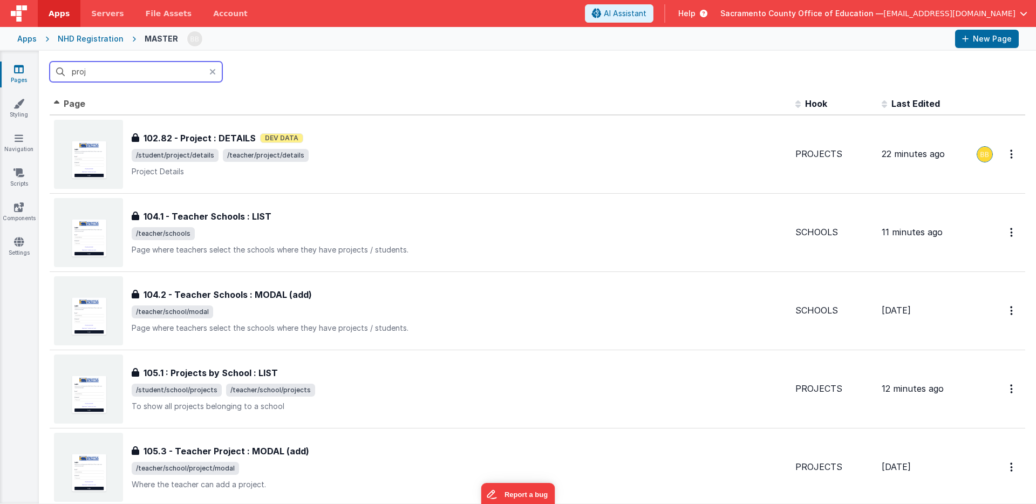
drag, startPoint x: 90, startPoint y: 72, endPoint x: 66, endPoint y: 73, distance: 23.8
click at [66, 73] on input "proj" at bounding box center [136, 71] width 173 height 20
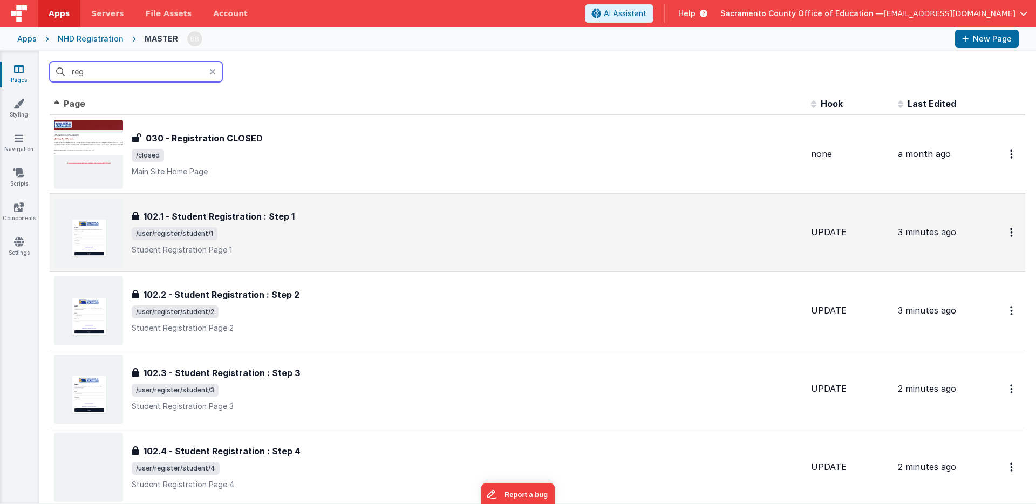
type input "reg"
click at [208, 215] on h3 "102.1 - Student Registration : Step 1" at bounding box center [218, 216] width 151 height 13
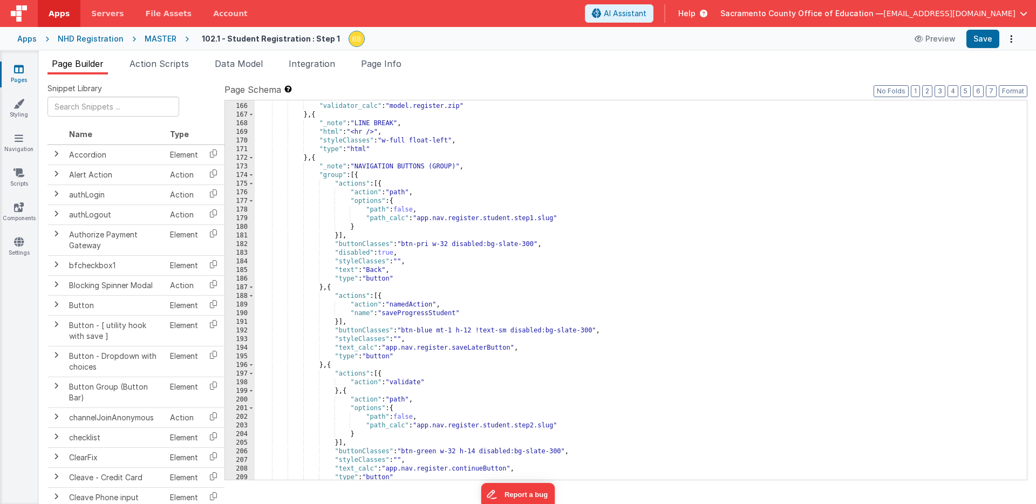
scroll to position [1402, 0]
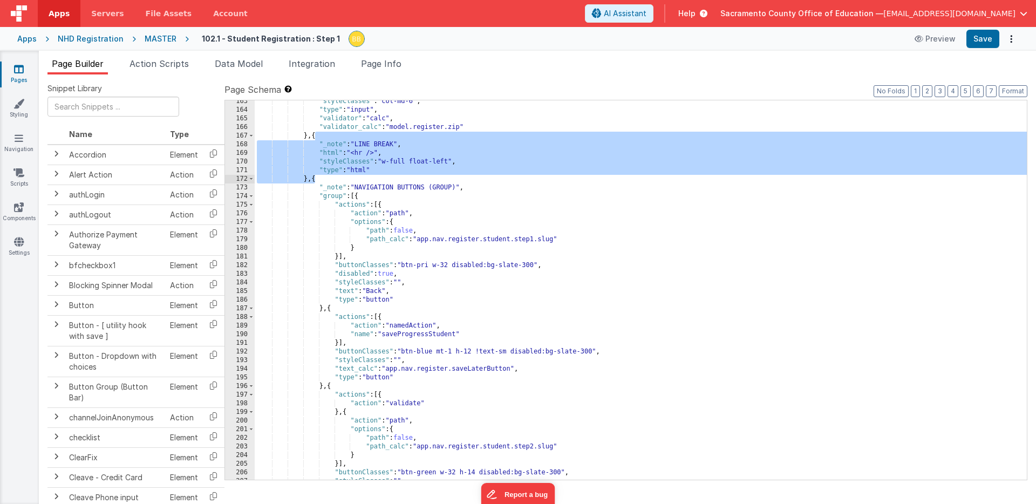
drag, startPoint x: 316, startPoint y: 136, endPoint x: 315, endPoint y: 179, distance: 42.6
click at [315, 179] on div ""styleClasses" : "col-md-6" , "type" : "input" , "validator" : "calc" , "valida…" at bounding box center [641, 295] width 772 height 397
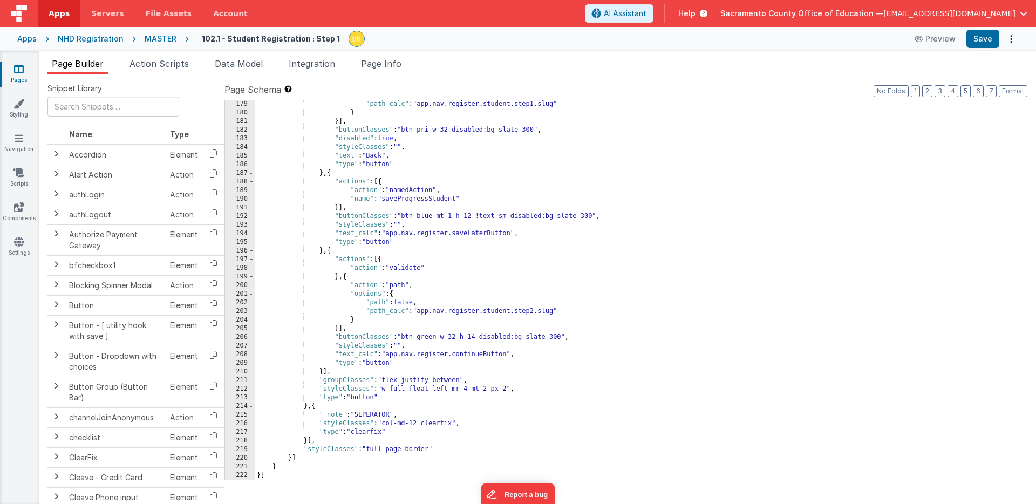
scroll to position [1537, 0]
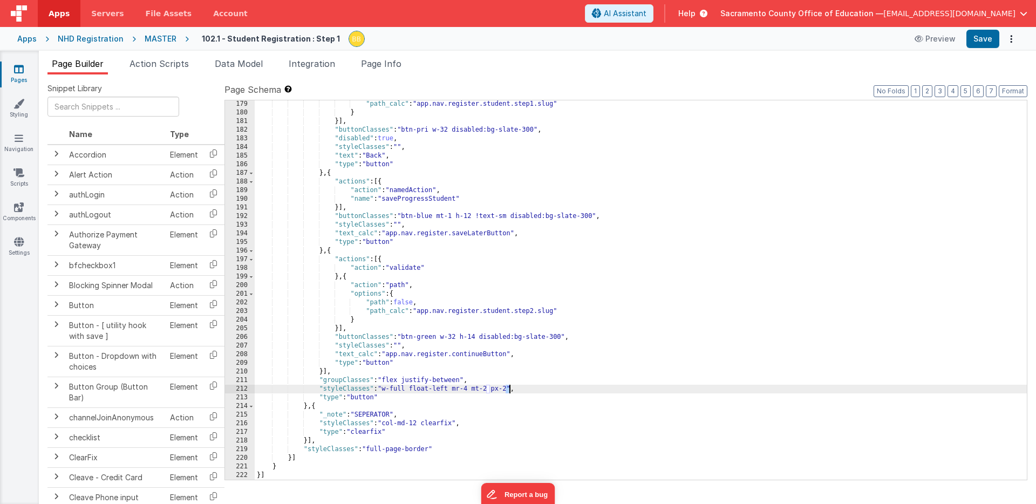
click at [508, 390] on div ""path_calc" : "app.nav.register.student.step1.slug" } }] , "buttonClasses" : "b…" at bounding box center [641, 298] width 772 height 397
click at [983, 40] on button "Save" at bounding box center [982, 39] width 33 height 18
click at [18, 69] on icon at bounding box center [19, 69] width 10 height 11
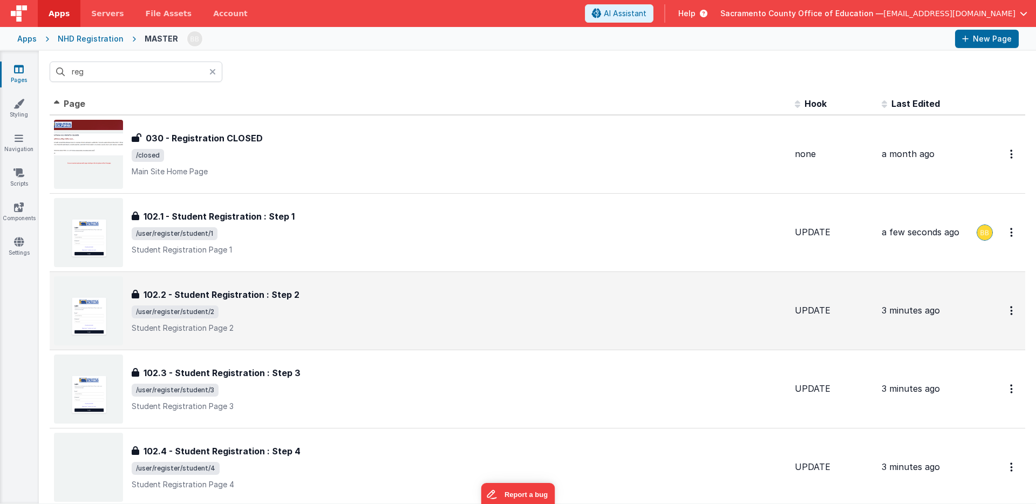
click at [270, 291] on h3 "102.2 - Student Registration : Step 2" at bounding box center [221, 294] width 156 height 13
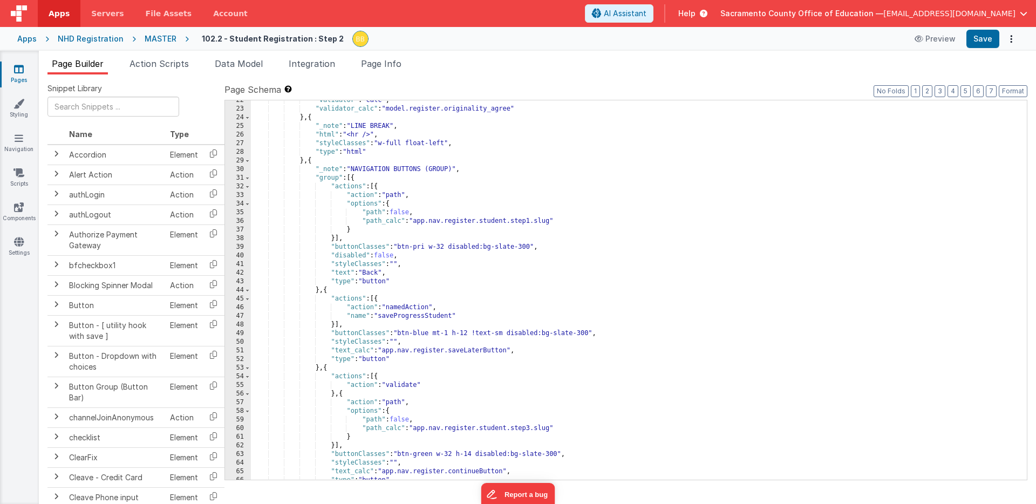
scroll to position [261, 0]
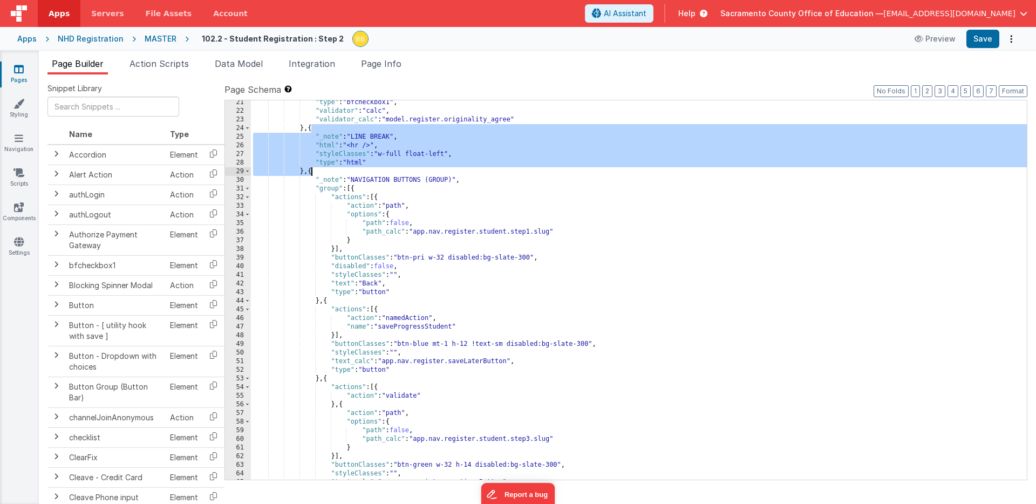
drag, startPoint x: 311, startPoint y: 129, endPoint x: 311, endPoint y: 169, distance: 39.9
click at [311, 169] on div ""type" : "bfcheckbox1" , "validator" : "calc" , "validator_calc" : "model.regis…" at bounding box center [639, 296] width 776 height 397
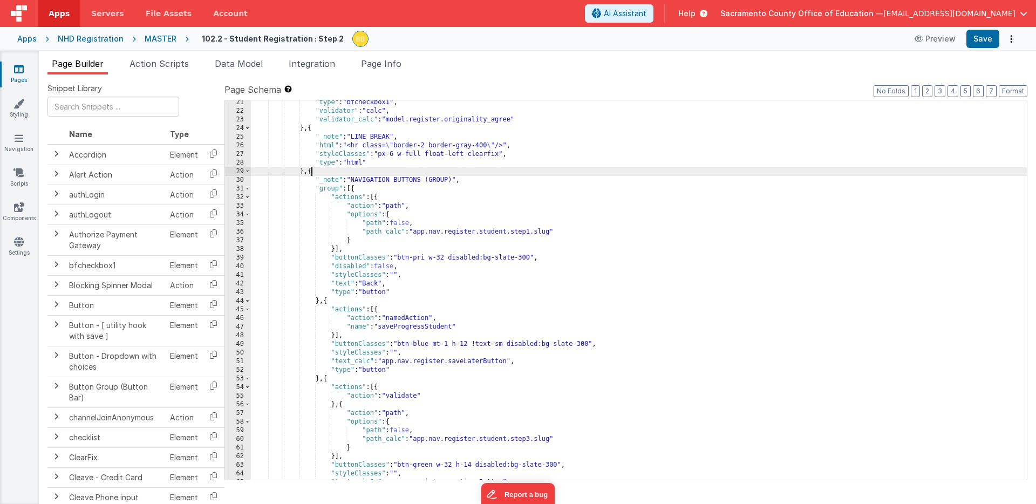
scroll to position [354, 0]
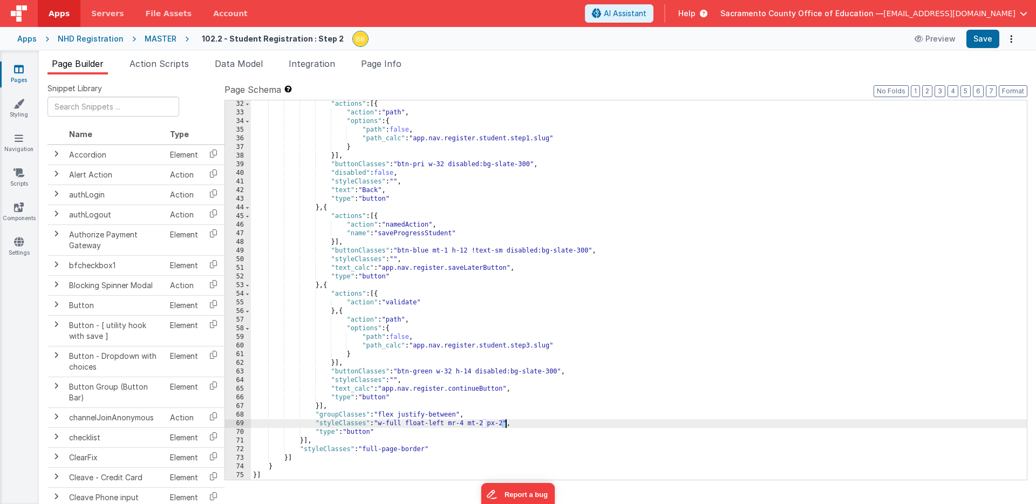
click at [505, 424] on div ""actions" : [{ "action" : "path" , "options" : { "path" : false , "path_calc" :…" at bounding box center [639, 298] width 776 height 397
click at [983, 37] on button "Save" at bounding box center [982, 39] width 33 height 18
click at [15, 66] on icon at bounding box center [19, 69] width 10 height 11
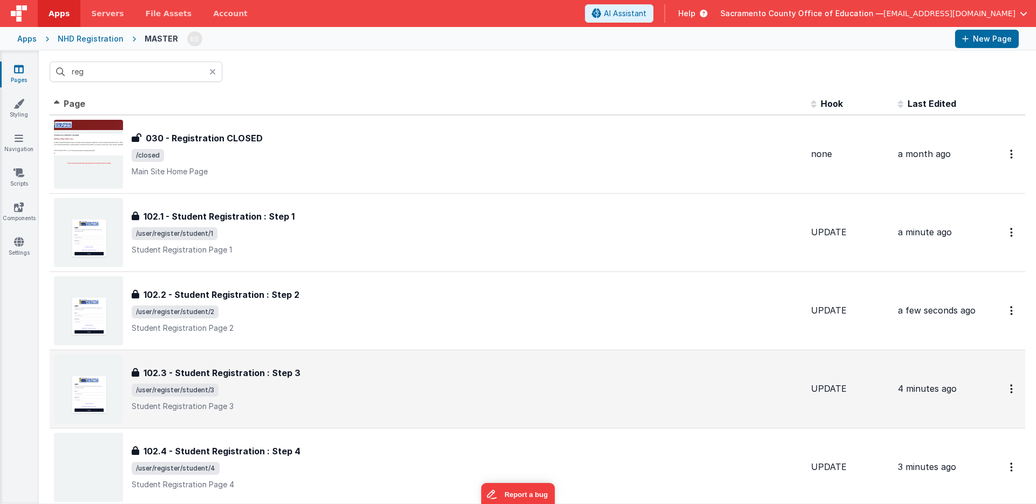
click at [256, 373] on h3 "102.3 - Student Registration : Step 3" at bounding box center [221, 372] width 157 height 13
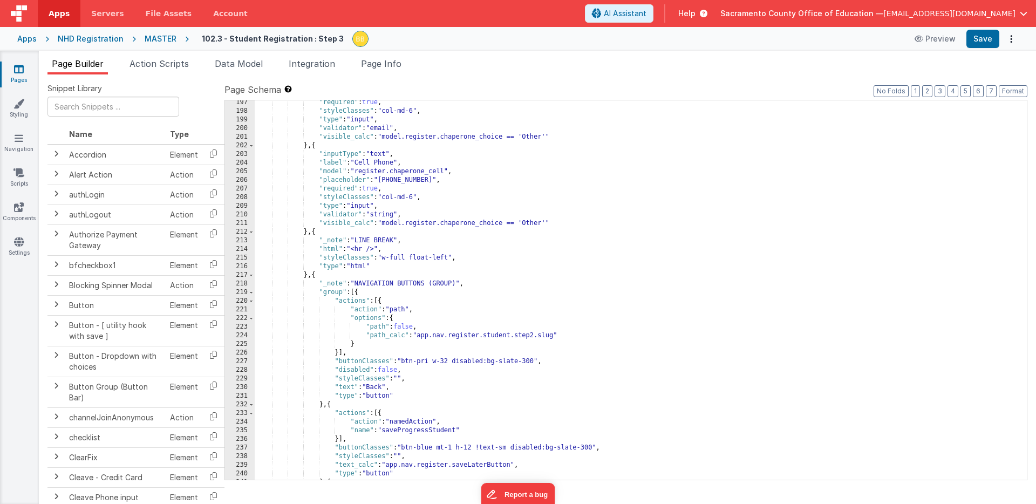
scroll to position [1673, 0]
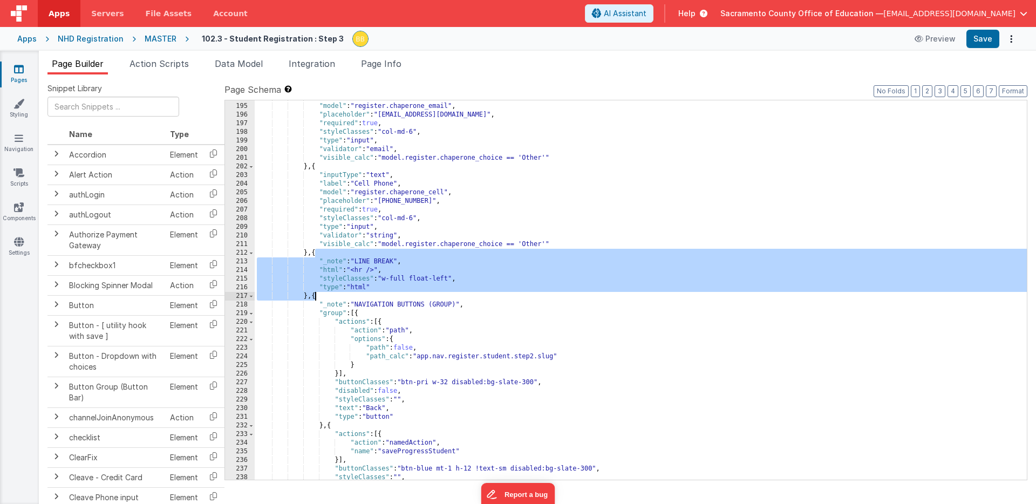
drag, startPoint x: 315, startPoint y: 254, endPoint x: 315, endPoint y: 295, distance: 41.0
click at [315, 294] on div ""label" : "Email Address" , "model" : "register.chaperone_email" , "placeholder…" at bounding box center [641, 291] width 772 height 397
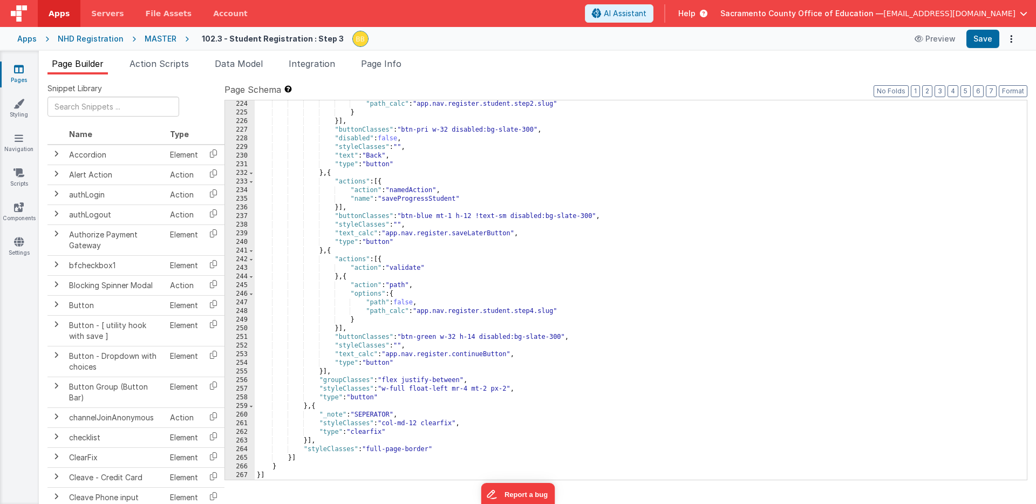
scroll to position [1925, 0]
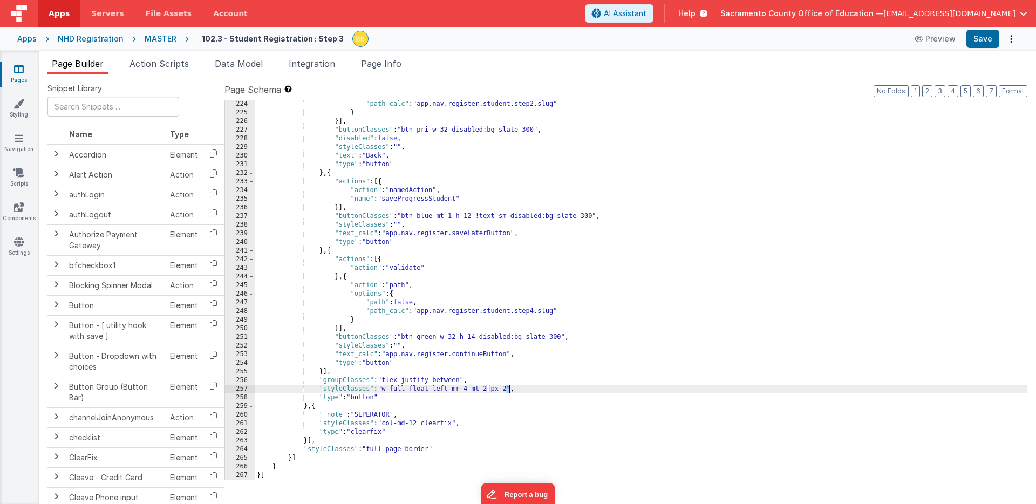
click at [509, 389] on div ""path_calc" : "app.nav.register.student.step2.slug" } }] , "buttonClasses" : "b…" at bounding box center [641, 298] width 772 height 397
click at [985, 37] on button "Save" at bounding box center [982, 39] width 33 height 18
click at [18, 67] on icon at bounding box center [19, 69] width 10 height 11
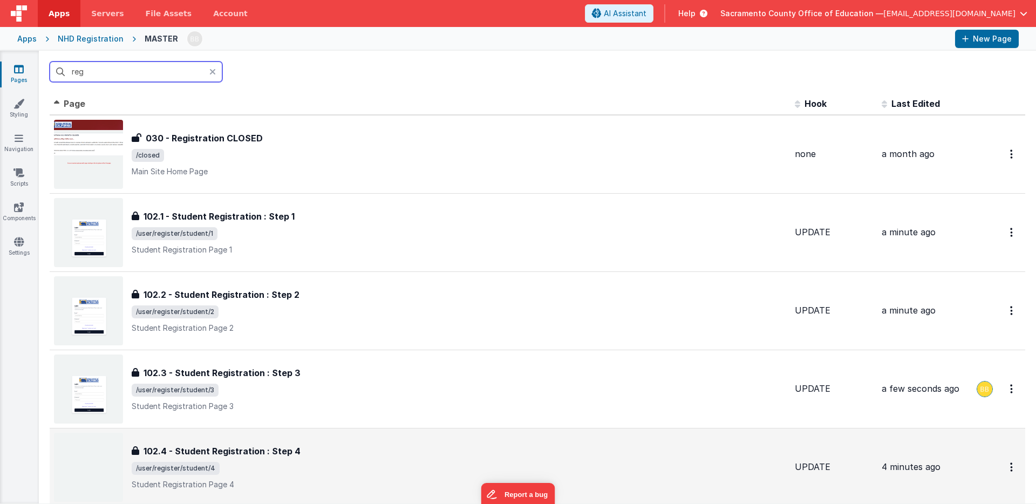
scroll to position [125, 0]
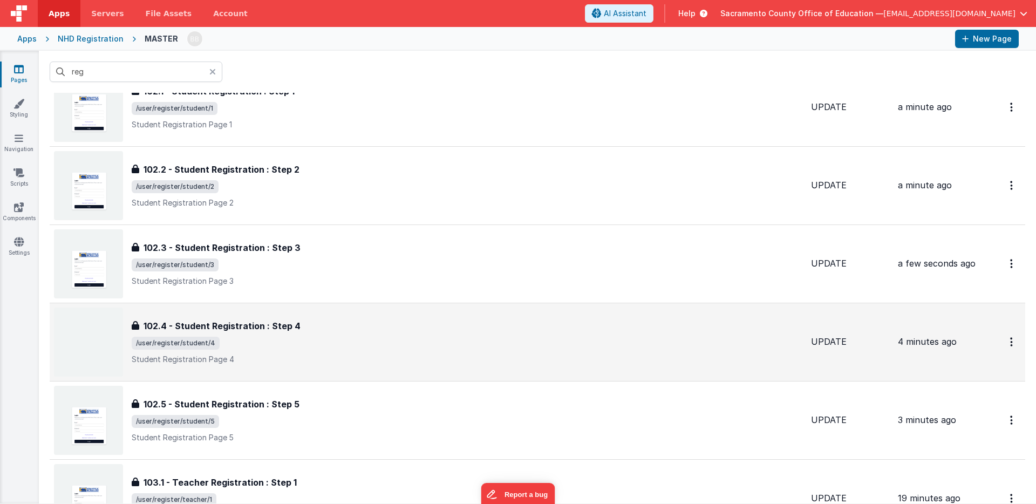
click at [269, 324] on h3 "102.4 - Student Registration : Step 4" at bounding box center [221, 325] width 157 height 13
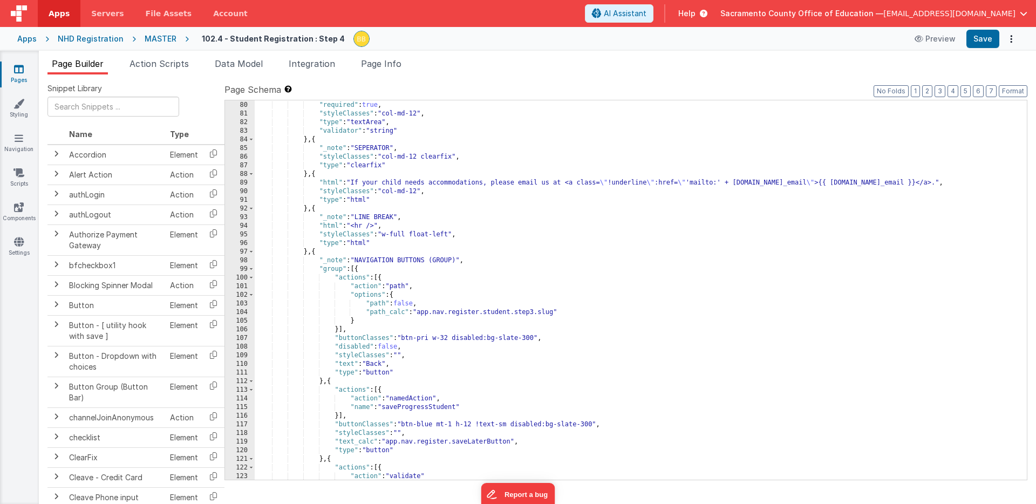
scroll to position [672, 0]
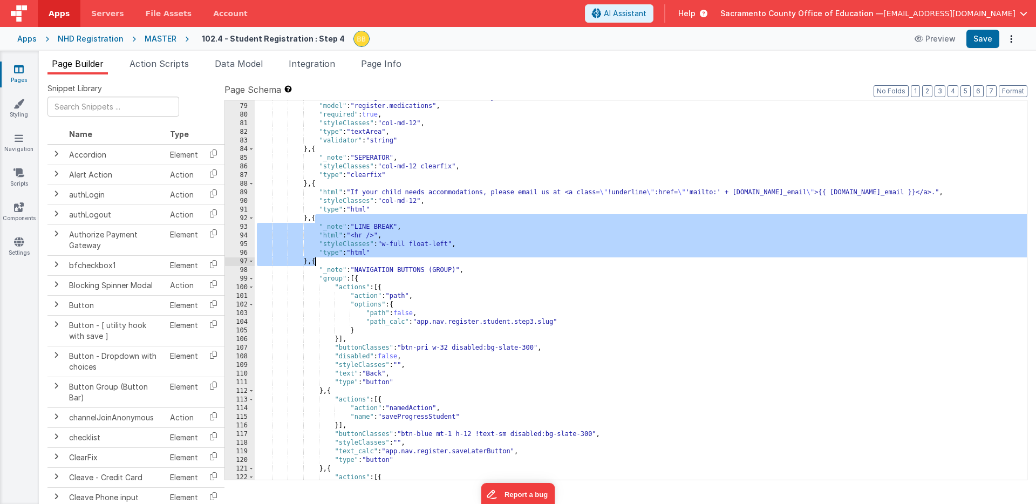
drag, startPoint x: 315, startPoint y: 218, endPoint x: 315, endPoint y: 259, distance: 40.5
click at [315, 259] on div ""label" : "Taking Medications - Please list any medication(s)" , "model" : "reg…" at bounding box center [641, 291] width 772 height 397
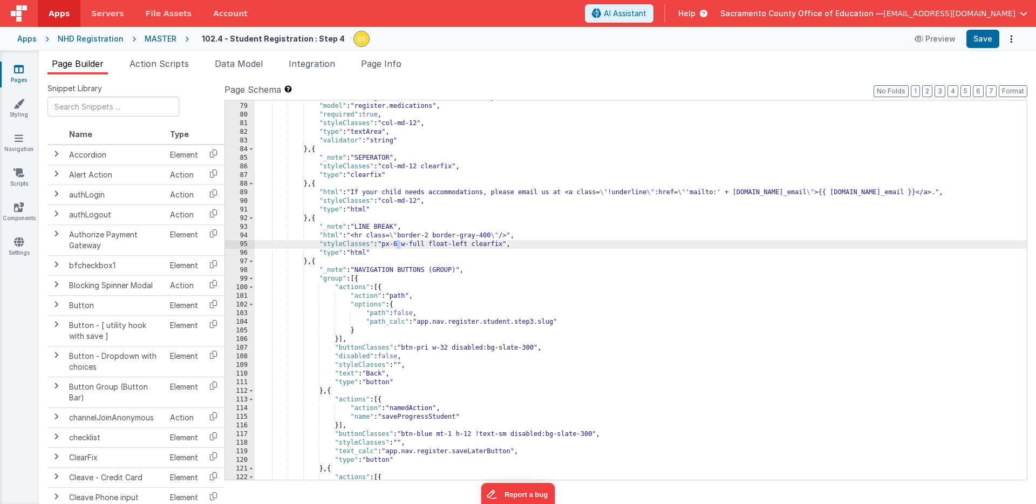
click at [400, 244] on div ""label" : "Taking Medications - Please list any medication(s)" , "model" : "reg…" at bounding box center [641, 291] width 772 height 397
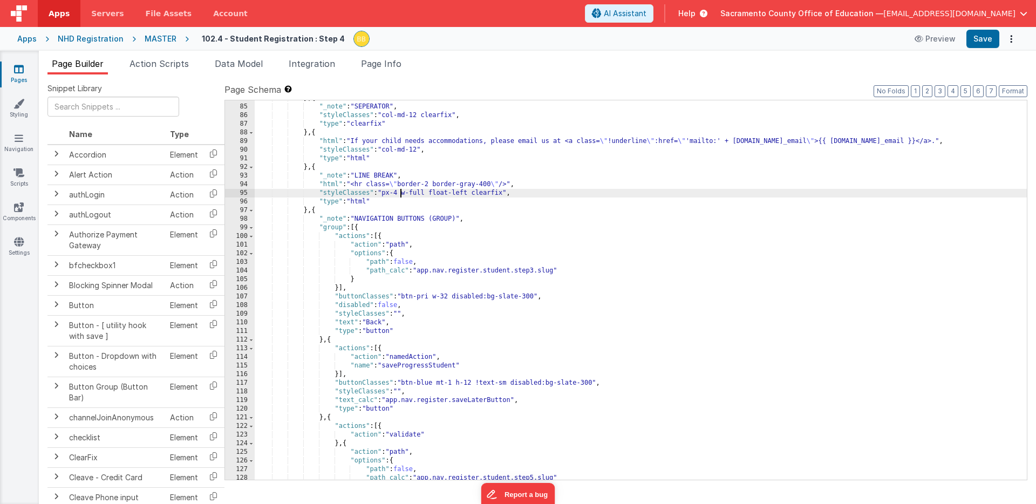
scroll to position [890, 0]
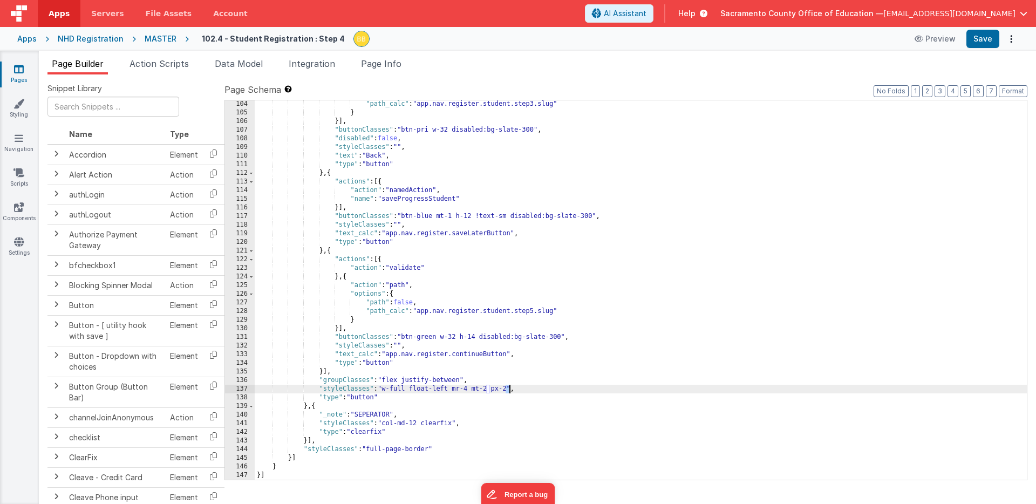
click at [509, 388] on div ""path_calc" : "app.nav.register.student.step3.slug" } }] , "buttonClasses" : "b…" at bounding box center [641, 298] width 772 height 397
click at [986, 42] on button "Save" at bounding box center [982, 39] width 33 height 18
click at [19, 68] on icon at bounding box center [19, 69] width 10 height 11
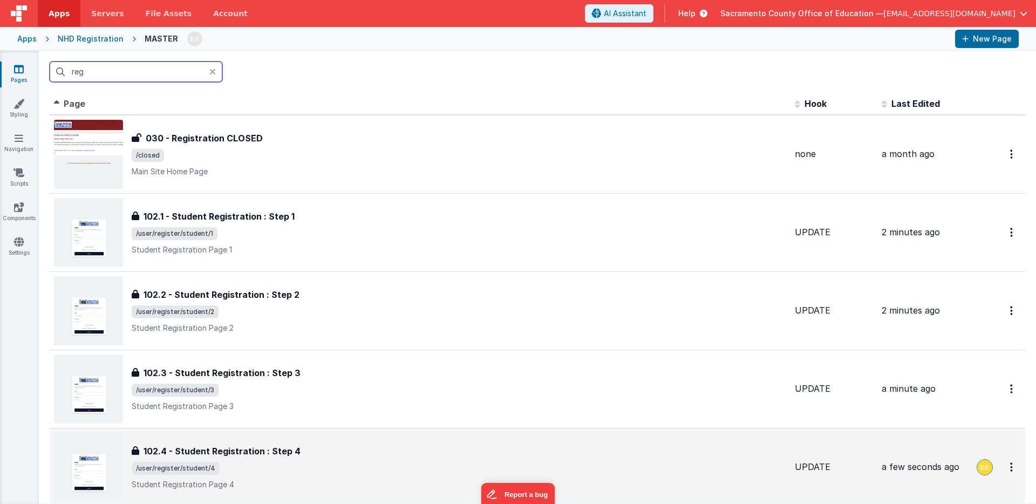
scroll to position [170, 0]
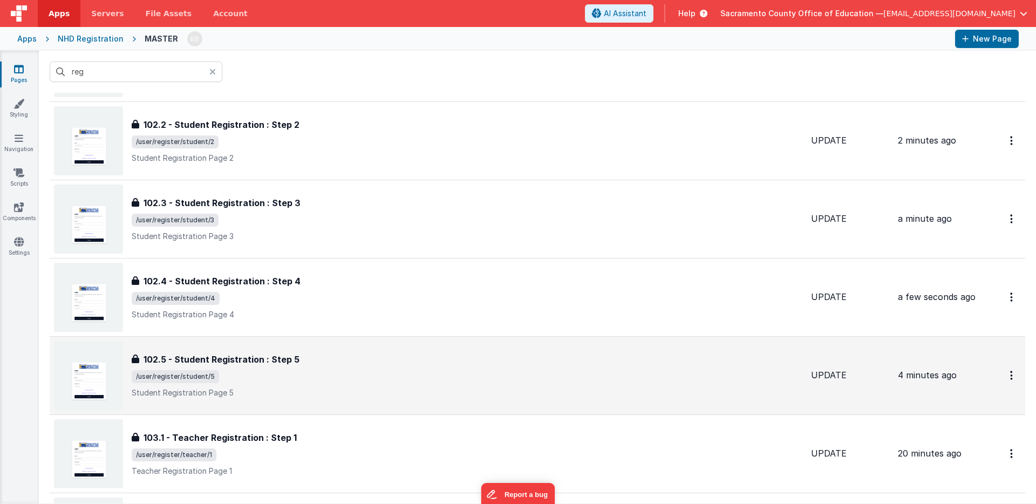
click at [271, 354] on h3 "102.5 - Student Registration : Step 5" at bounding box center [221, 359] width 156 height 13
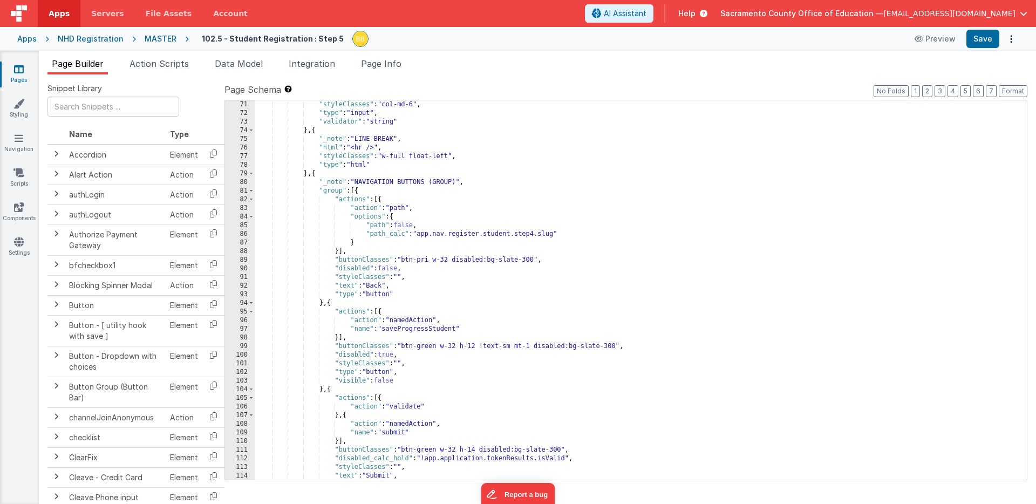
scroll to position [939, 0]
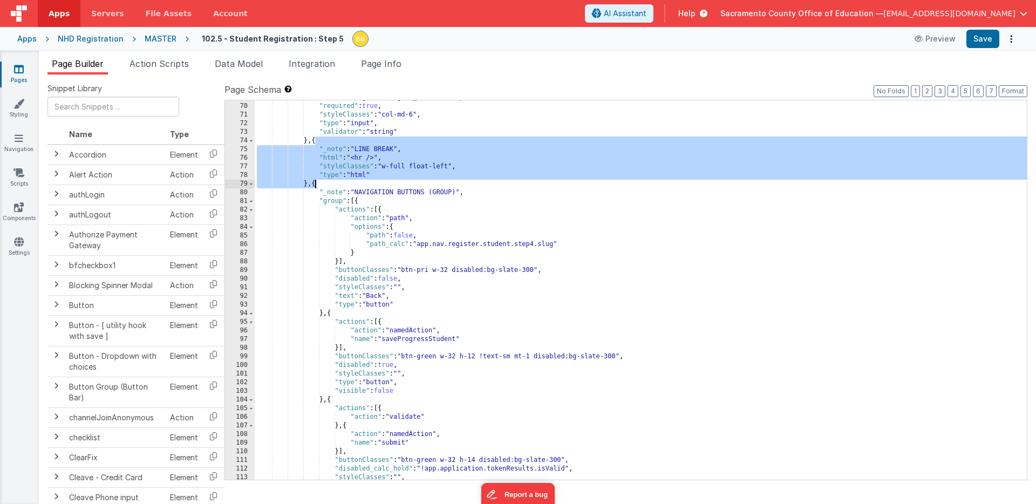
drag, startPoint x: 313, startPoint y: 140, endPoint x: 315, endPoint y: 182, distance: 42.1
click at [315, 182] on div ""model" : "register.signee_relationship" , "required" : true , "styleClasses" :…" at bounding box center [641, 291] width 772 height 397
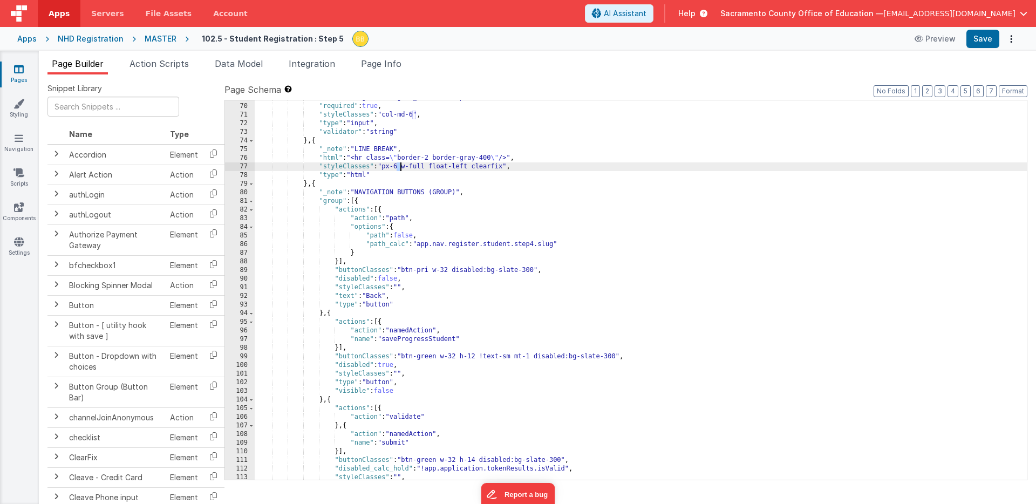
click at [399, 167] on div ""model" : "register.signee_relationship" , "required" : true , "styleClasses" :…" at bounding box center [641, 291] width 772 height 397
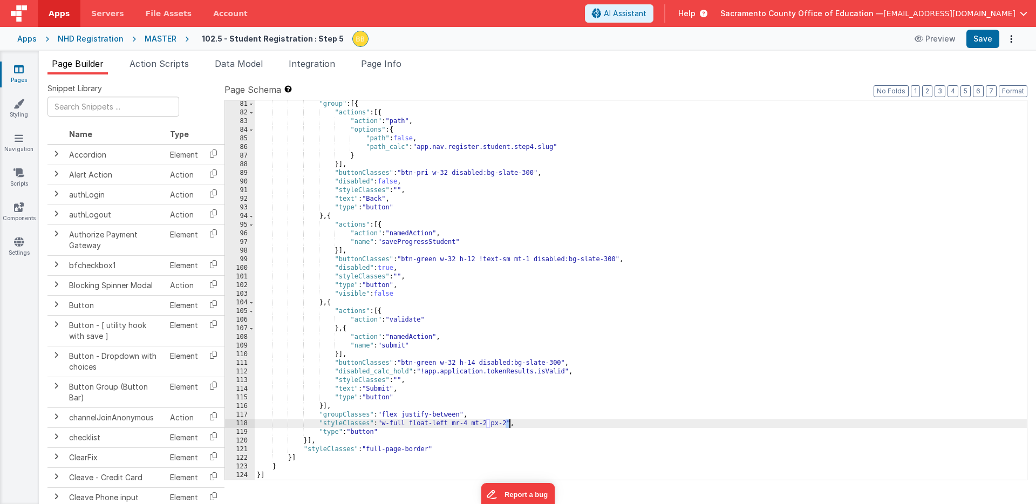
click at [509, 425] on div ""group" : [{ "actions" : [{ "action" : "path" , "options" : { "path" : false , …" at bounding box center [641, 298] width 772 height 397
click at [979, 39] on button "Save" at bounding box center [982, 39] width 33 height 18
click at [17, 67] on icon at bounding box center [19, 69] width 10 height 11
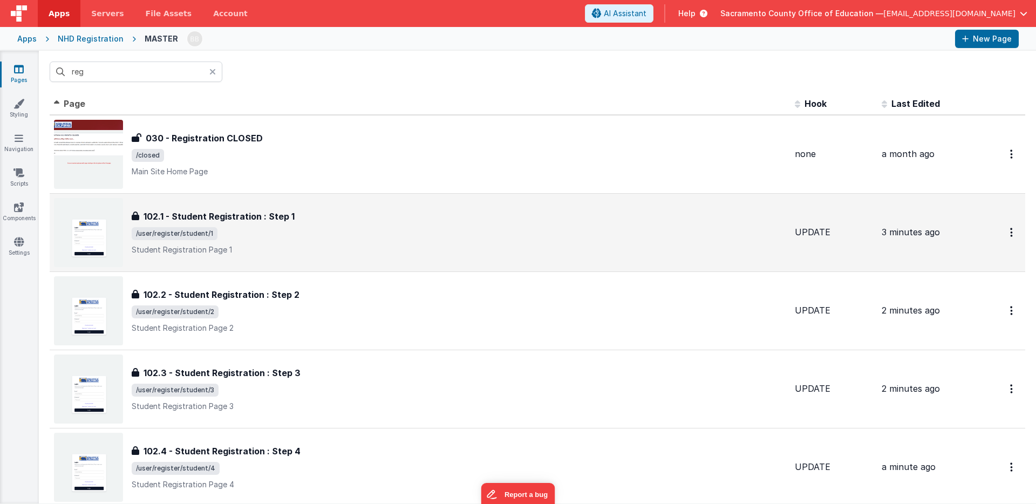
click at [244, 217] on h3 "102.1 - Student Registration : Step 1" at bounding box center [218, 216] width 151 height 13
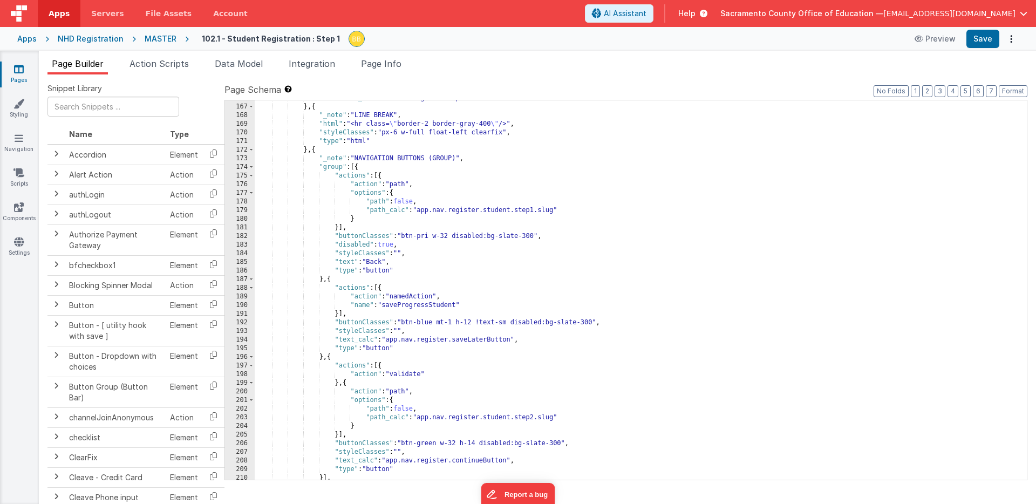
scroll to position [1420, 0]
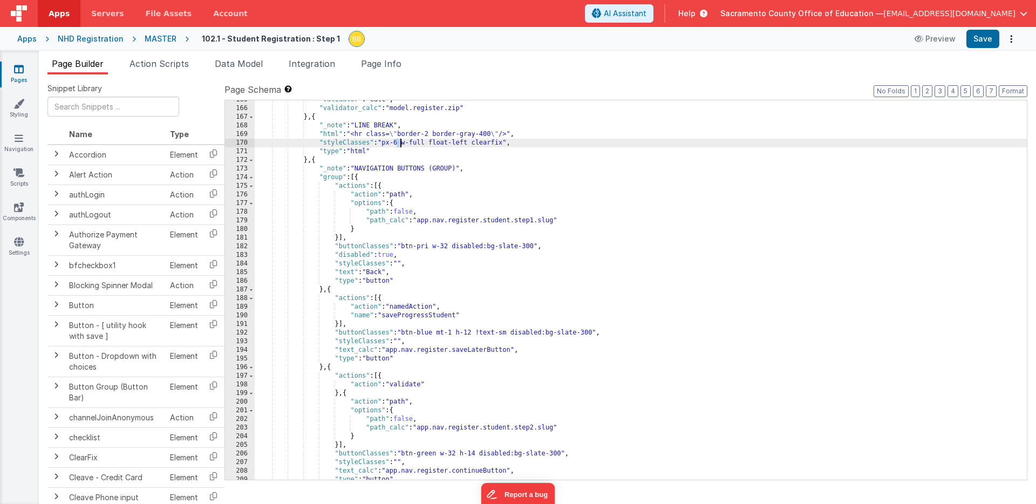
click at [401, 143] on div ""validator" : "calc" , "validator_calc" : "model.register.zip" } , { "_note" : …" at bounding box center [641, 293] width 772 height 397
click at [982, 35] on button "Save" at bounding box center [982, 39] width 33 height 18
click at [20, 66] on icon at bounding box center [19, 69] width 10 height 11
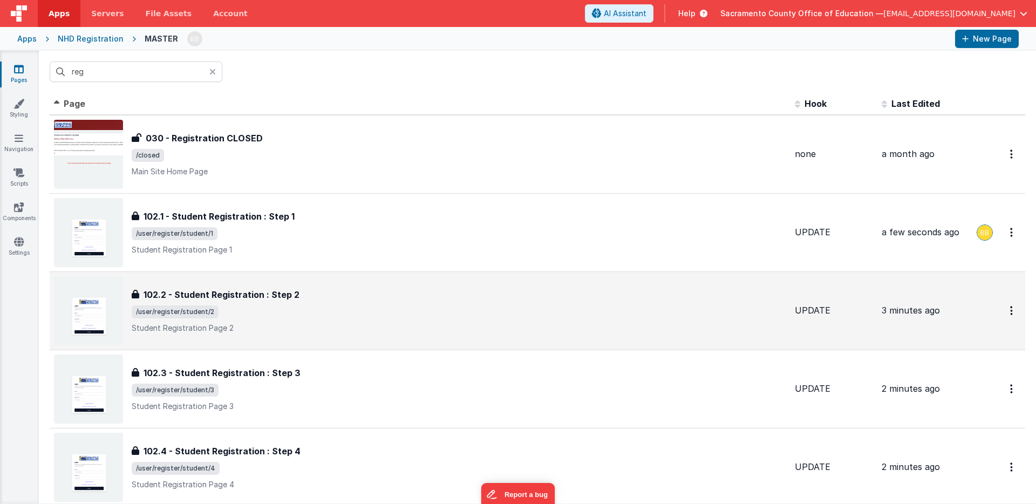
click at [255, 293] on h3 "102.2 - Student Registration : Step 2" at bounding box center [221, 294] width 156 height 13
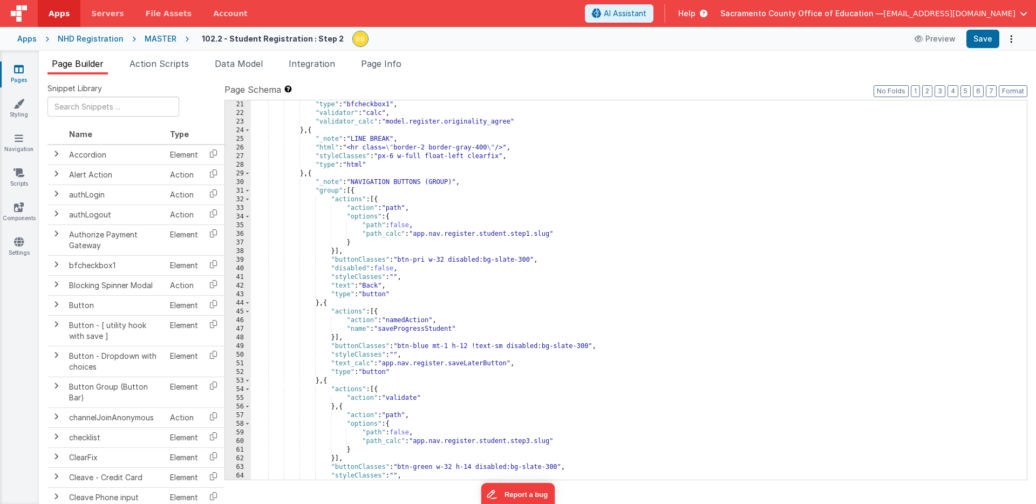
scroll to position [259, 0]
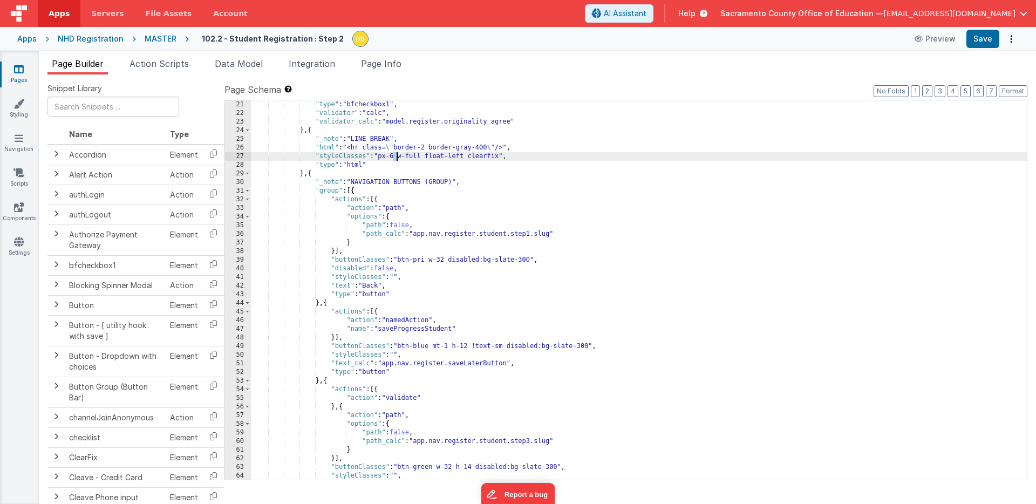
click at [397, 157] on div ""type" : "bfcheckbox1" , "validator" : "calc" , "validator_calc" : "model.regis…" at bounding box center [639, 298] width 776 height 397
click at [979, 37] on button "Save" at bounding box center [982, 39] width 33 height 18
click at [18, 69] on icon at bounding box center [19, 69] width 10 height 11
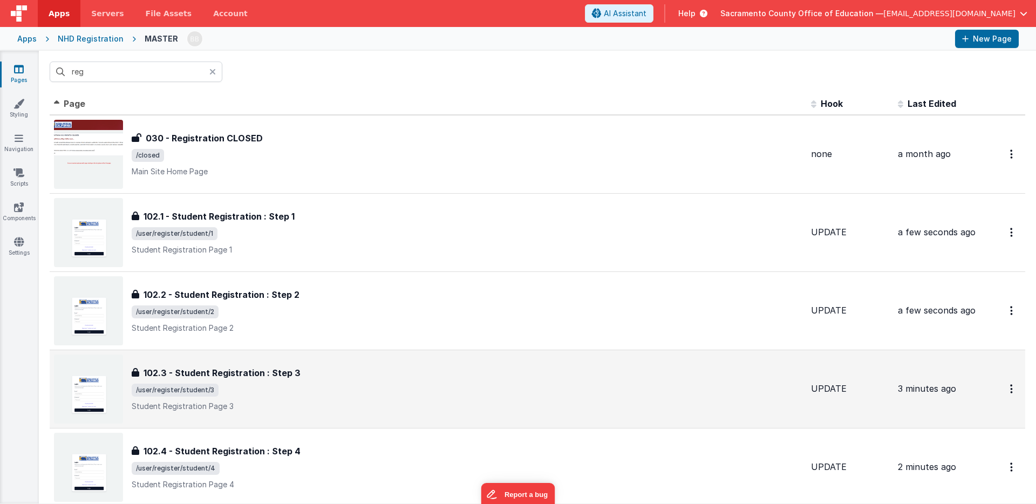
click at [238, 371] on h3 "102.3 - Student Registration : Step 3" at bounding box center [221, 372] width 157 height 13
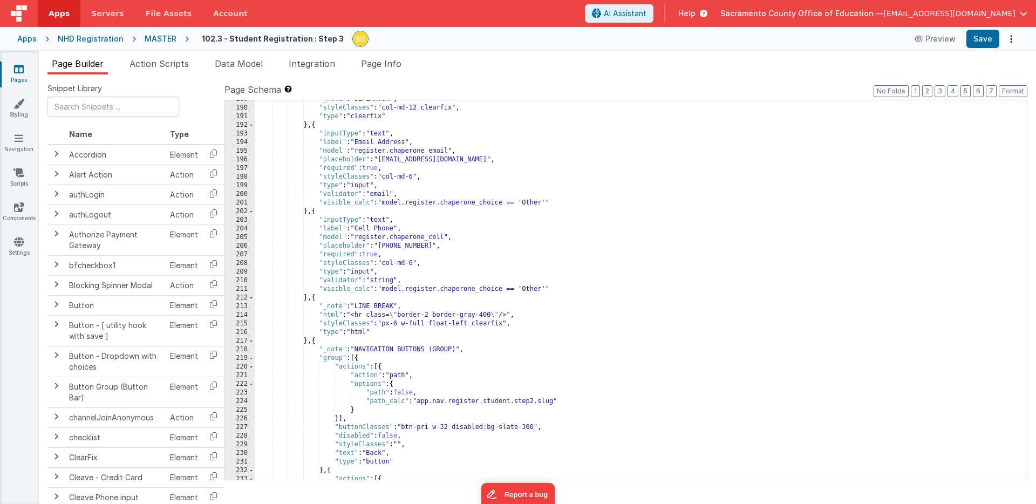
scroll to position [1628, 0]
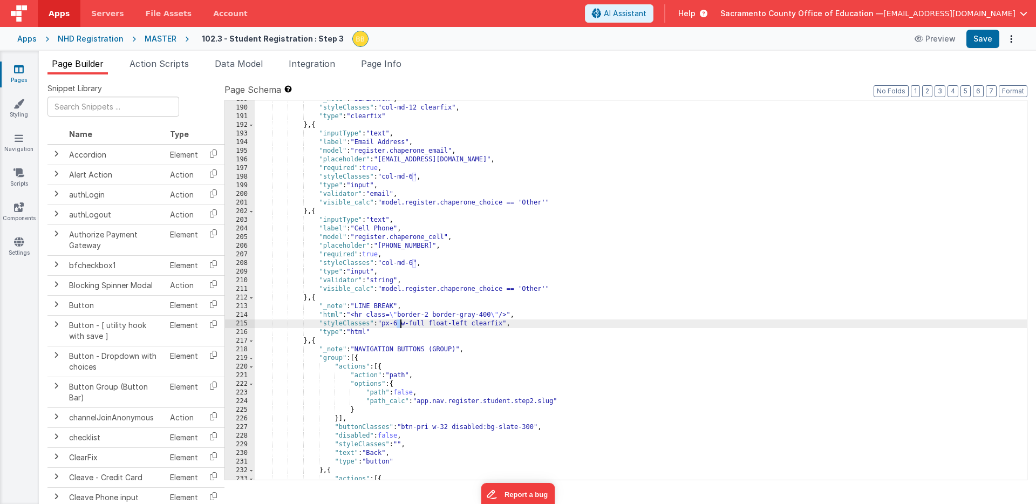
click at [400, 324] on div ""_note" : "SEPERATOR" , "styleClasses" : "col-md-12 clearfix" , "type" : "clear…" at bounding box center [641, 293] width 772 height 397
click at [986, 38] on button "Save" at bounding box center [982, 39] width 33 height 18
click at [18, 65] on icon at bounding box center [19, 69] width 10 height 11
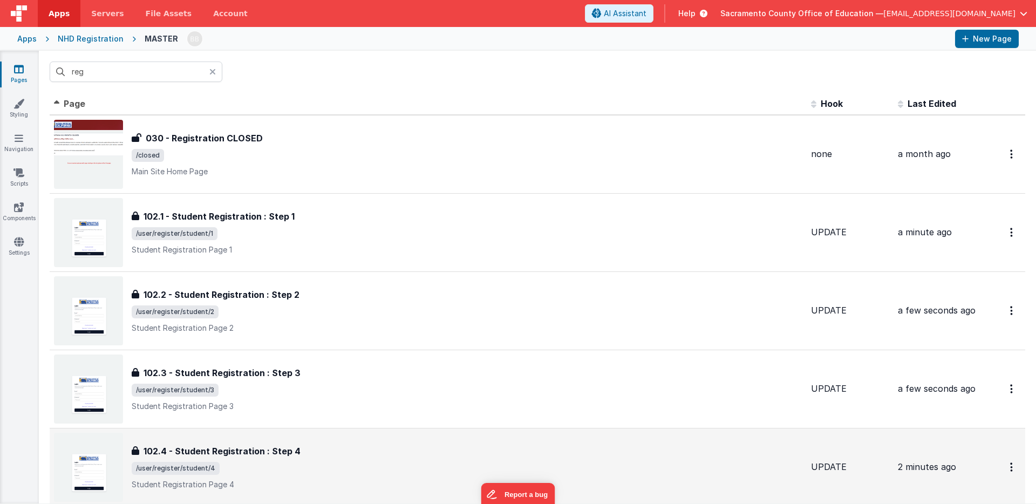
click at [256, 451] on h3 "102.4 - Student Registration : Step 4" at bounding box center [221, 451] width 157 height 13
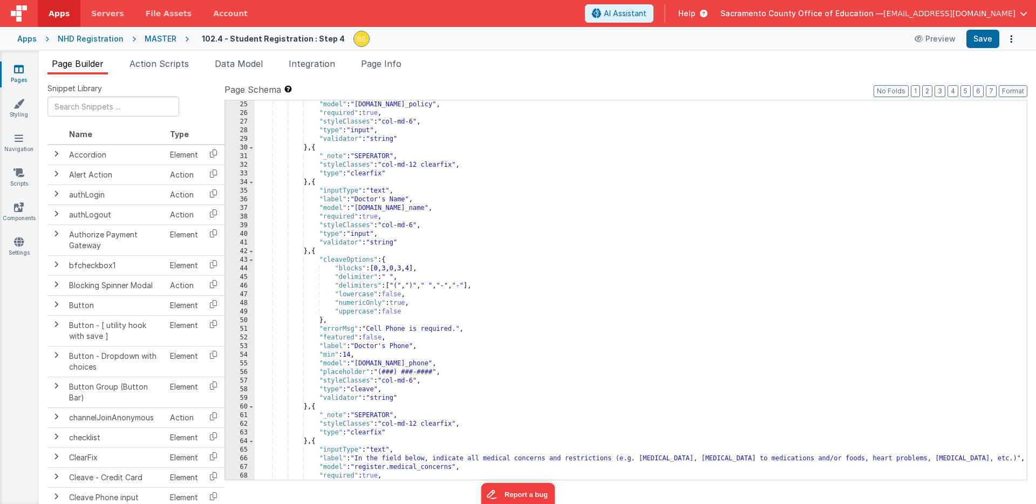
scroll to position [98, 0]
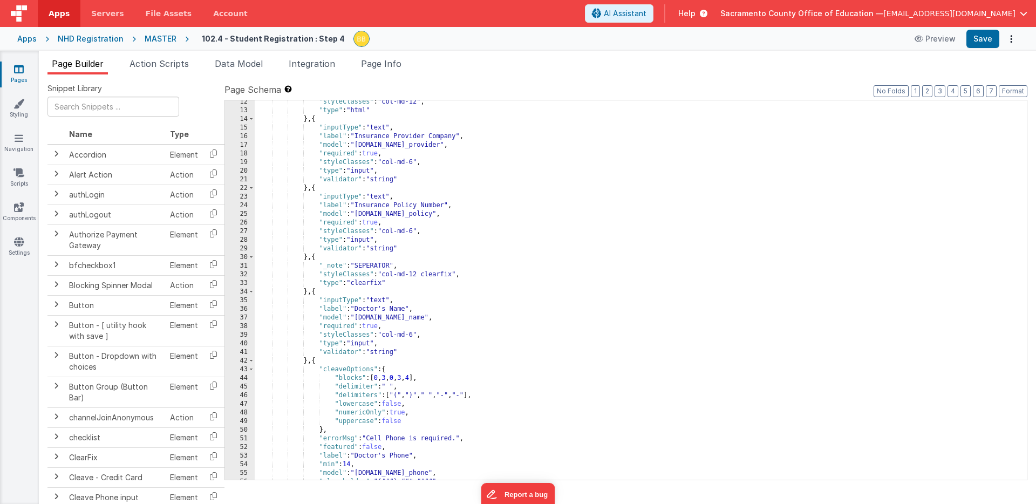
drag, startPoint x: 16, startPoint y: 71, endPoint x: 67, endPoint y: 42, distance: 59.4
click at [16, 70] on icon at bounding box center [19, 69] width 10 height 11
